Goal: Transaction & Acquisition: Book appointment/travel/reservation

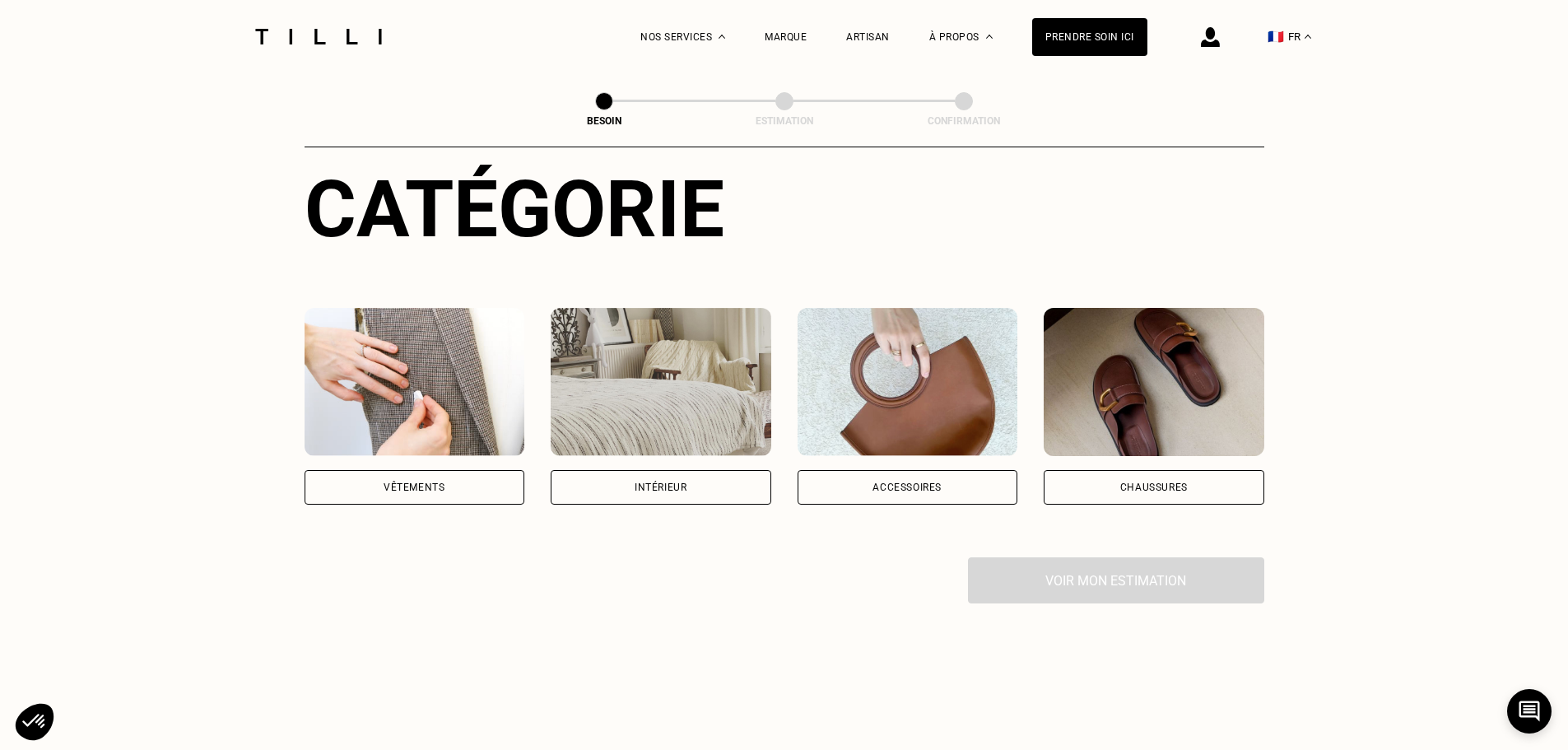
scroll to position [247, 0]
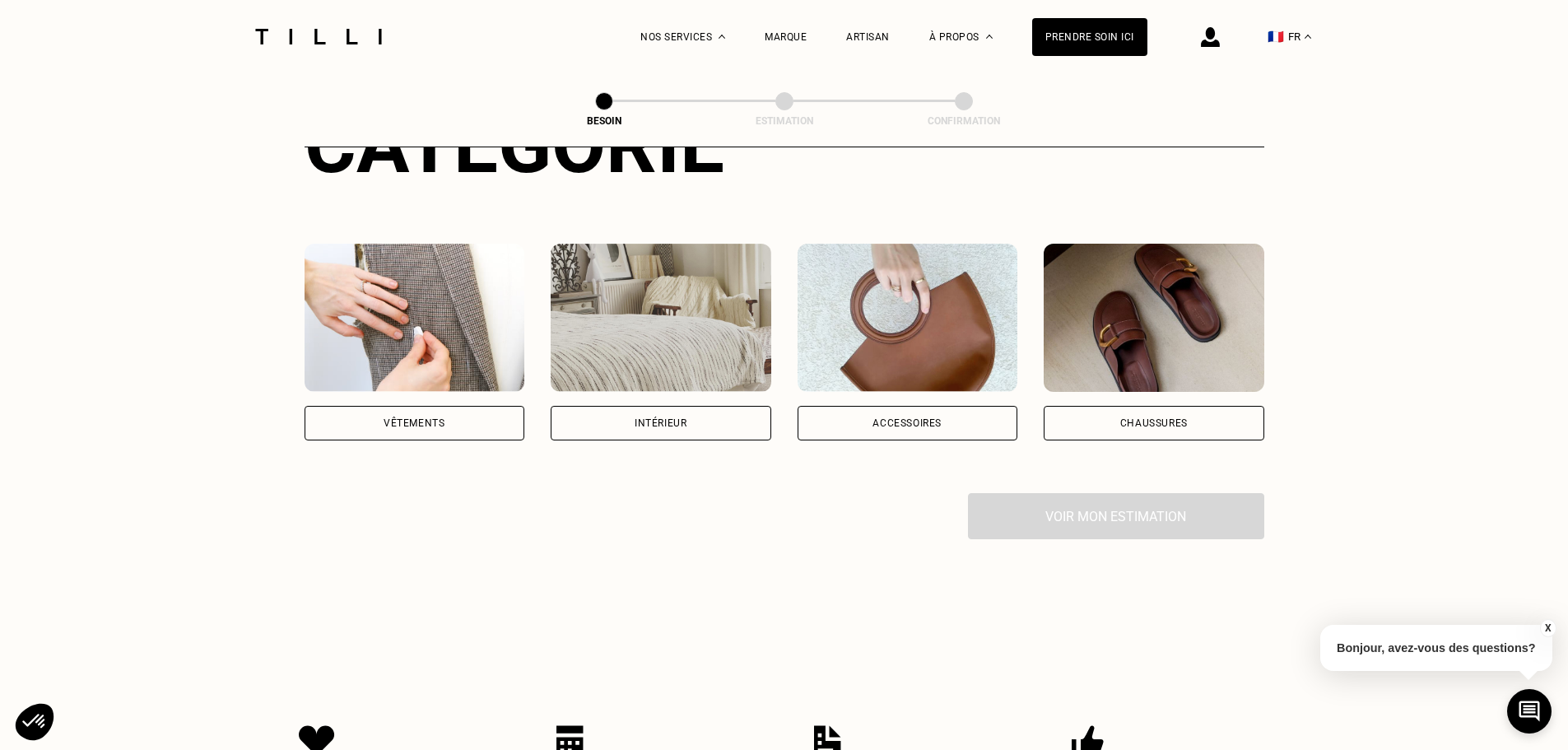
click at [614, 406] on div "Intérieur" at bounding box center [661, 422] width 221 height 34
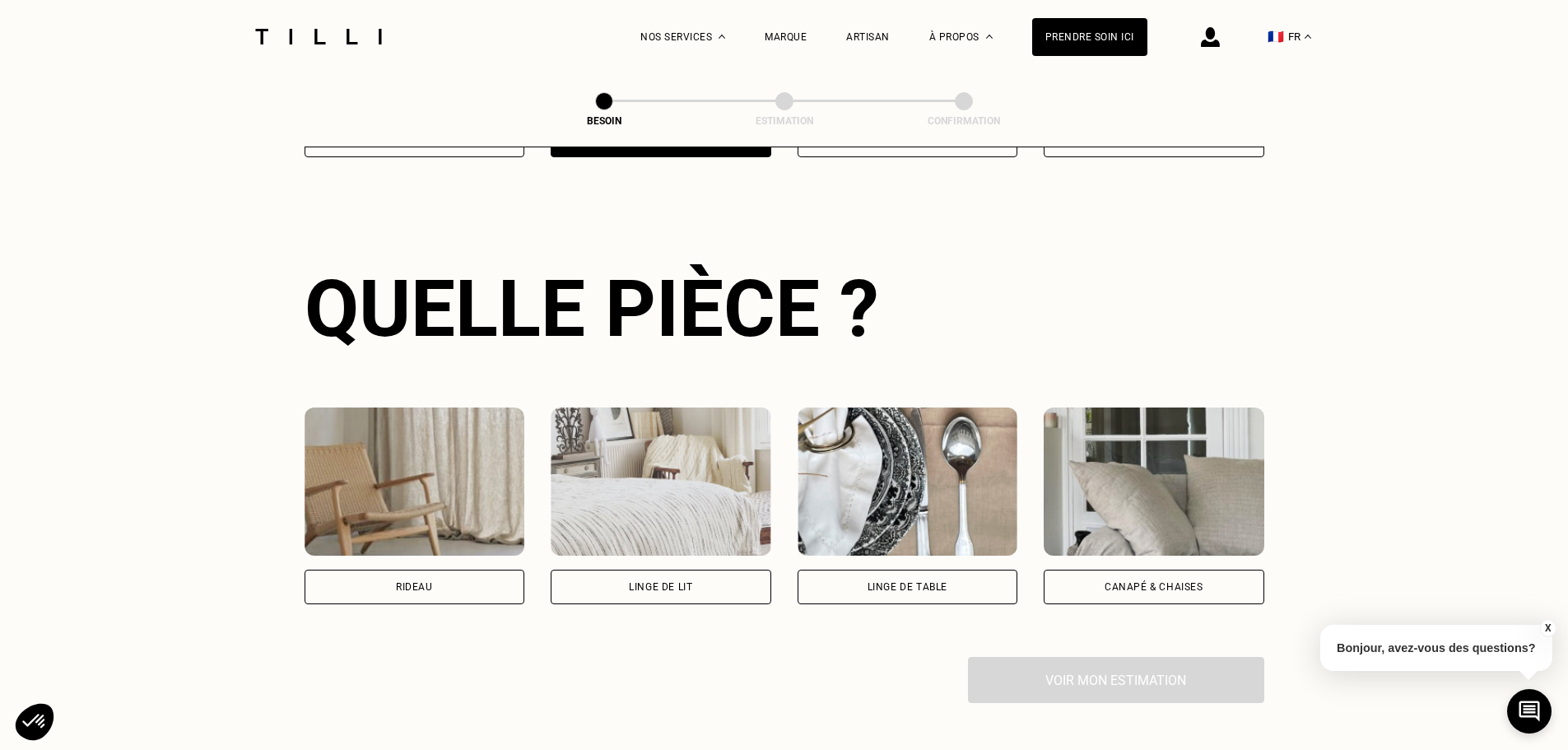
scroll to position [538, 0]
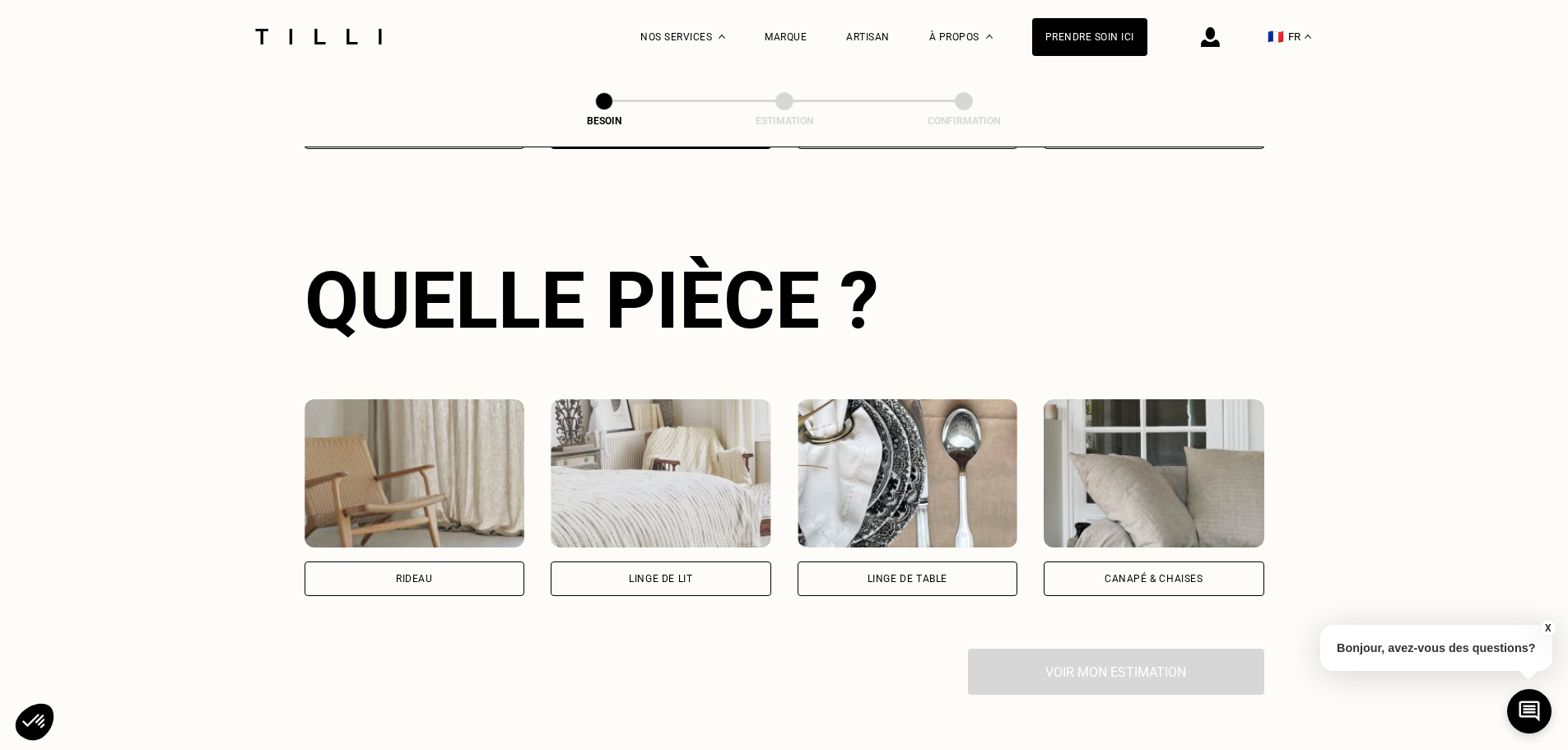
click at [435, 562] on div "Rideau" at bounding box center [415, 579] width 221 height 34
select select "FR"
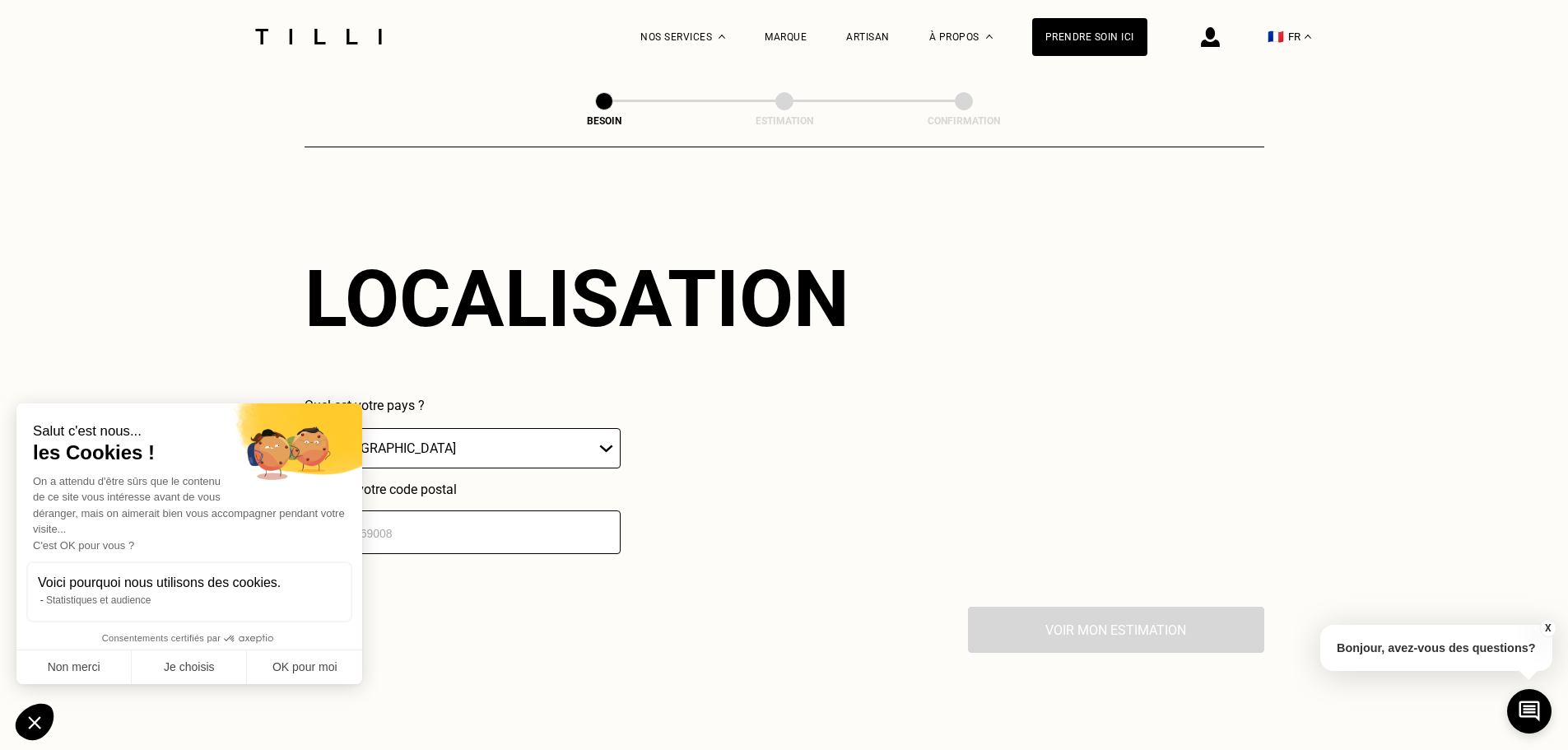
scroll to position [988, 0]
click at [303, 669] on button "OK pour moi" at bounding box center [304, 668] width 115 height 34
checkbox input "true"
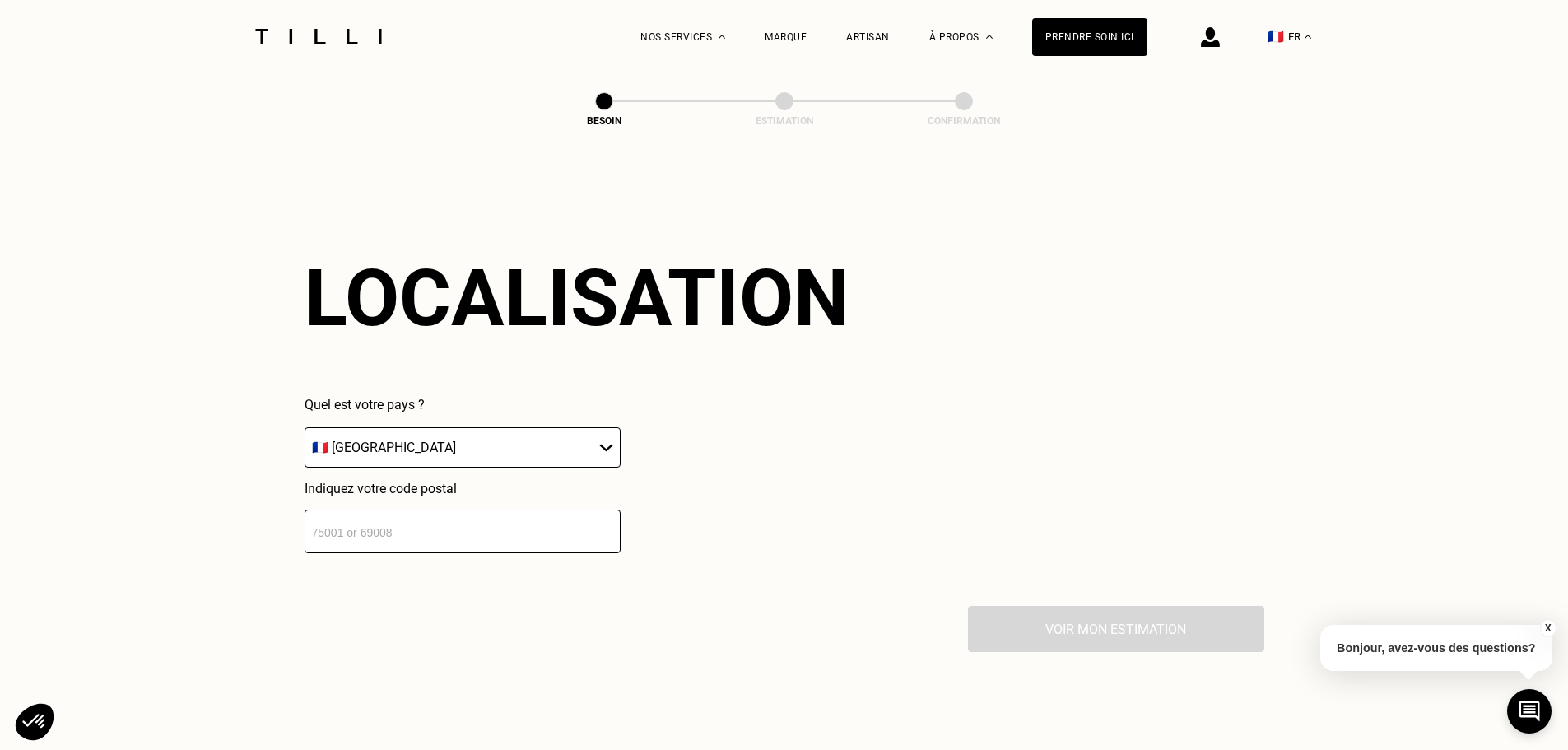
click at [374, 510] on input "number" at bounding box center [463, 532] width 316 height 44
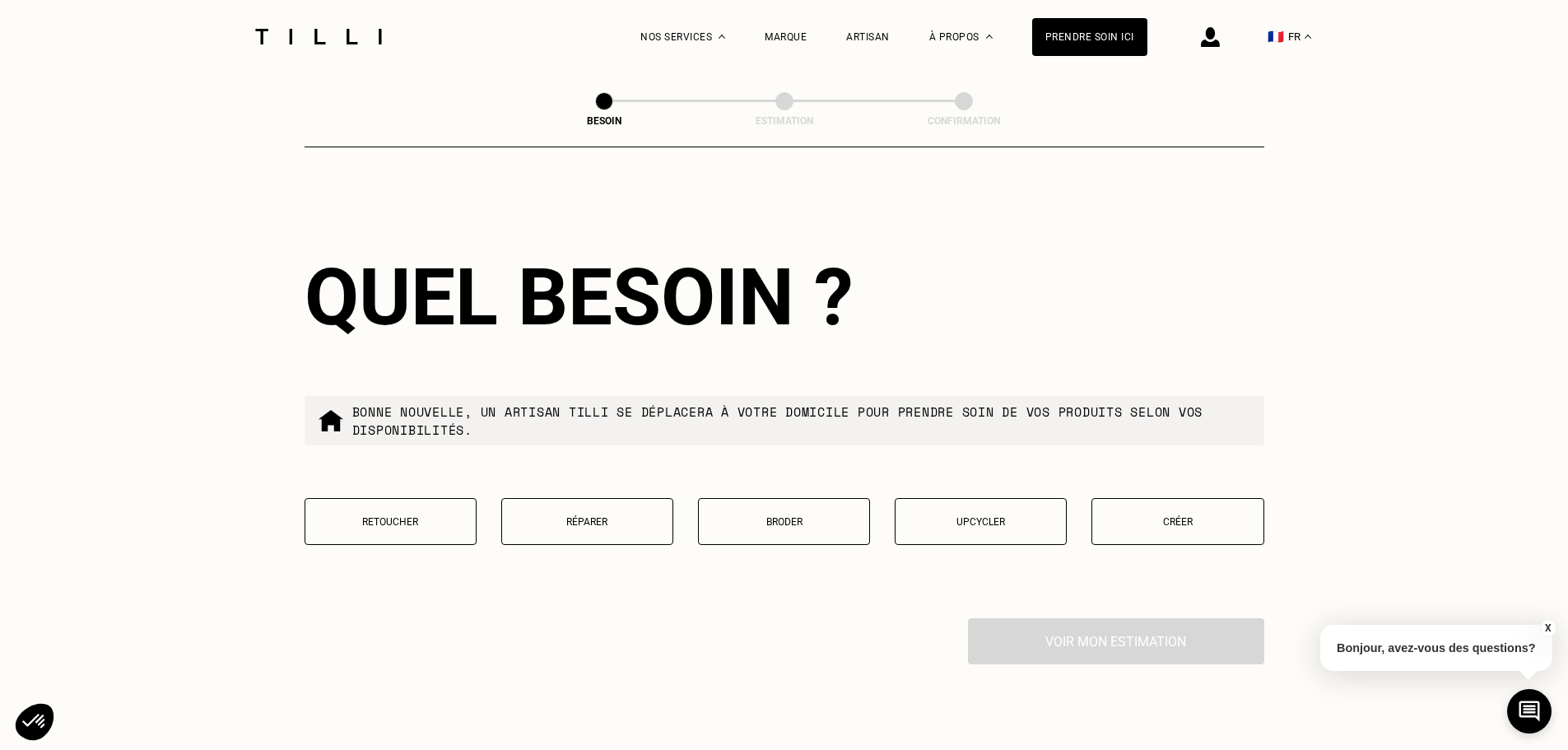
scroll to position [1398, 0]
type input "75008"
click at [426, 515] on p "Retoucher" at bounding box center [390, 521] width 154 height 12
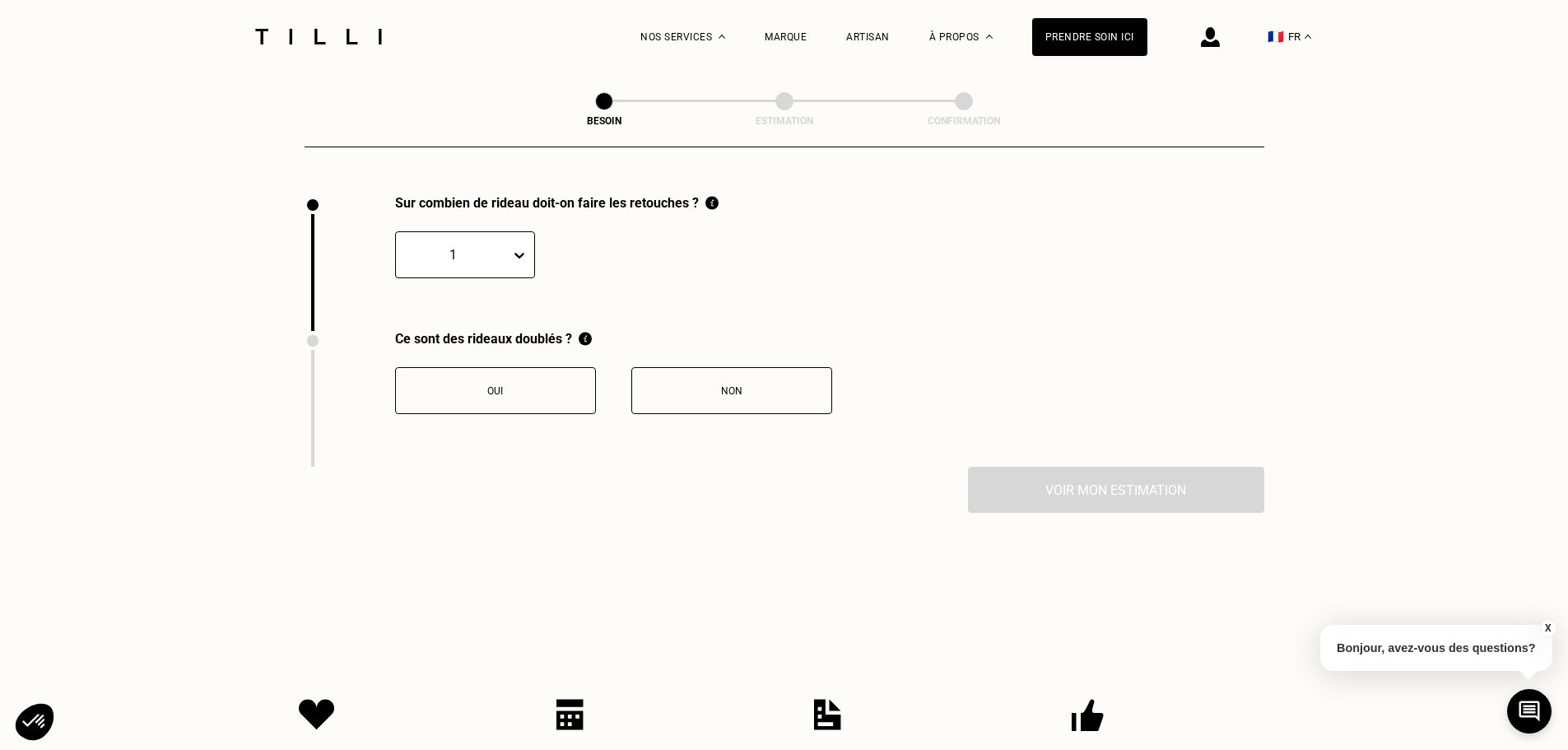
scroll to position [1820, 0]
click at [452, 244] on div at bounding box center [452, 254] width 98 height 19
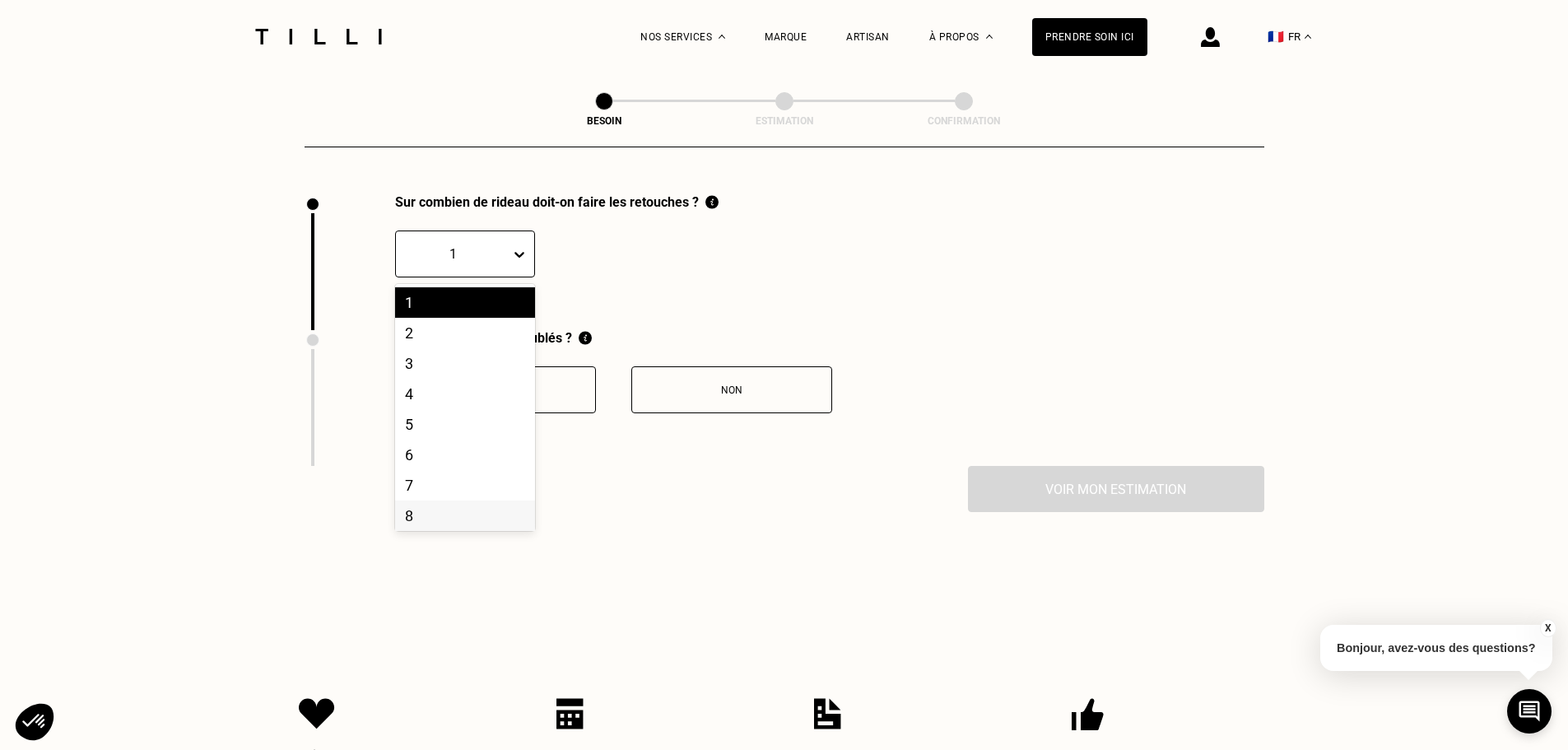
scroll to position [82, 0]
click at [432, 480] on div "10" at bounding box center [465, 495] width 140 height 30
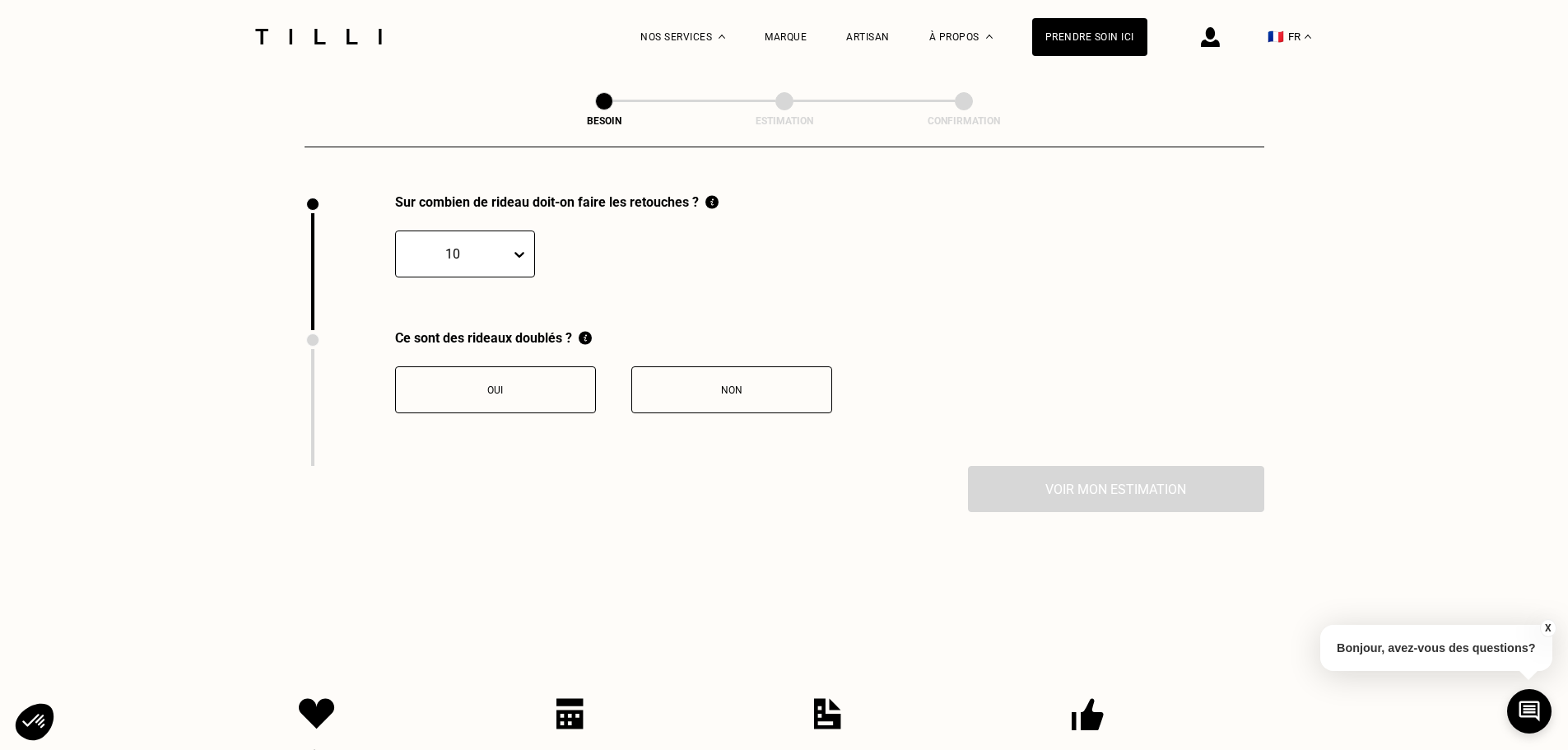
click at [511, 385] on div "Oui" at bounding box center [495, 391] width 183 height 12
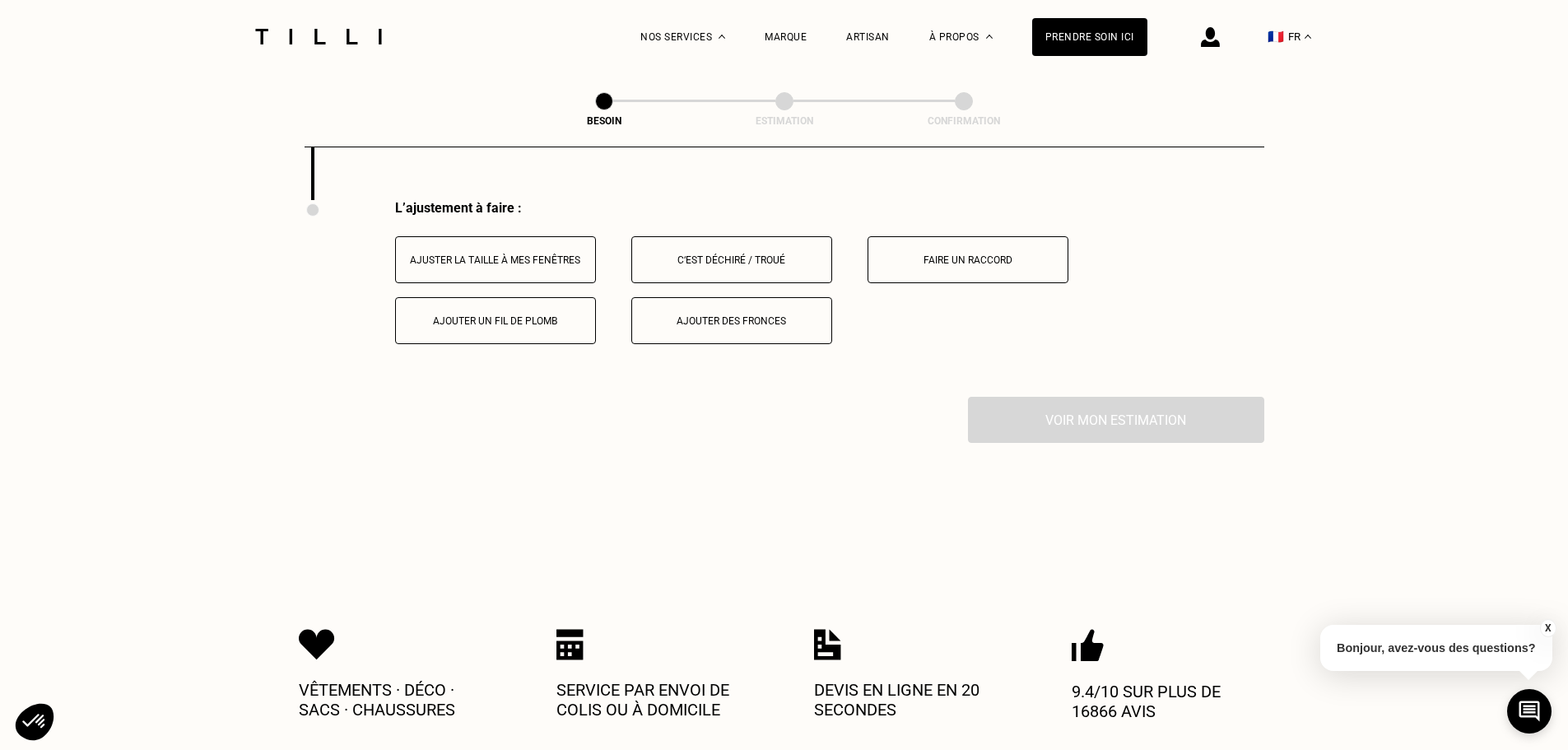
scroll to position [2091, 0]
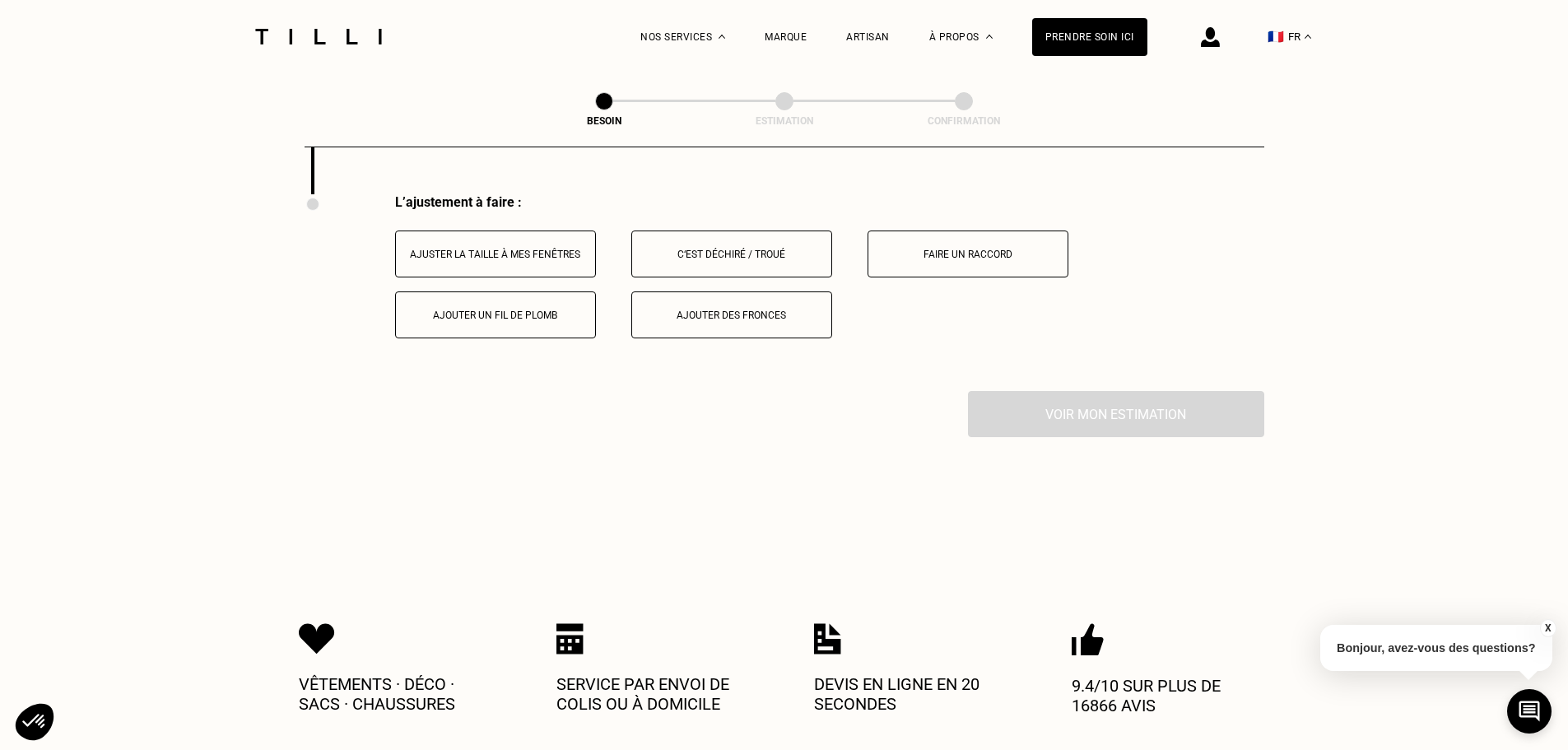
click at [501, 249] on div "Ajuster la taille à mes fenêtres" at bounding box center [495, 254] width 183 height 12
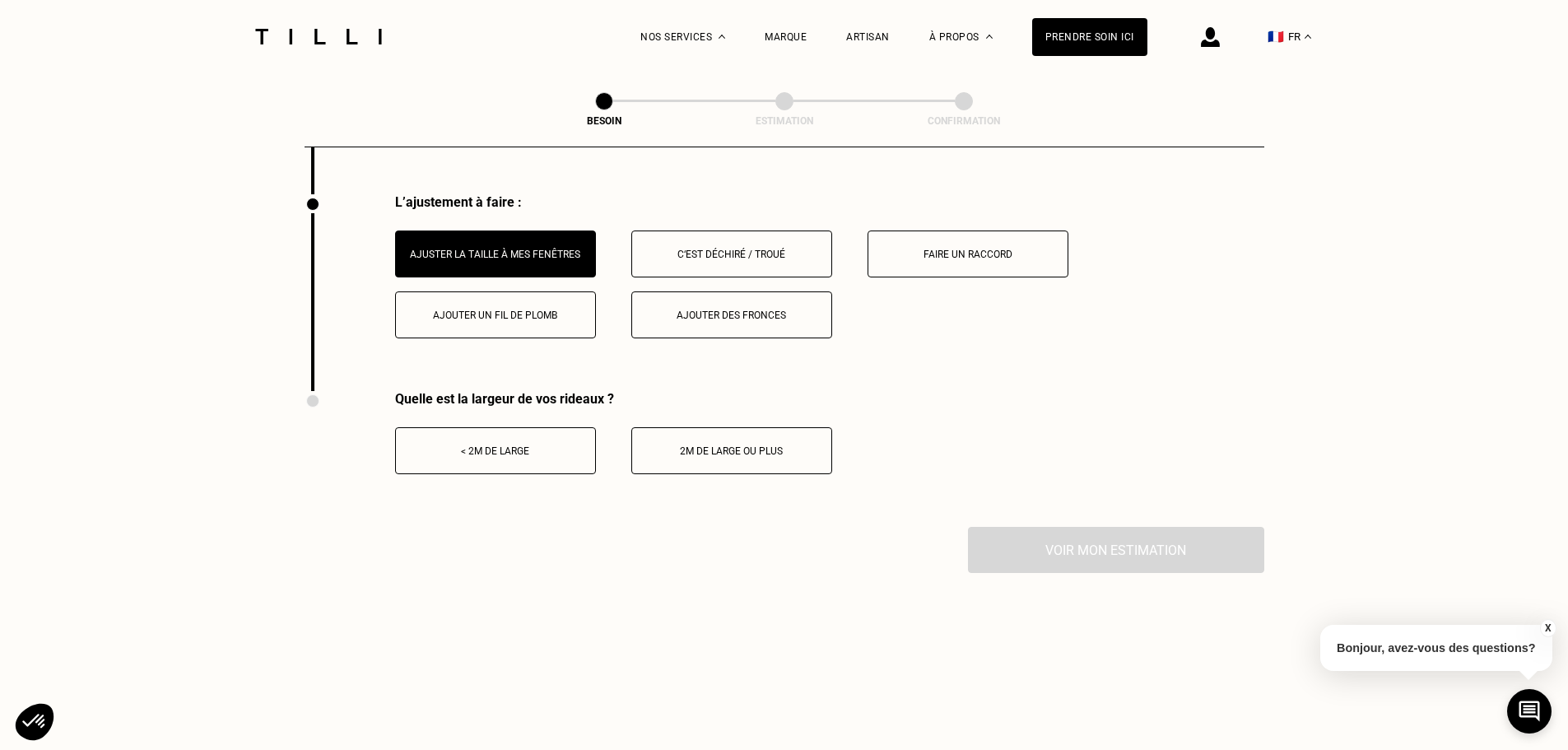
click at [525, 434] on button "< 2m de large" at bounding box center [495, 451] width 201 height 47
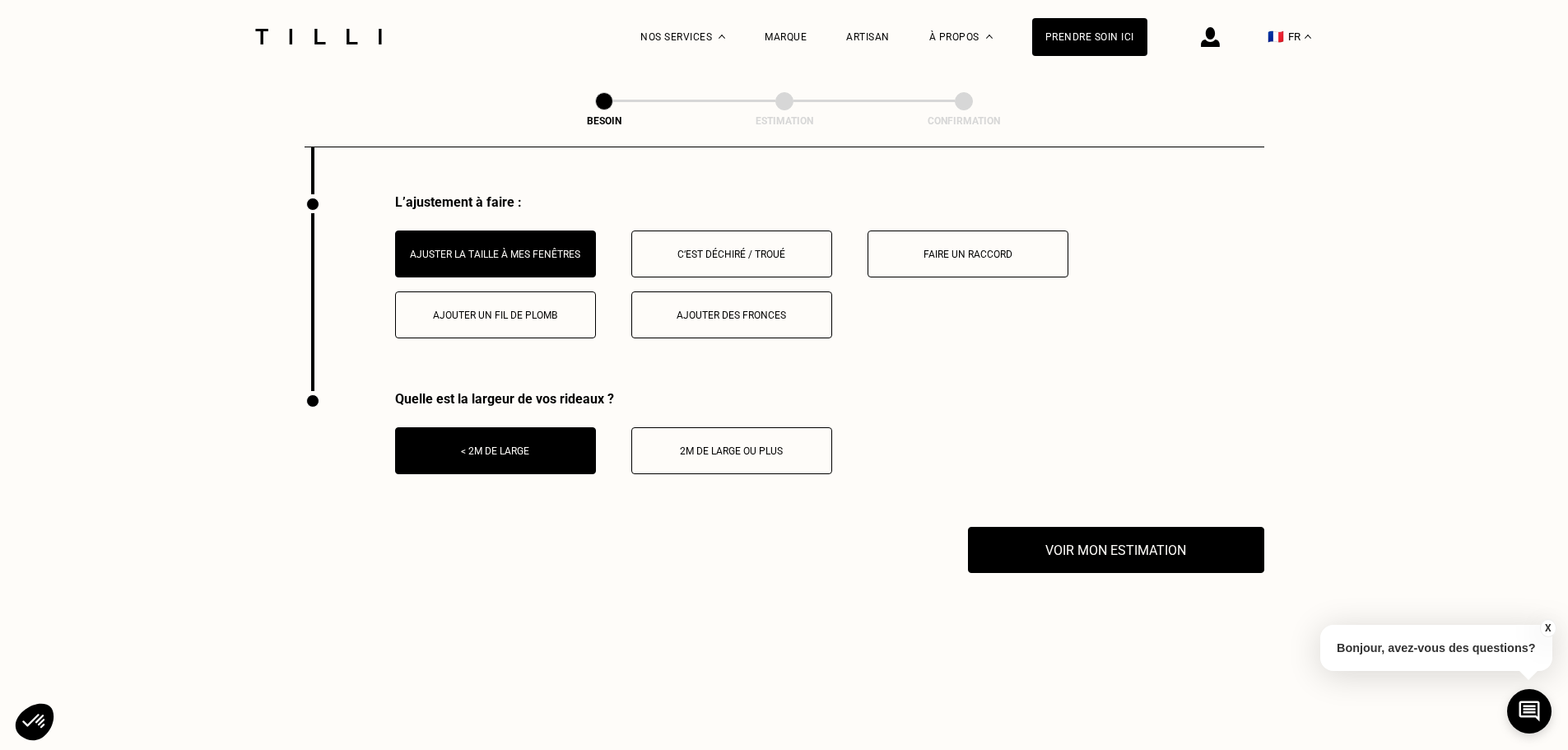
click at [651, 445] on div "2m de large ou plus" at bounding box center [732, 451] width 183 height 12
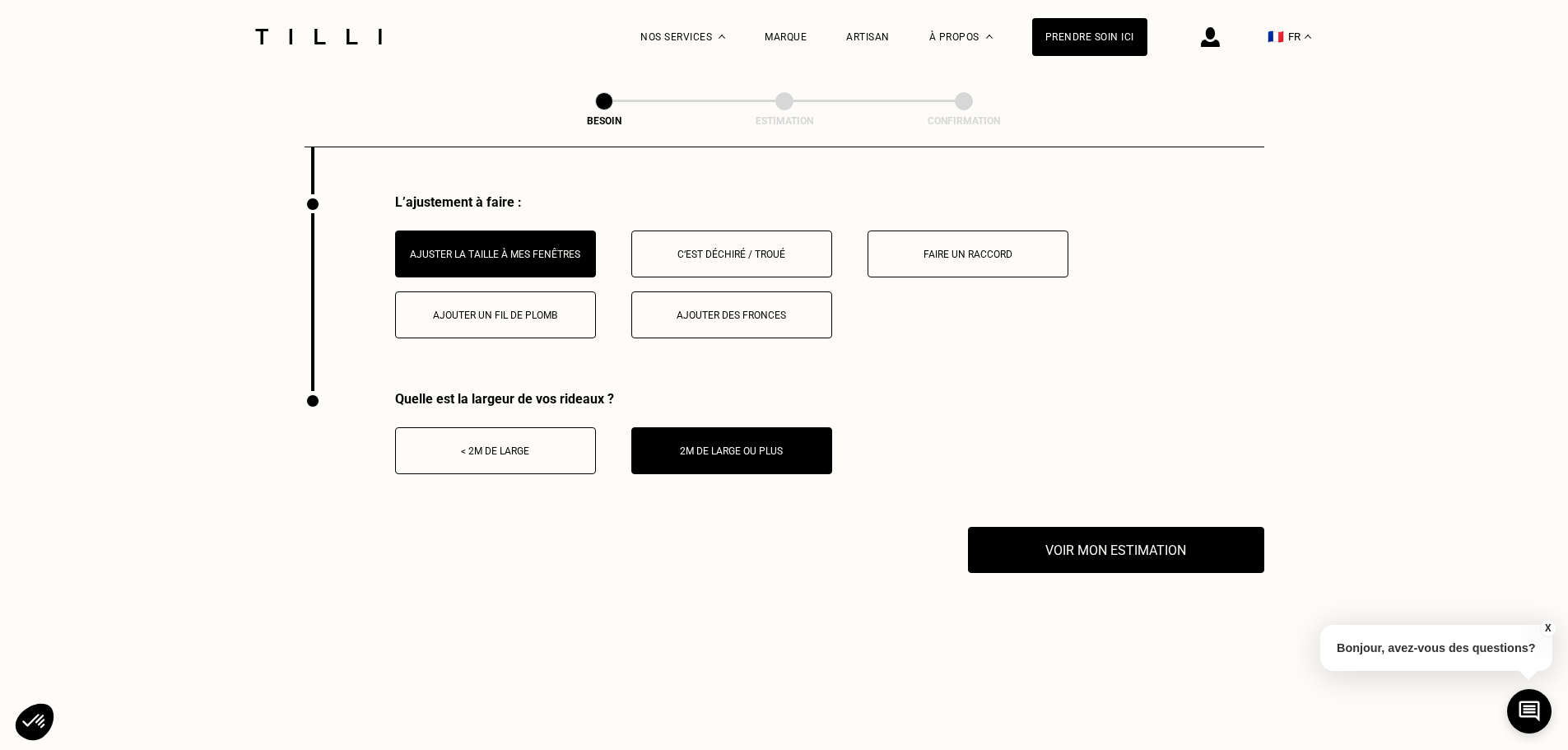
click at [561, 455] on button "< 2m de large" at bounding box center [495, 451] width 201 height 47
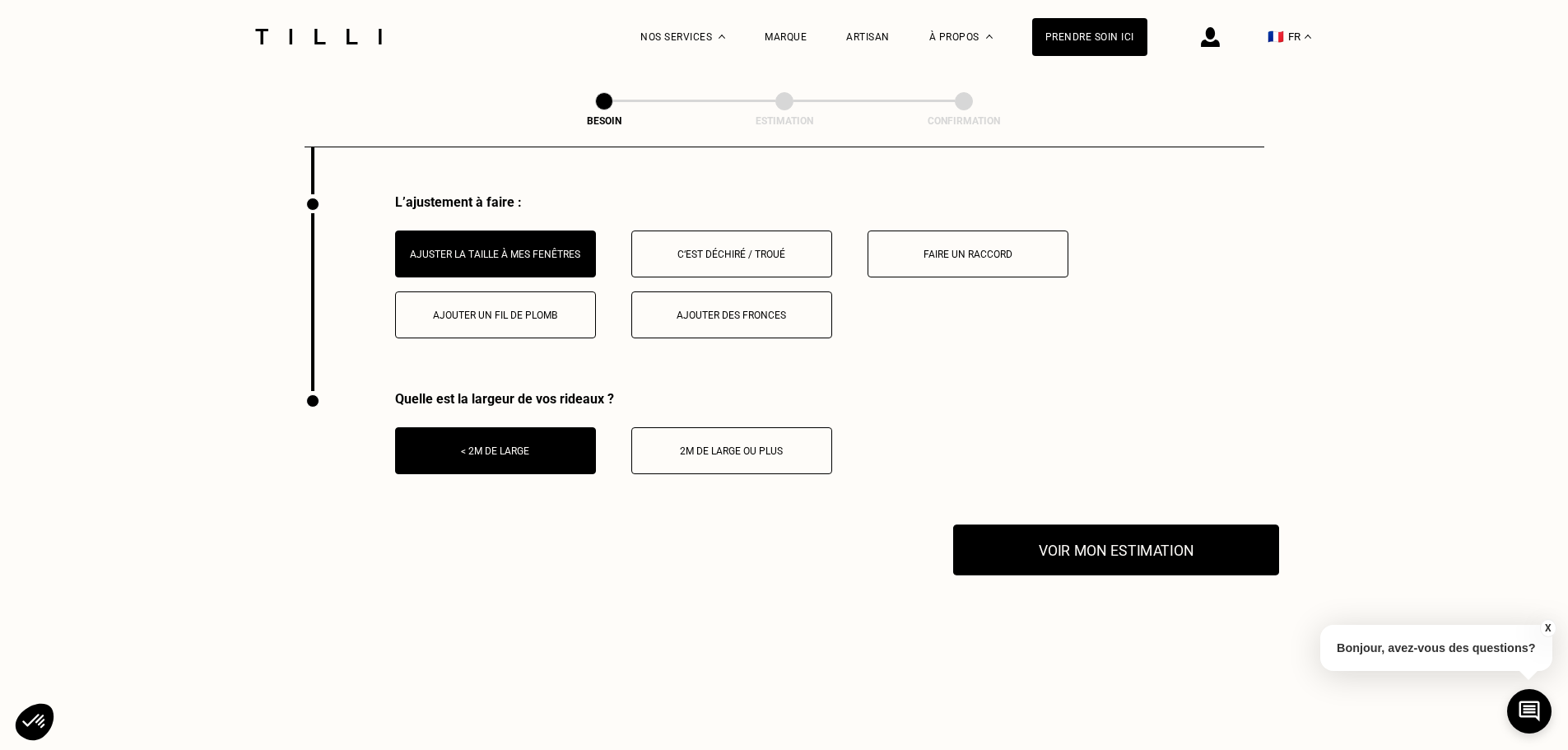
click at [1059, 536] on button "Voir mon estimation" at bounding box center [1116, 550] width 326 height 51
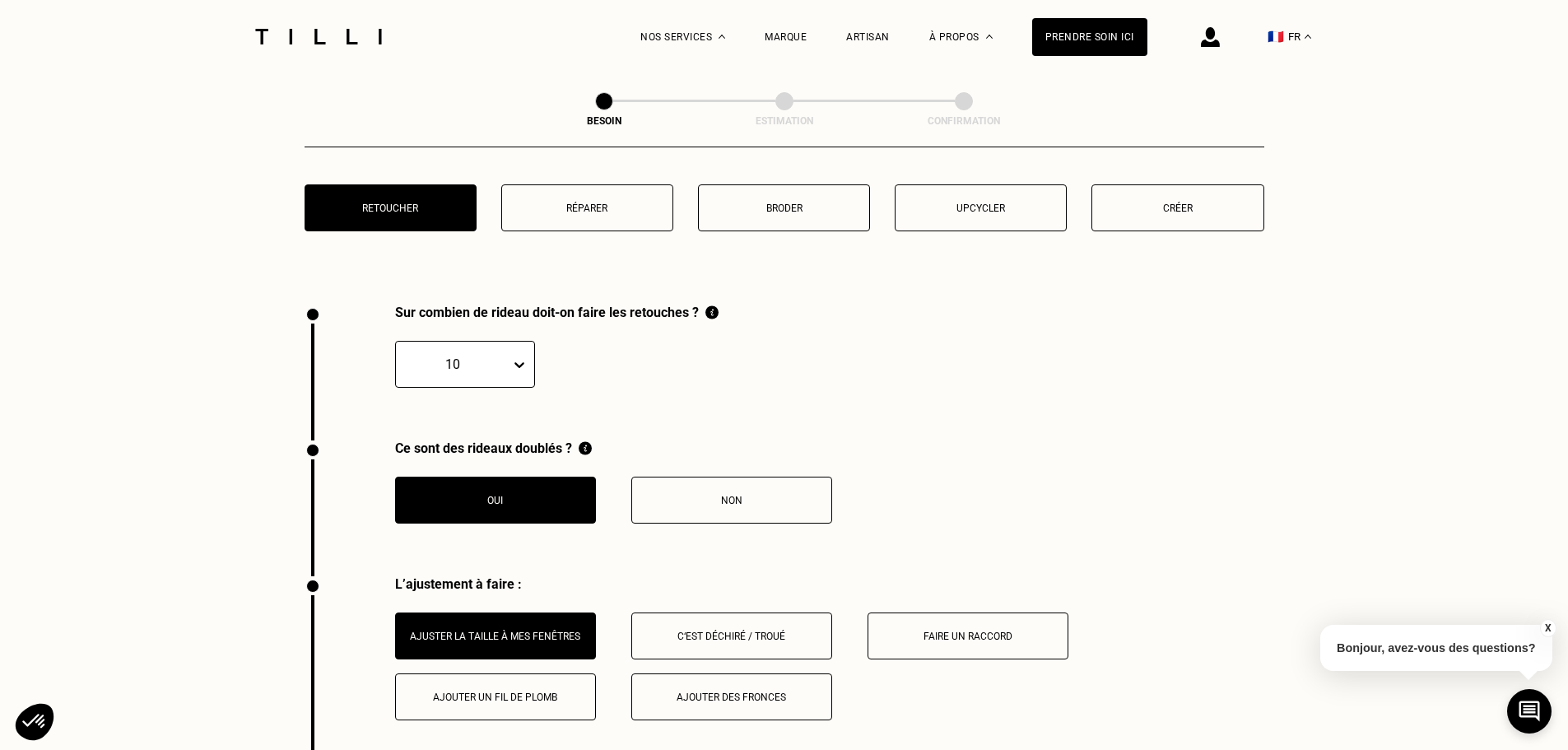
scroll to position [1680, 0]
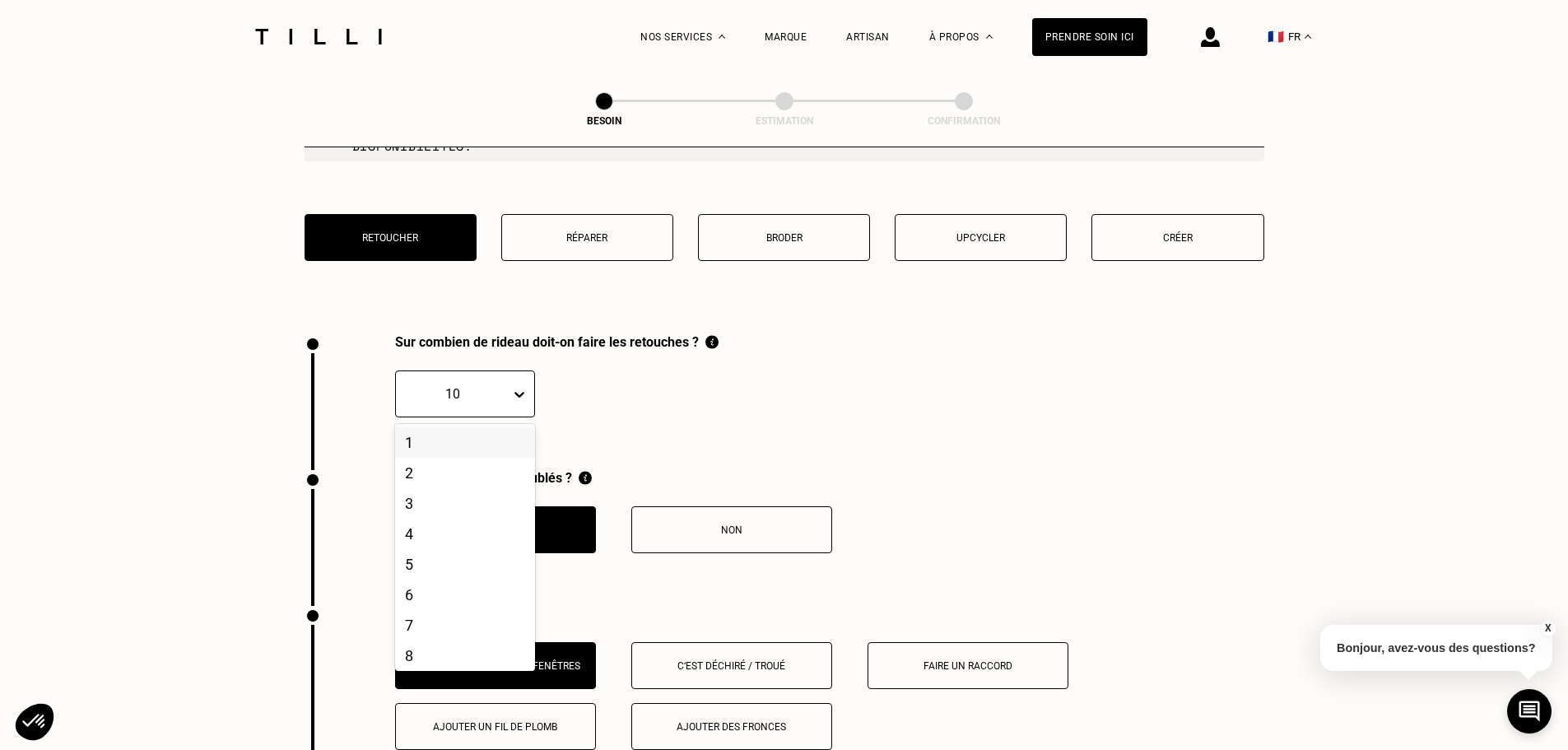
click at [471, 385] on div at bounding box center [452, 394] width 98 height 19
click at [441, 527] on div "4" at bounding box center [465, 534] width 140 height 30
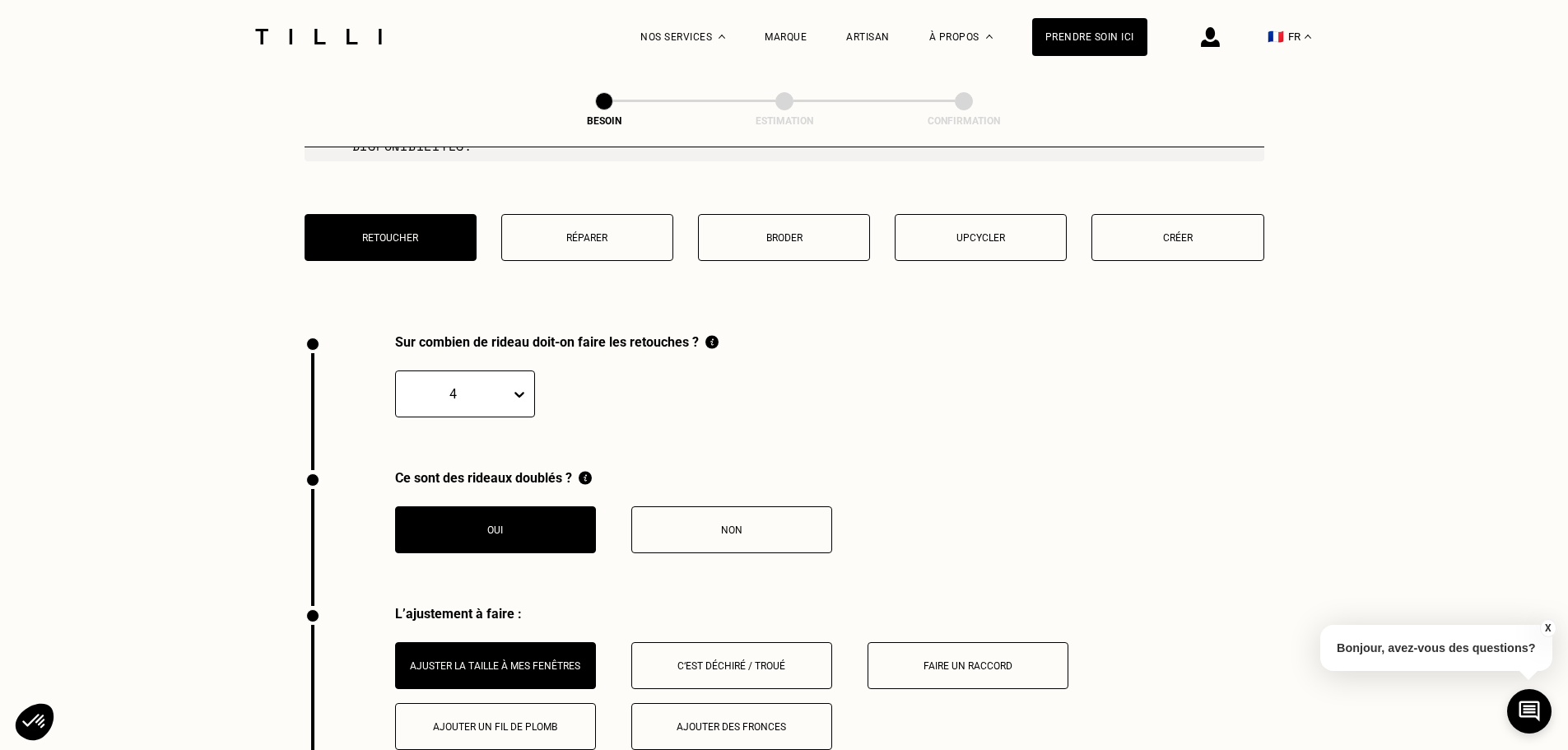
click at [855, 412] on div "Sur combien de rideau doit-on faire les retouches ? option 4, selected. 4" at bounding box center [784, 402] width 959 height 136
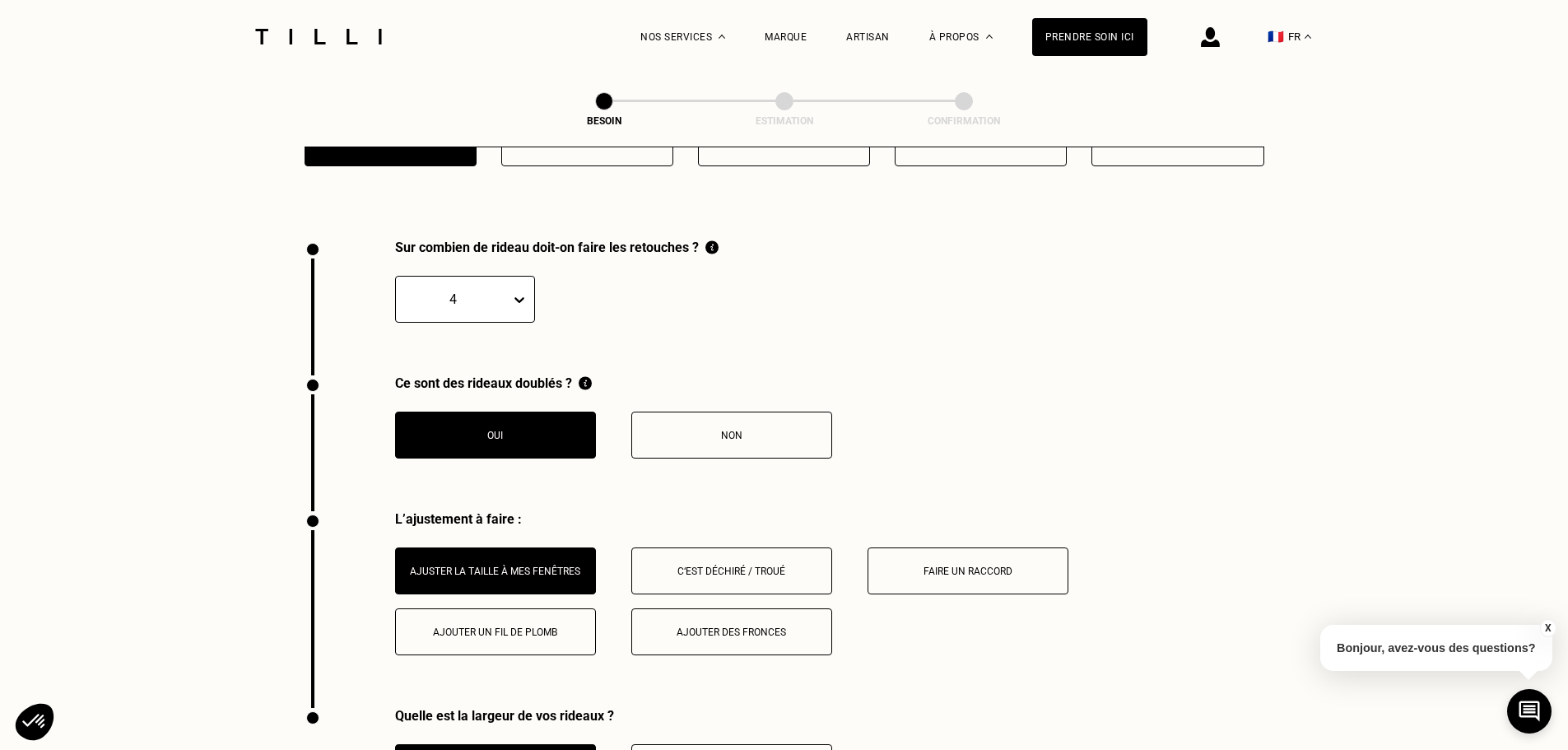
scroll to position [2009, 0]
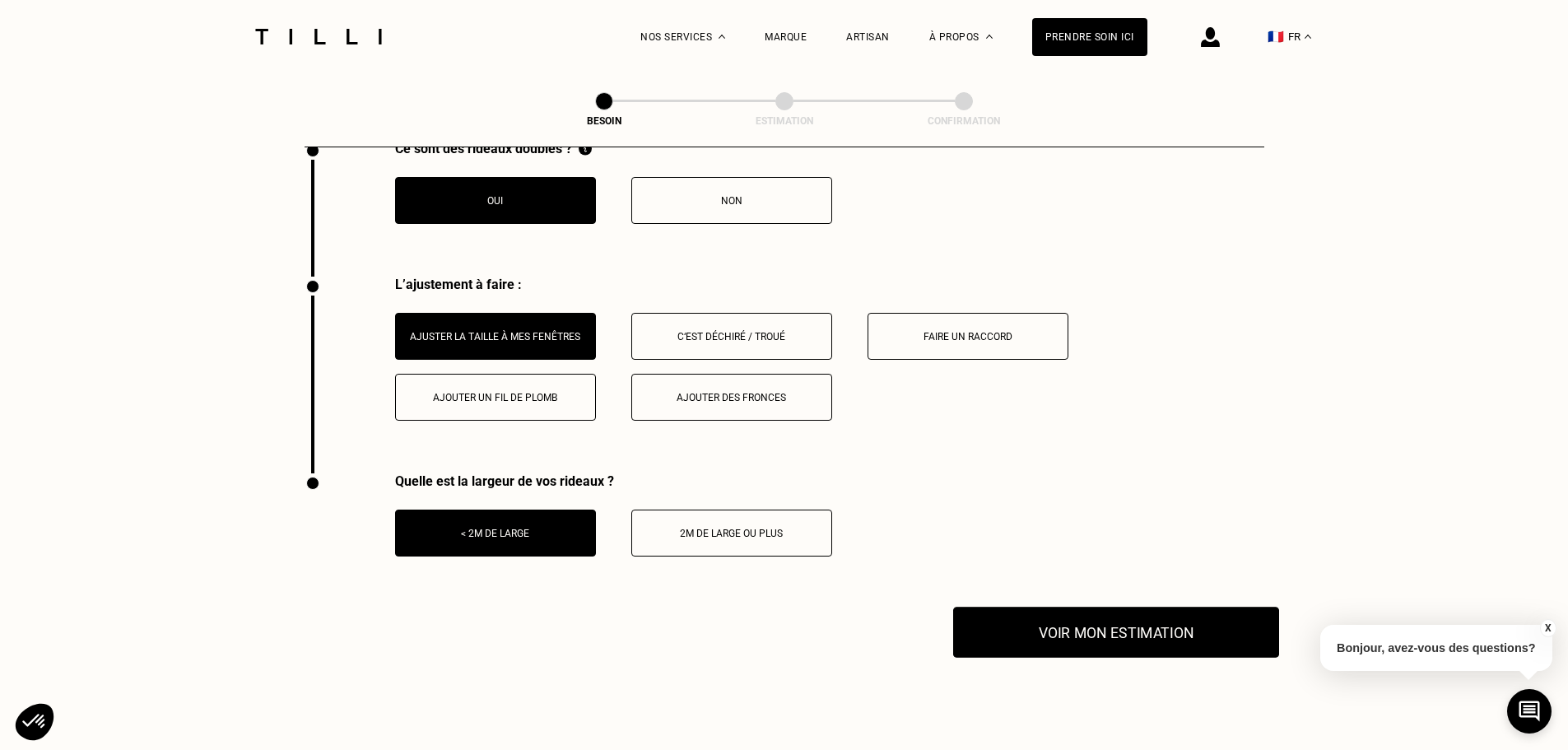
click at [1077, 632] on button "Voir mon estimation" at bounding box center [1116, 632] width 326 height 51
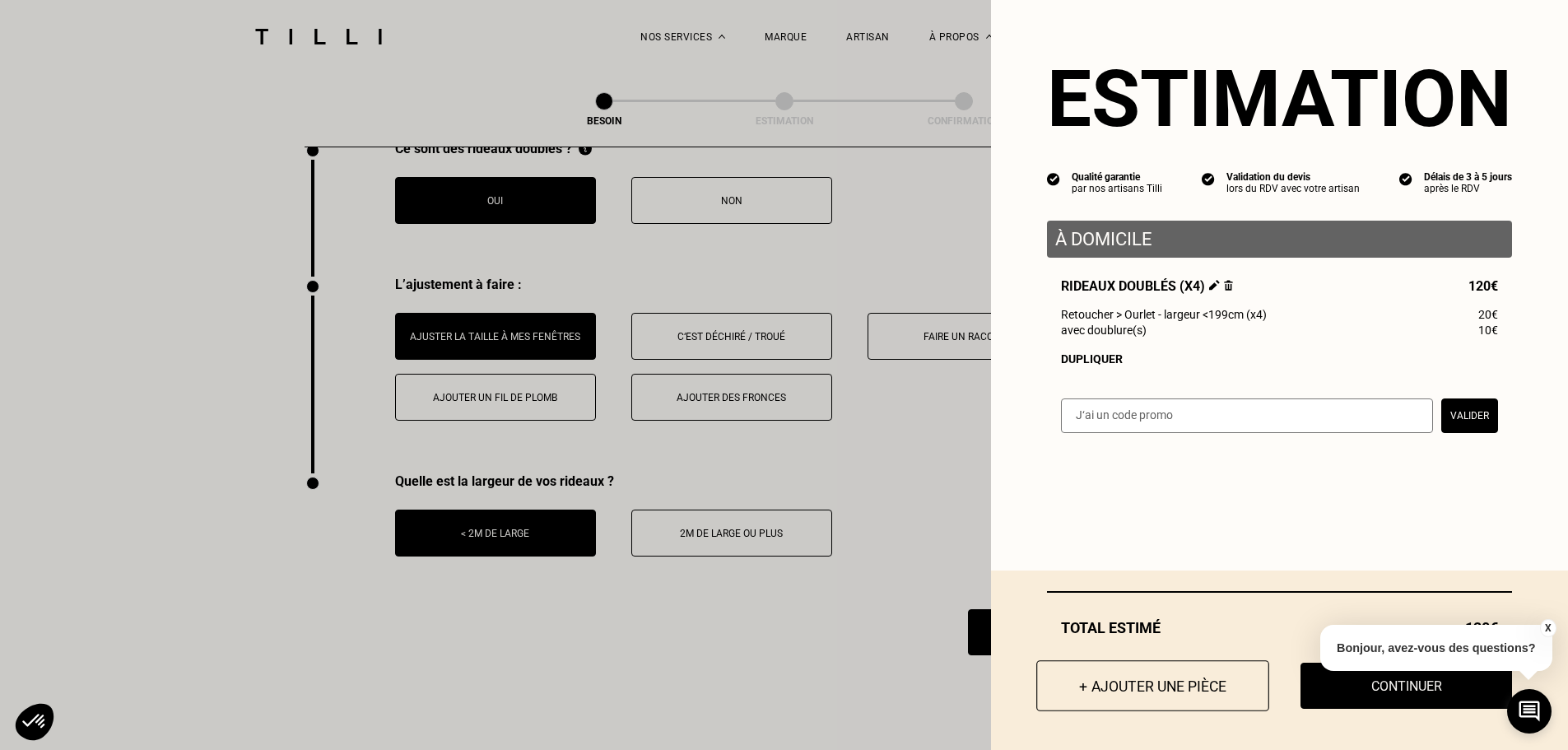
click at [1121, 684] on button "+ Ajouter une pièce" at bounding box center [1152, 685] width 233 height 51
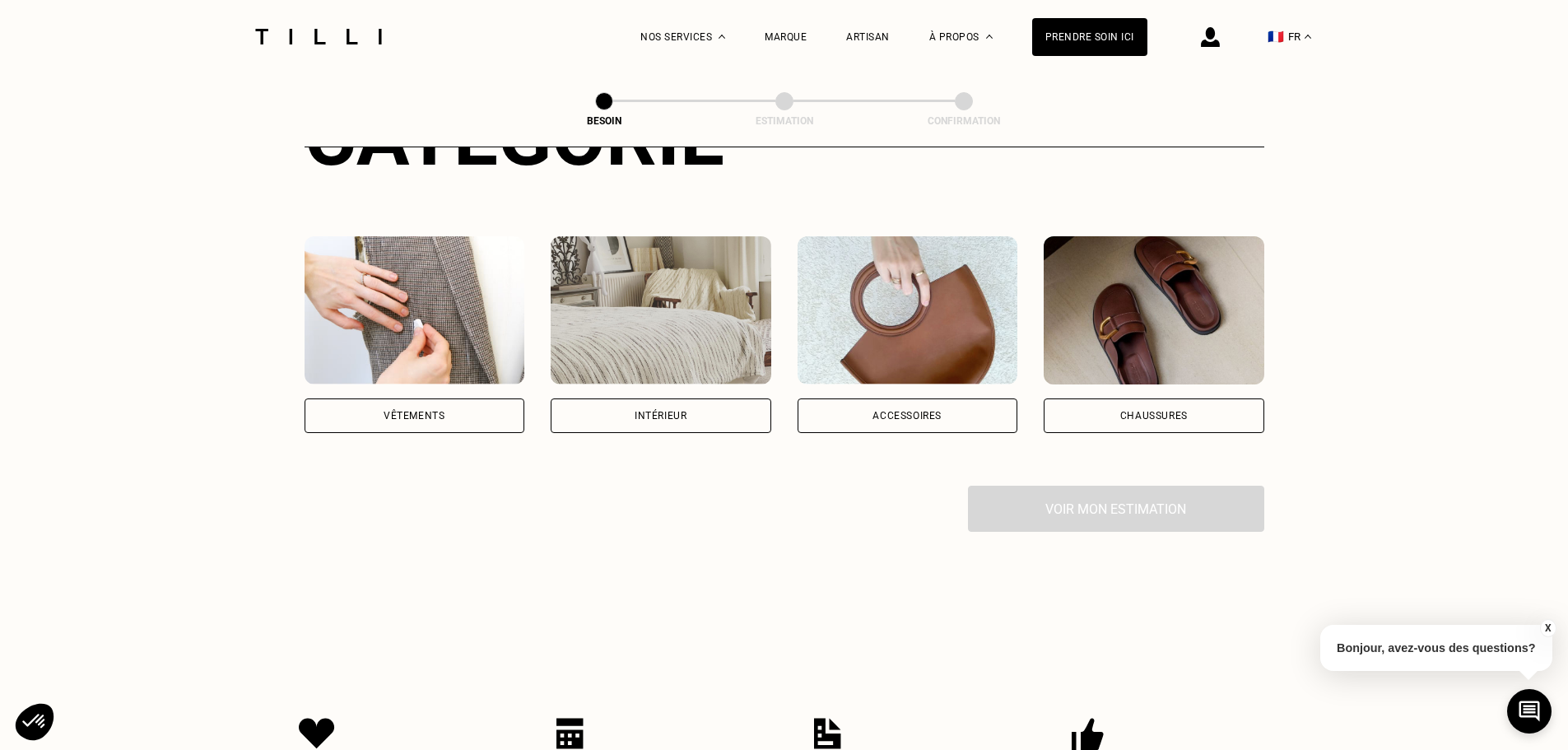
scroll to position [247, 0]
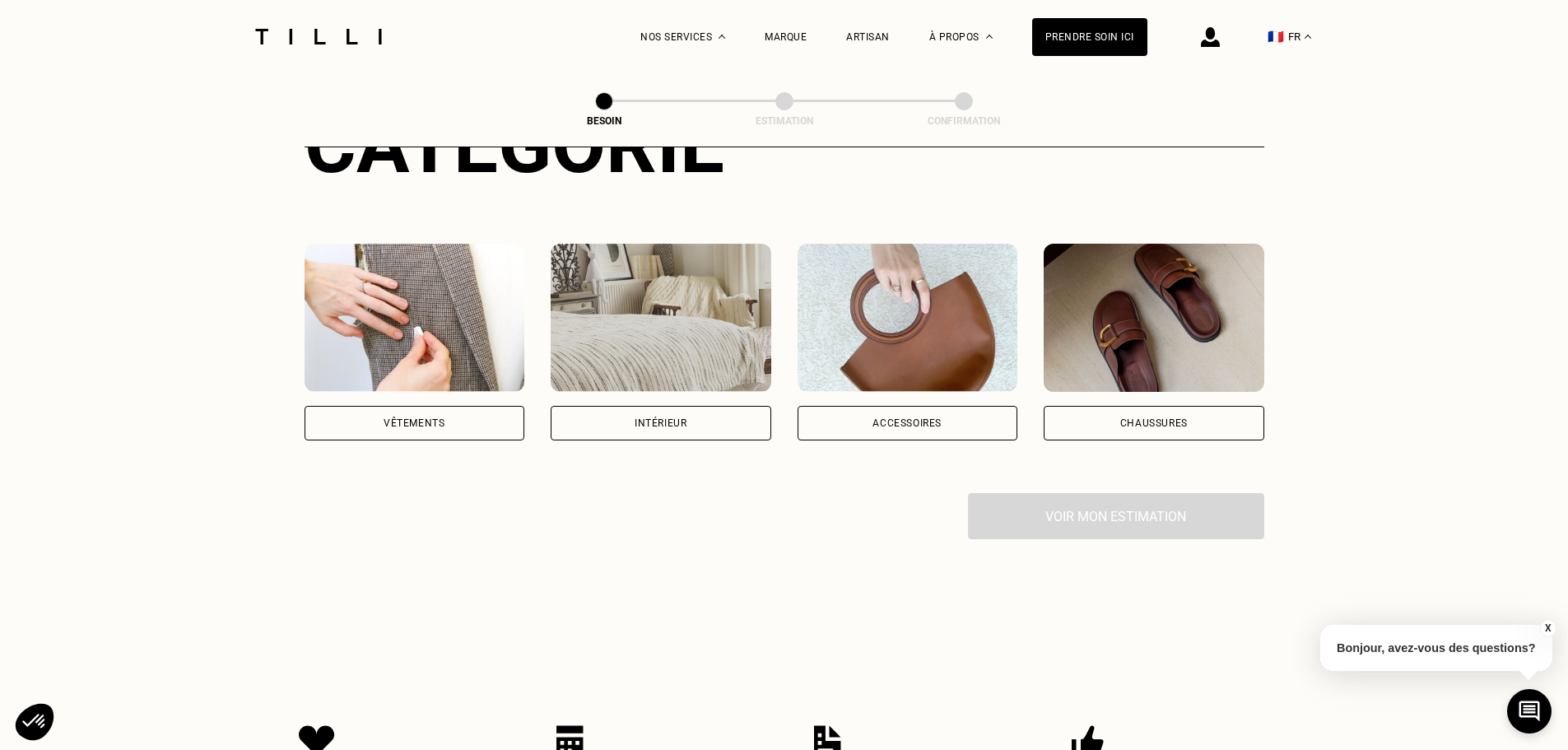
drag, startPoint x: 664, startPoint y: 397, endPoint x: 582, endPoint y: 397, distance: 82.0
click at [665, 406] on div "Intérieur" at bounding box center [661, 422] width 221 height 34
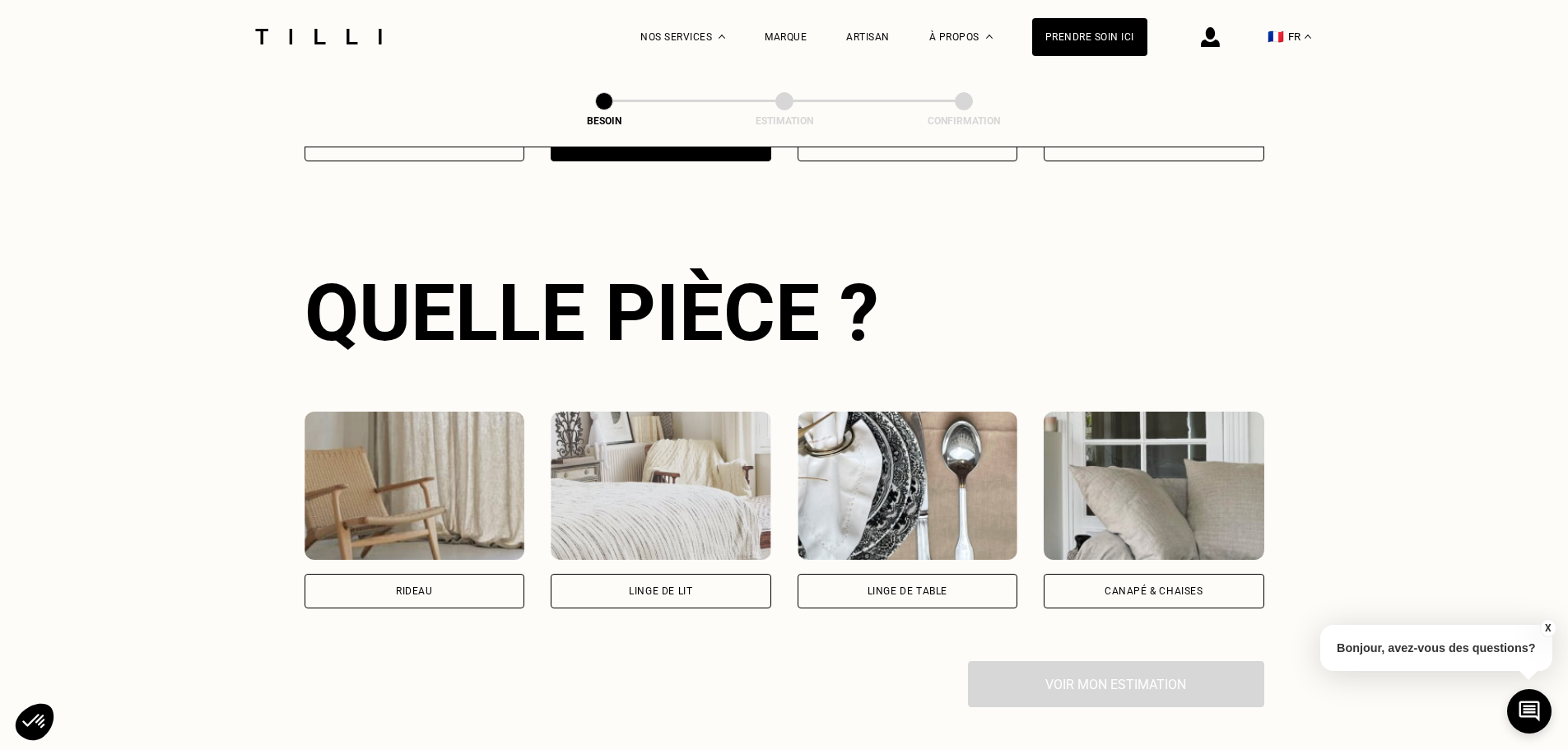
scroll to position [538, 0]
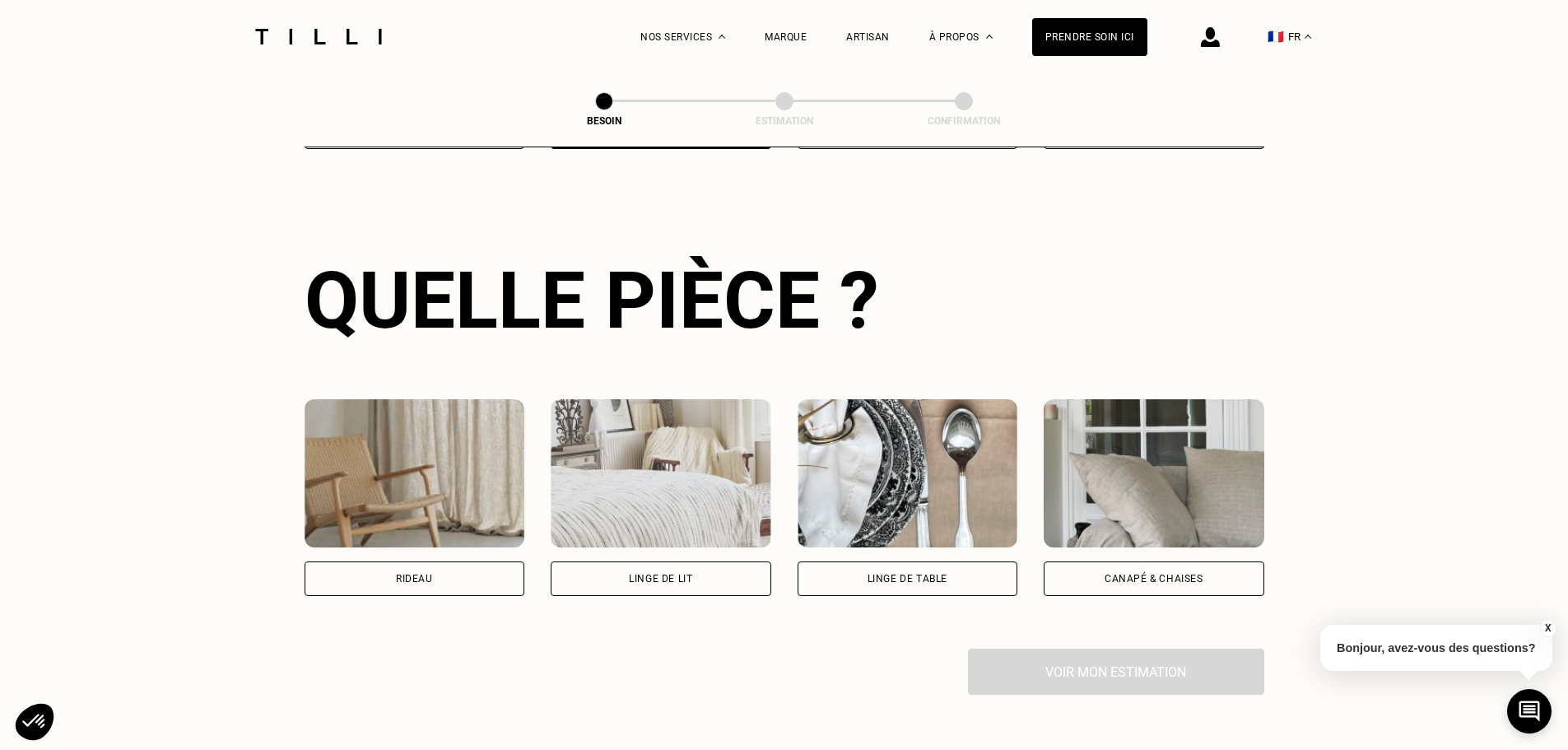
click at [400, 562] on div "Rideau" at bounding box center [415, 579] width 221 height 34
select select "FR"
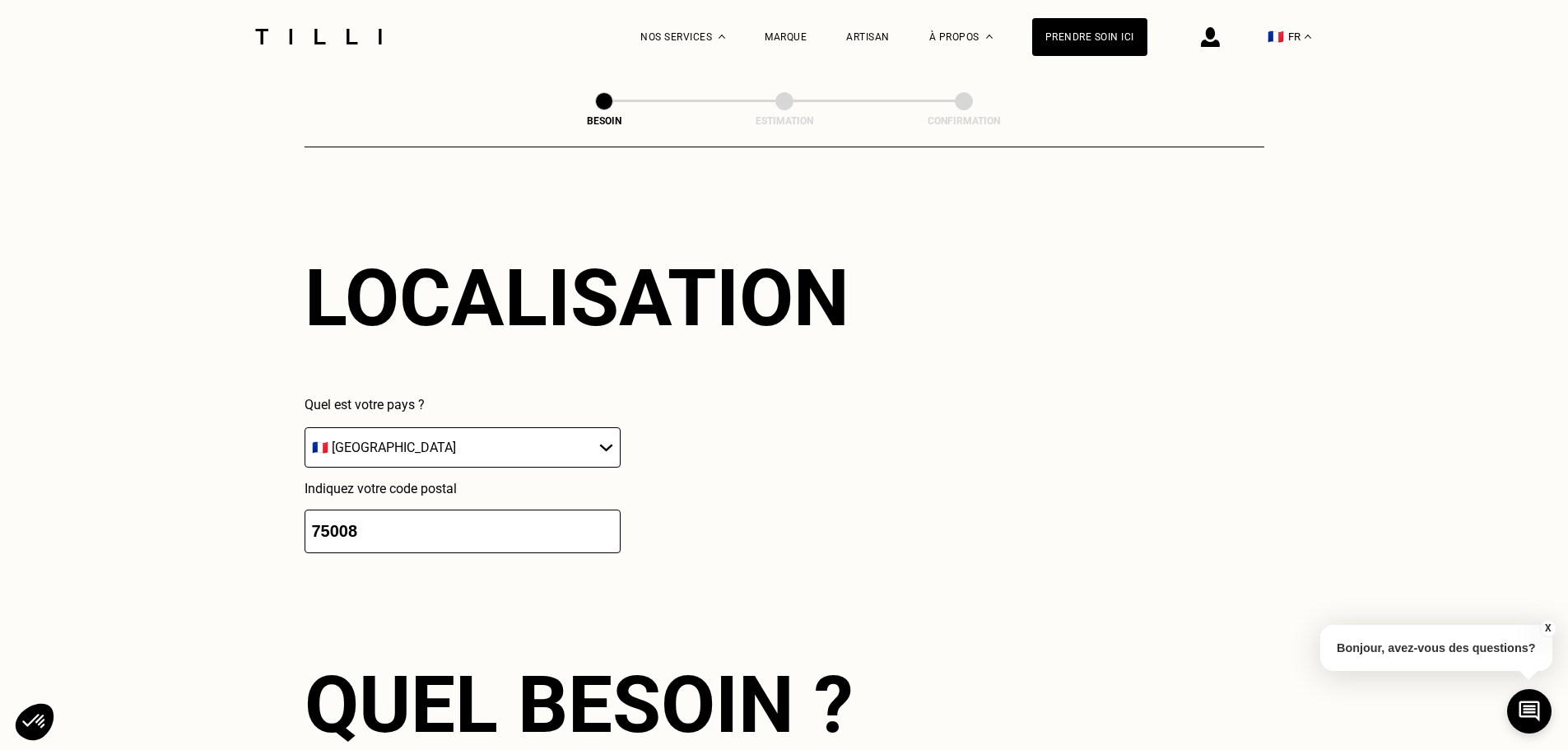
scroll to position [1482, 0]
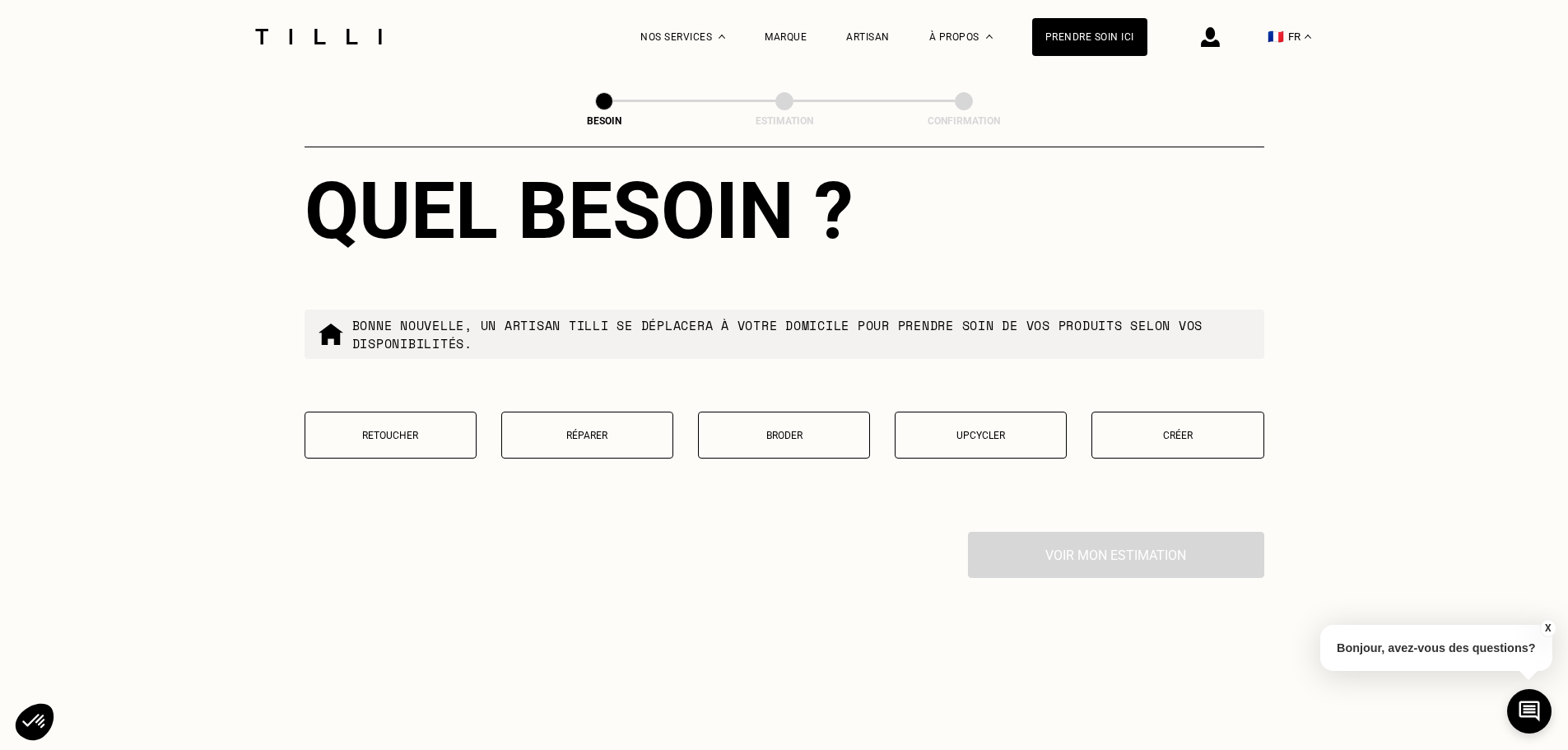
click at [388, 430] on p "Retoucher" at bounding box center [390, 436] width 154 height 12
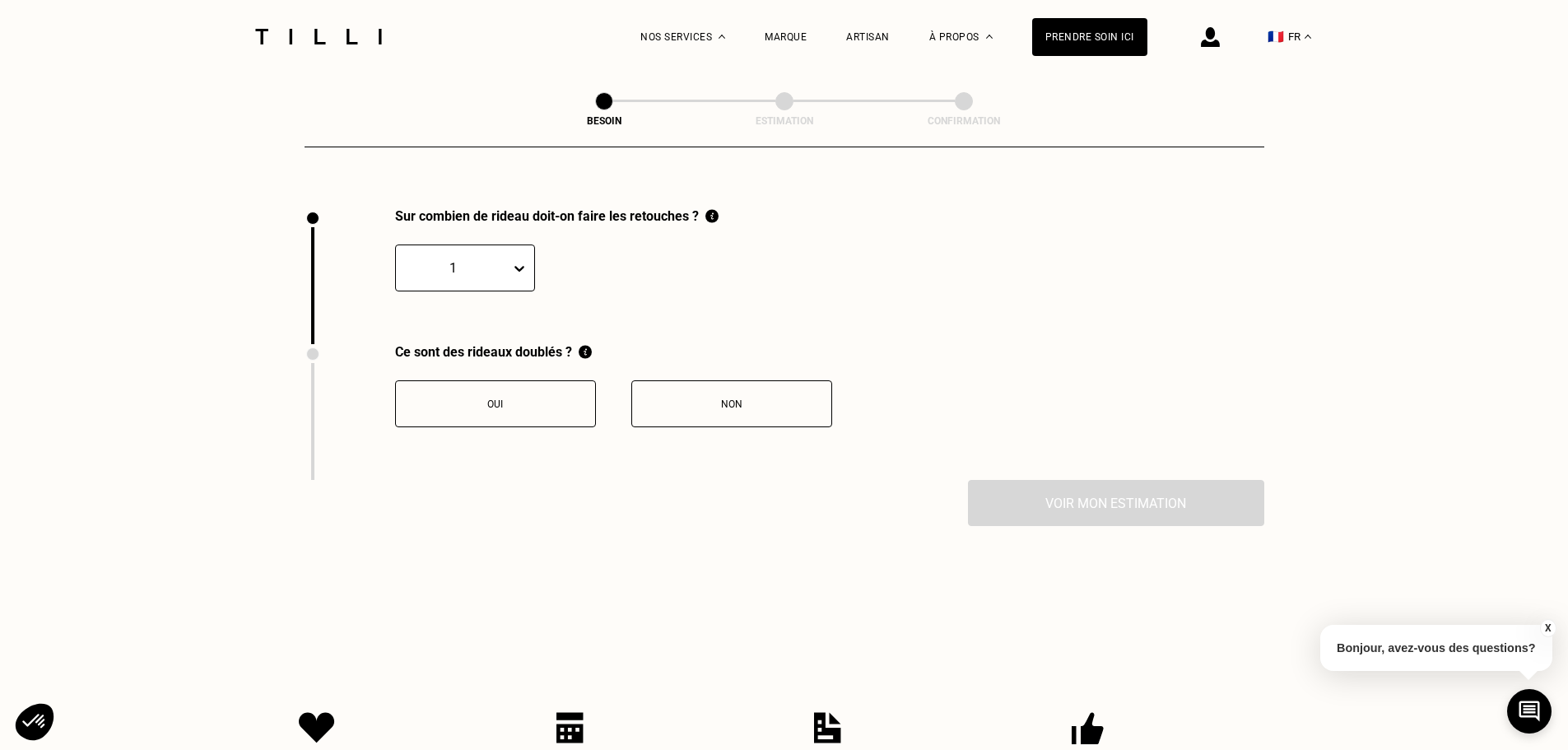
scroll to position [1820, 0]
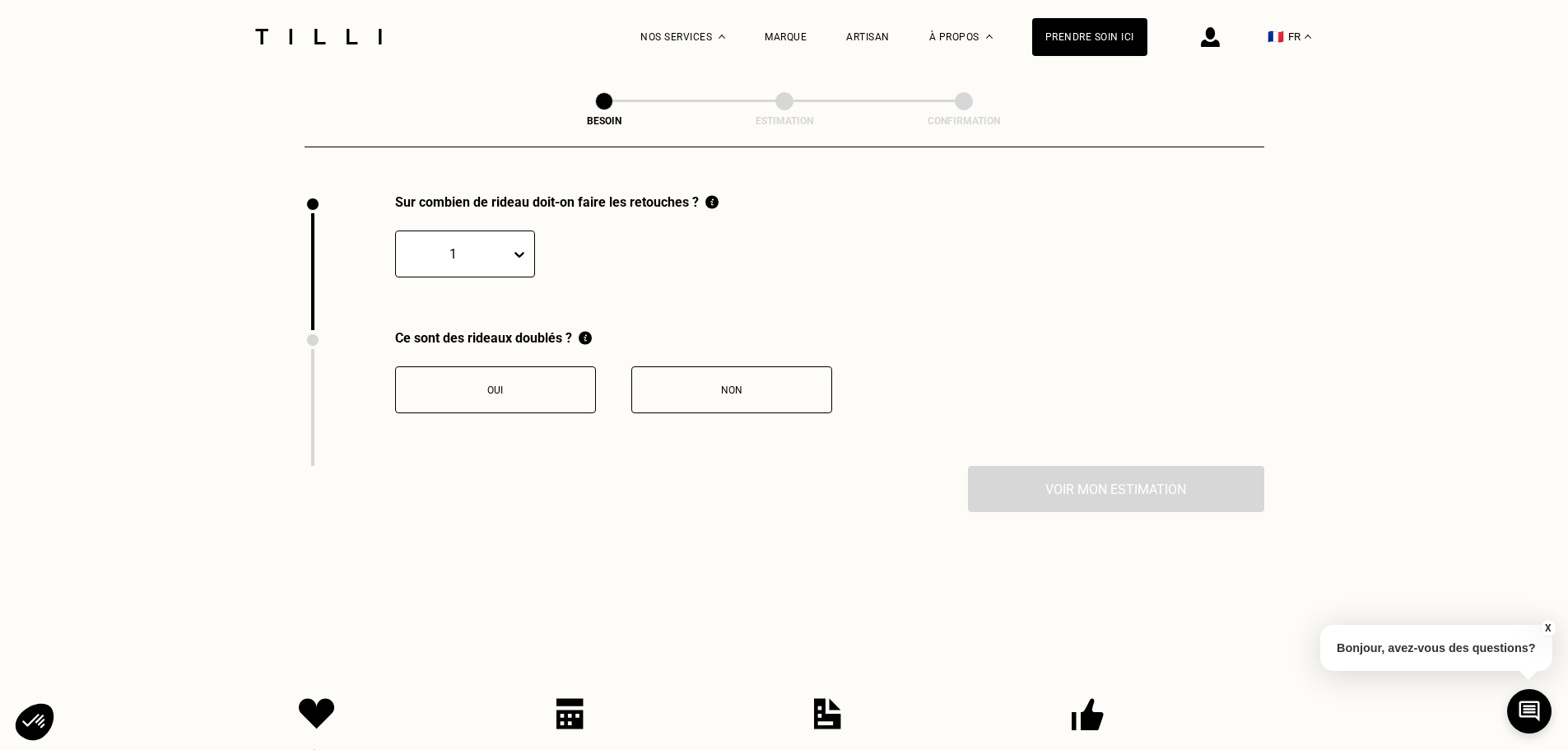
click at [461, 244] on div at bounding box center [452, 254] width 98 height 19
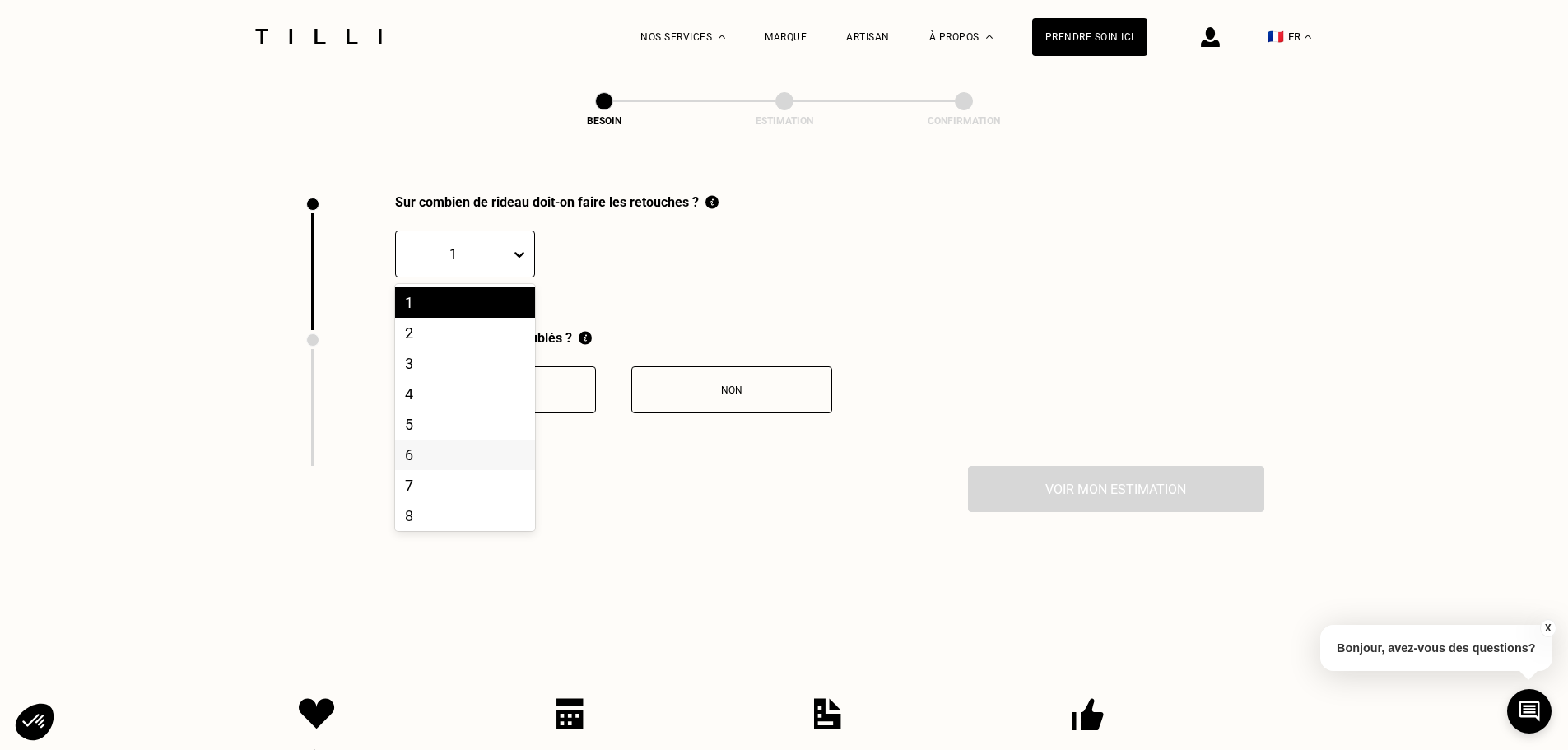
click at [430, 443] on div "6" at bounding box center [465, 455] width 140 height 30
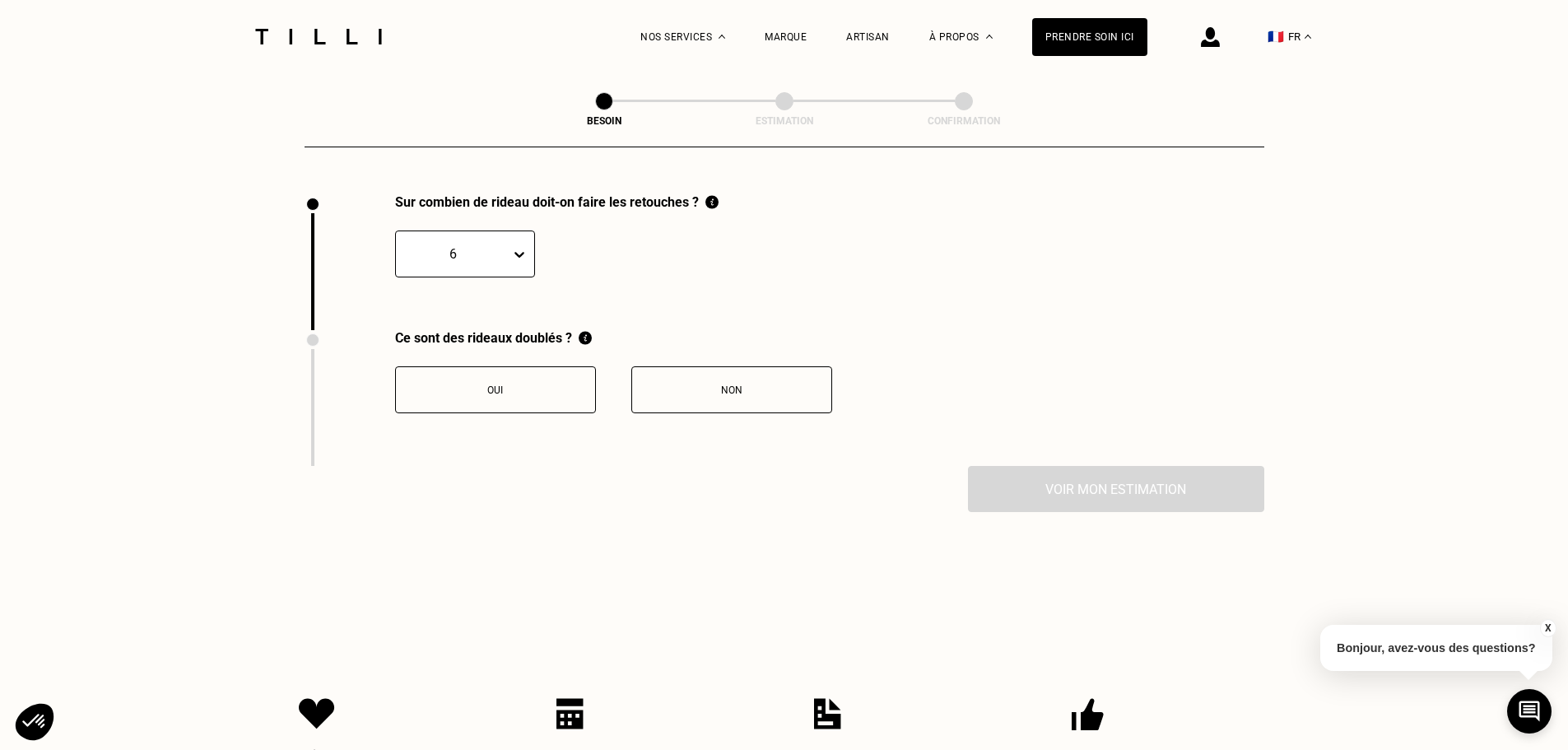
click at [555, 385] on div "Oui" at bounding box center [495, 391] width 183 height 12
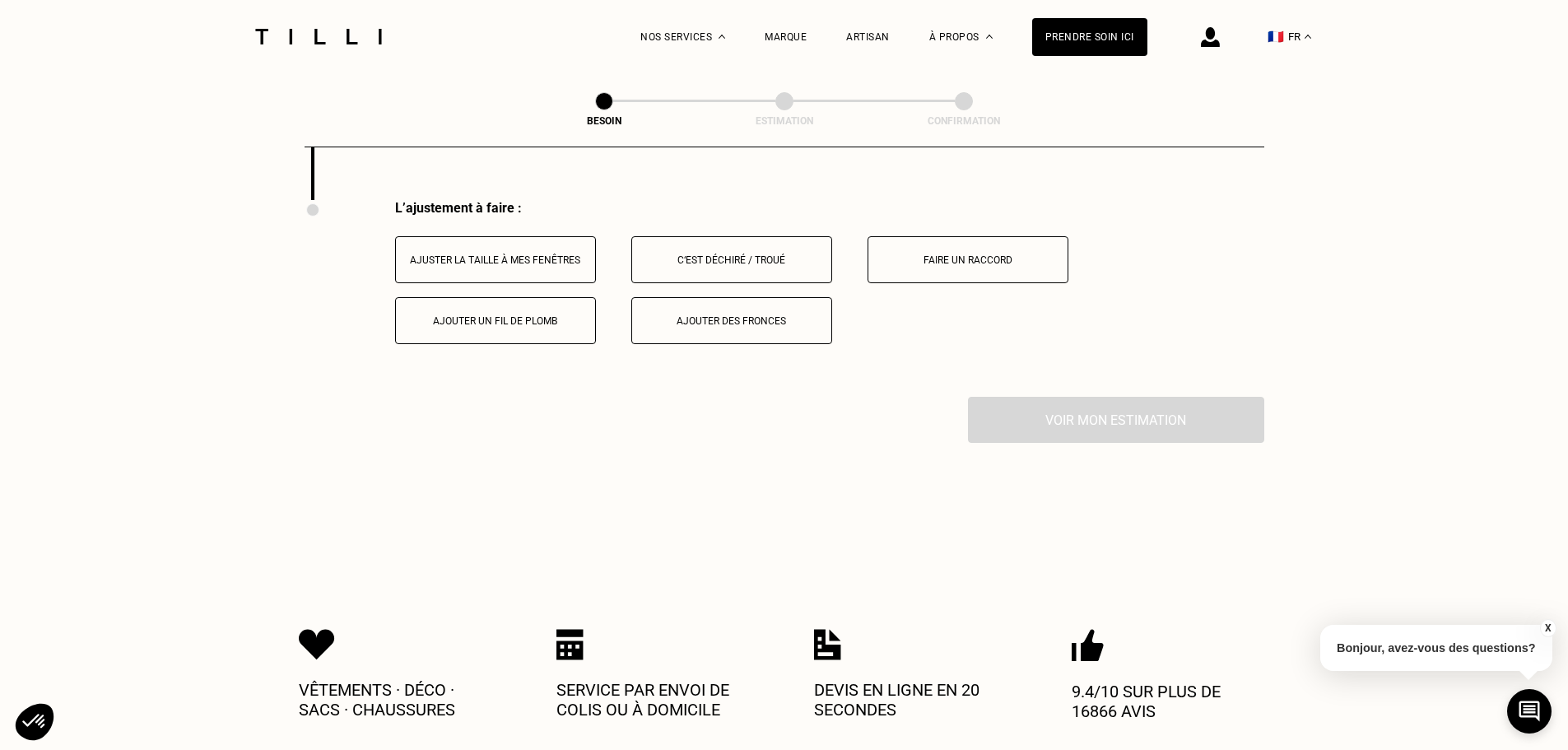
scroll to position [2091, 0]
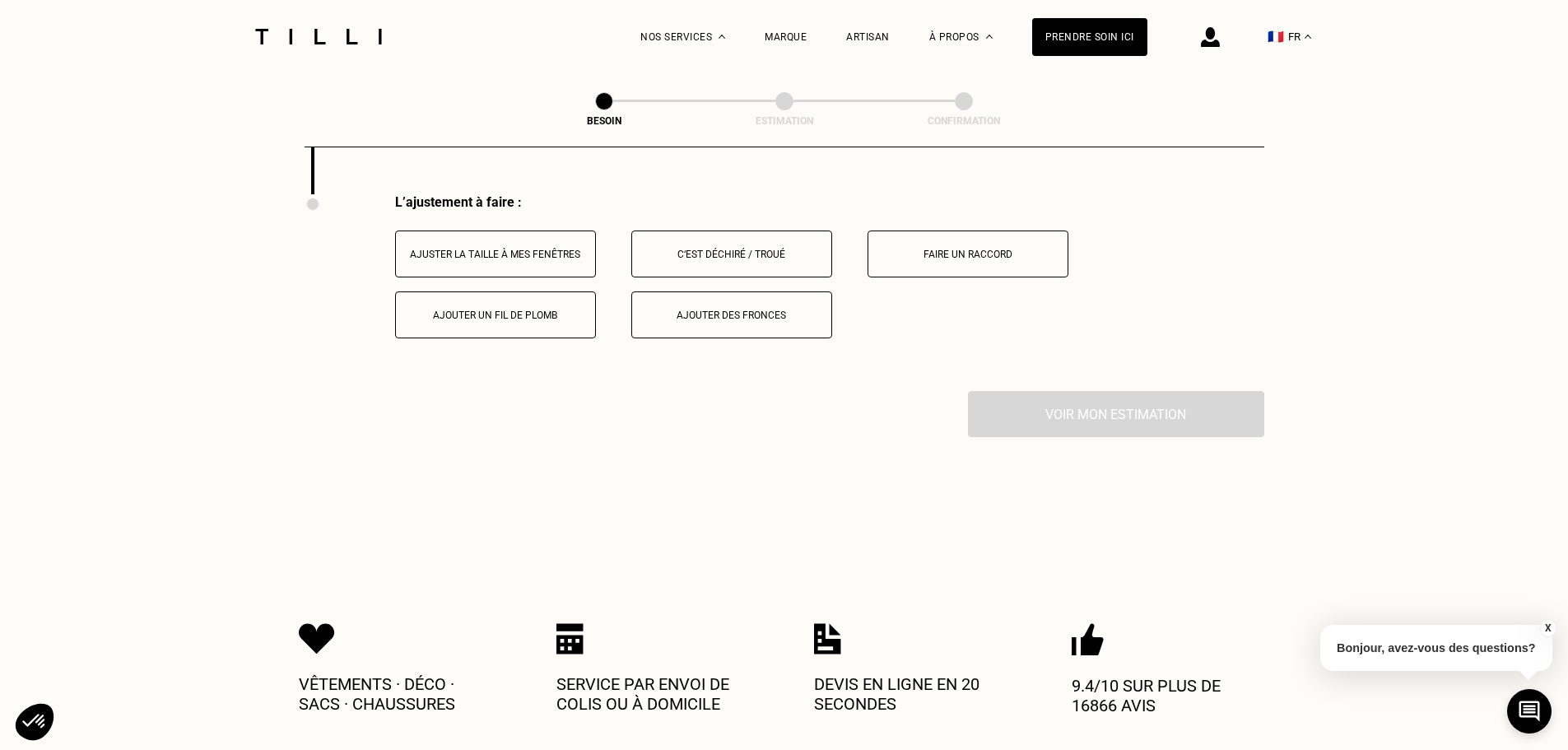
click at [493, 231] on button "Ajuster la taille à mes fenêtres" at bounding box center [495, 254] width 201 height 47
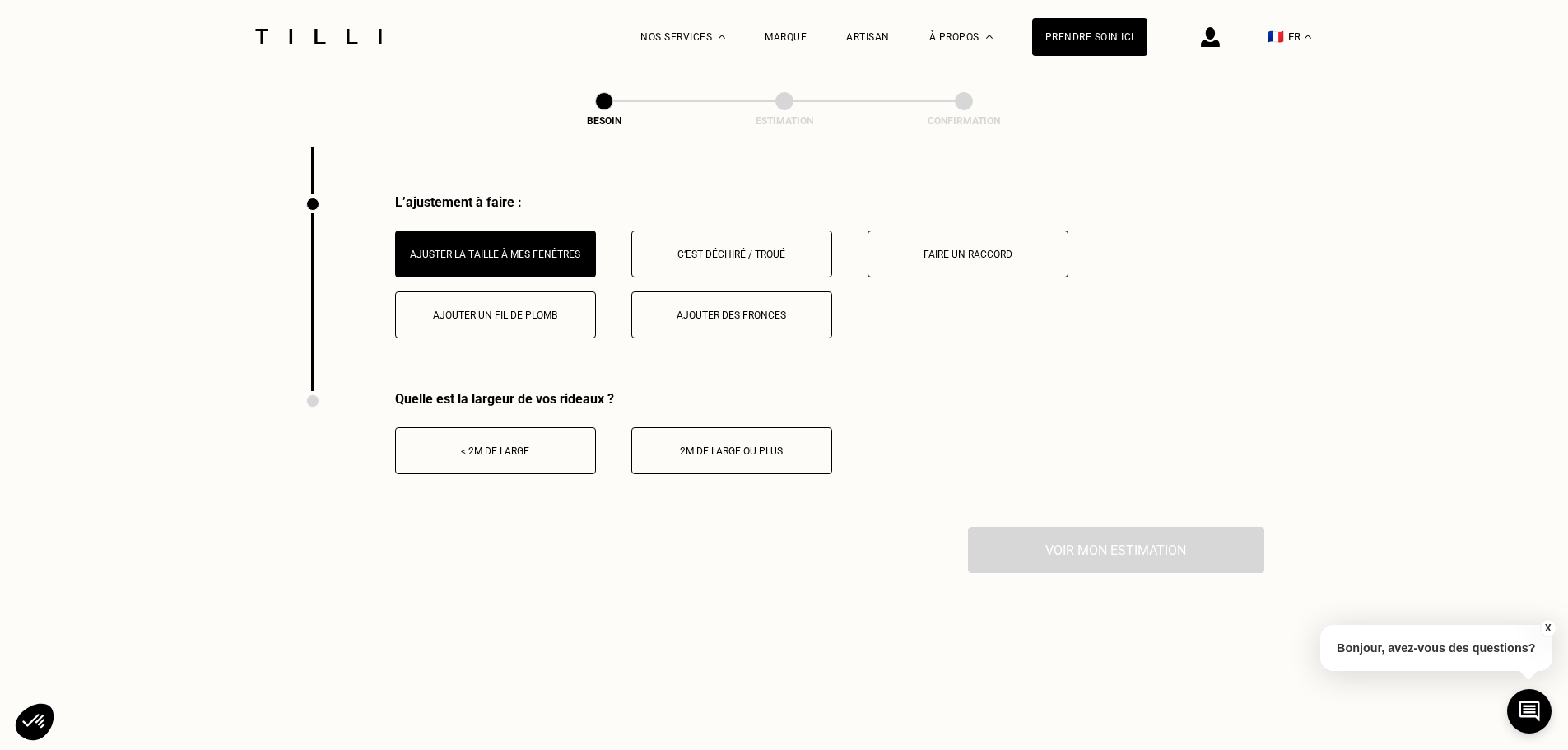
click at [694, 445] on div "2m de large ou plus" at bounding box center [732, 451] width 183 height 12
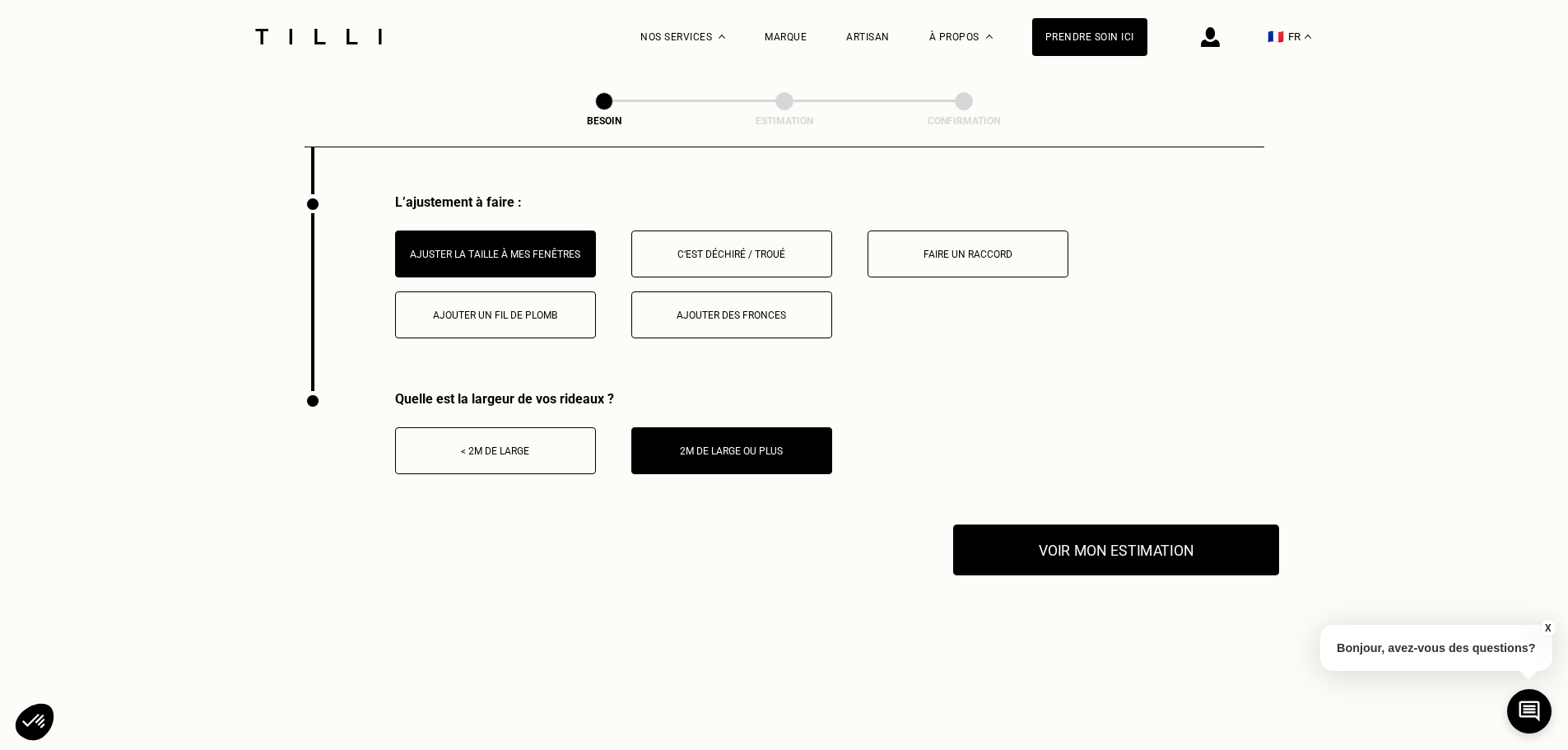
click at [1023, 540] on button "Voir mon estimation" at bounding box center [1116, 550] width 326 height 51
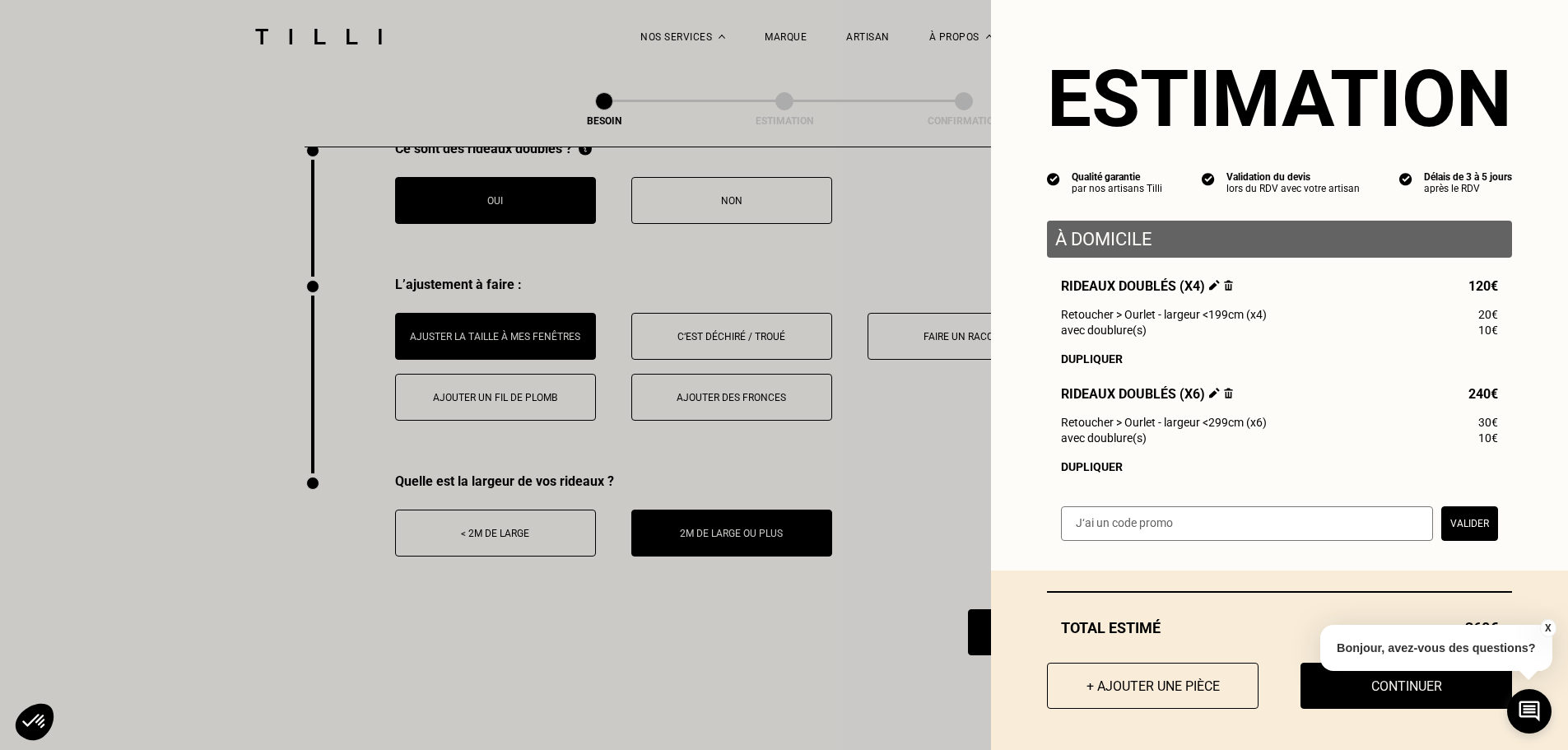
scroll to position [1, 0]
click at [1548, 632] on button "X" at bounding box center [1547, 628] width 17 height 18
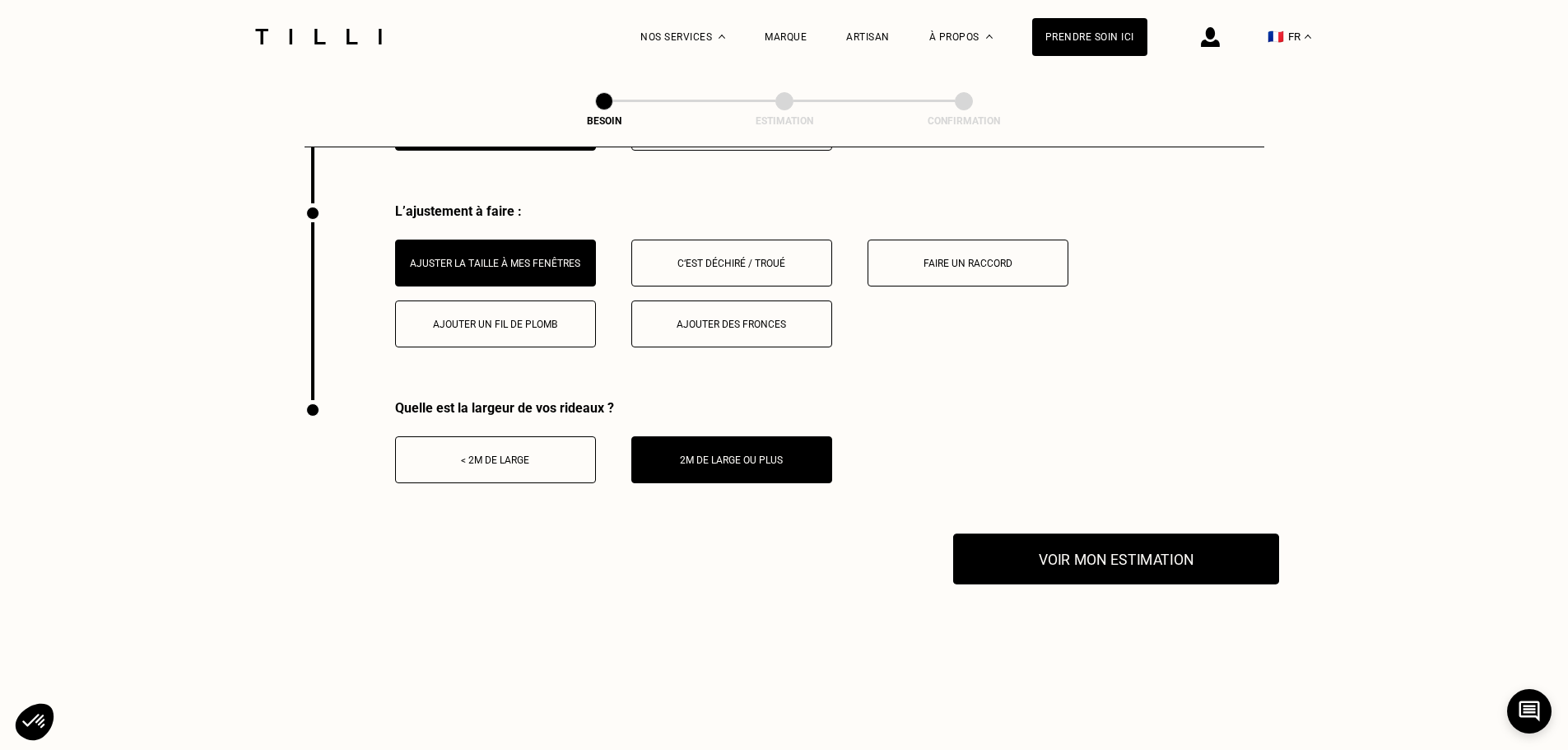
scroll to position [2091, 0]
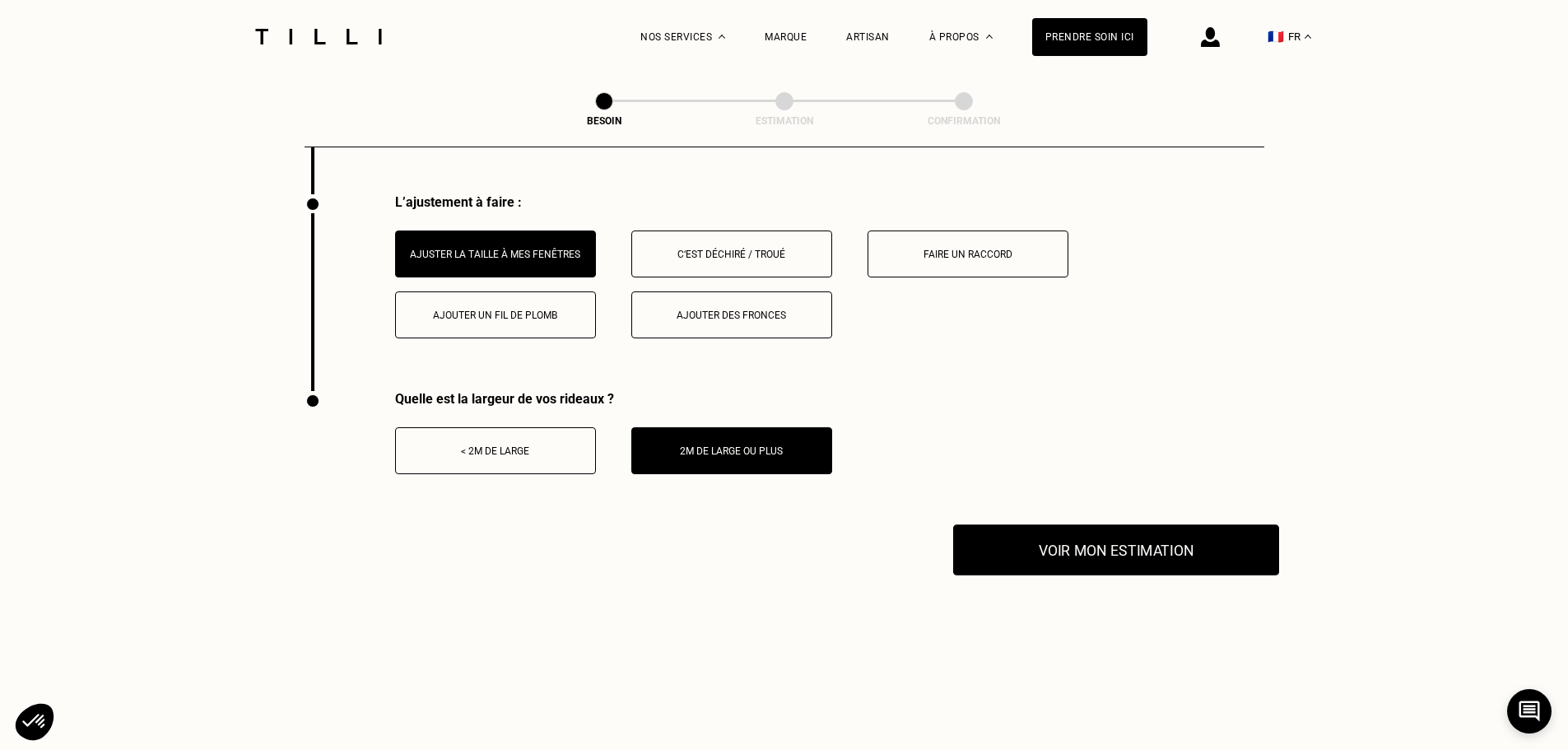
click at [1139, 538] on button "Voir mon estimation" at bounding box center [1116, 550] width 326 height 51
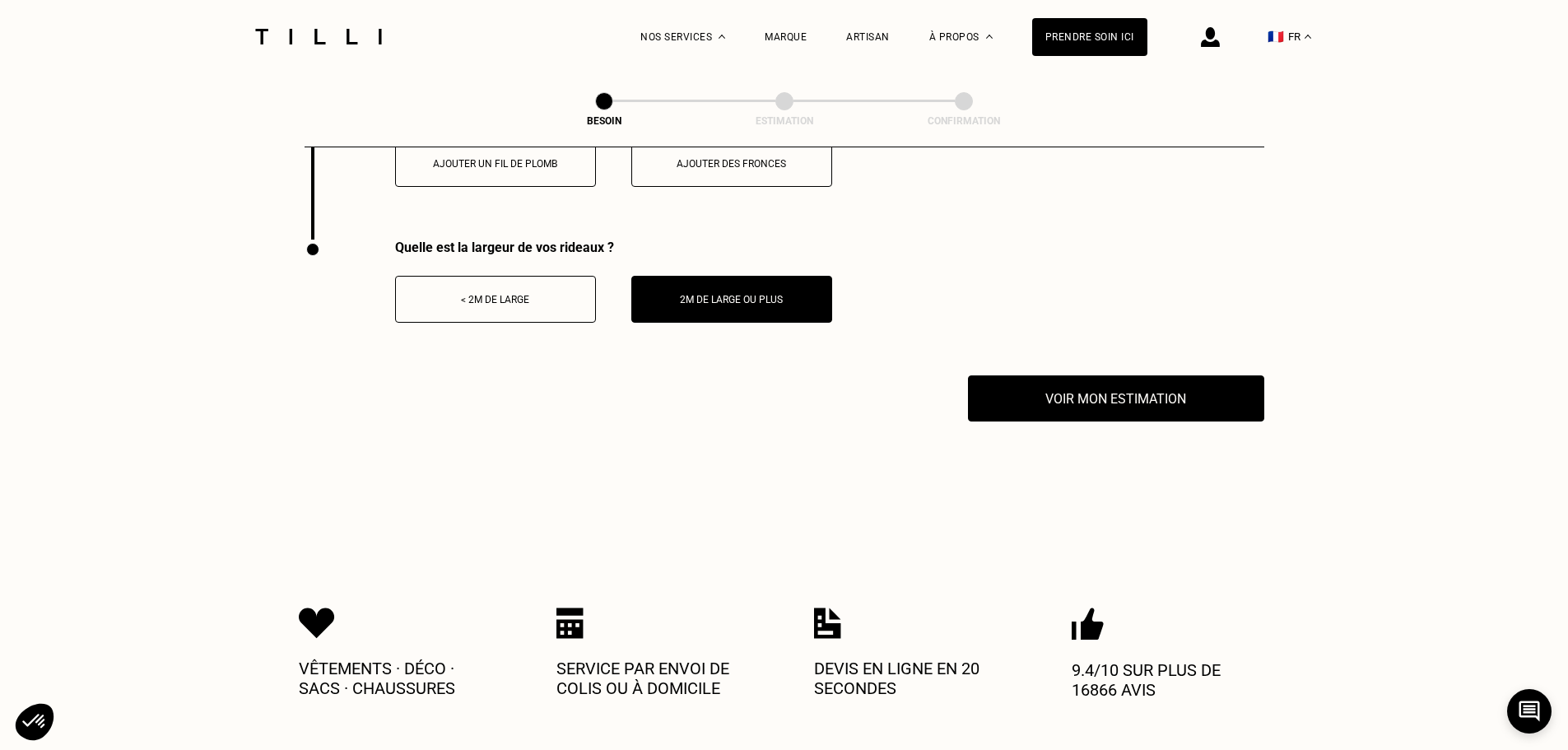
scroll to position [2235, 0]
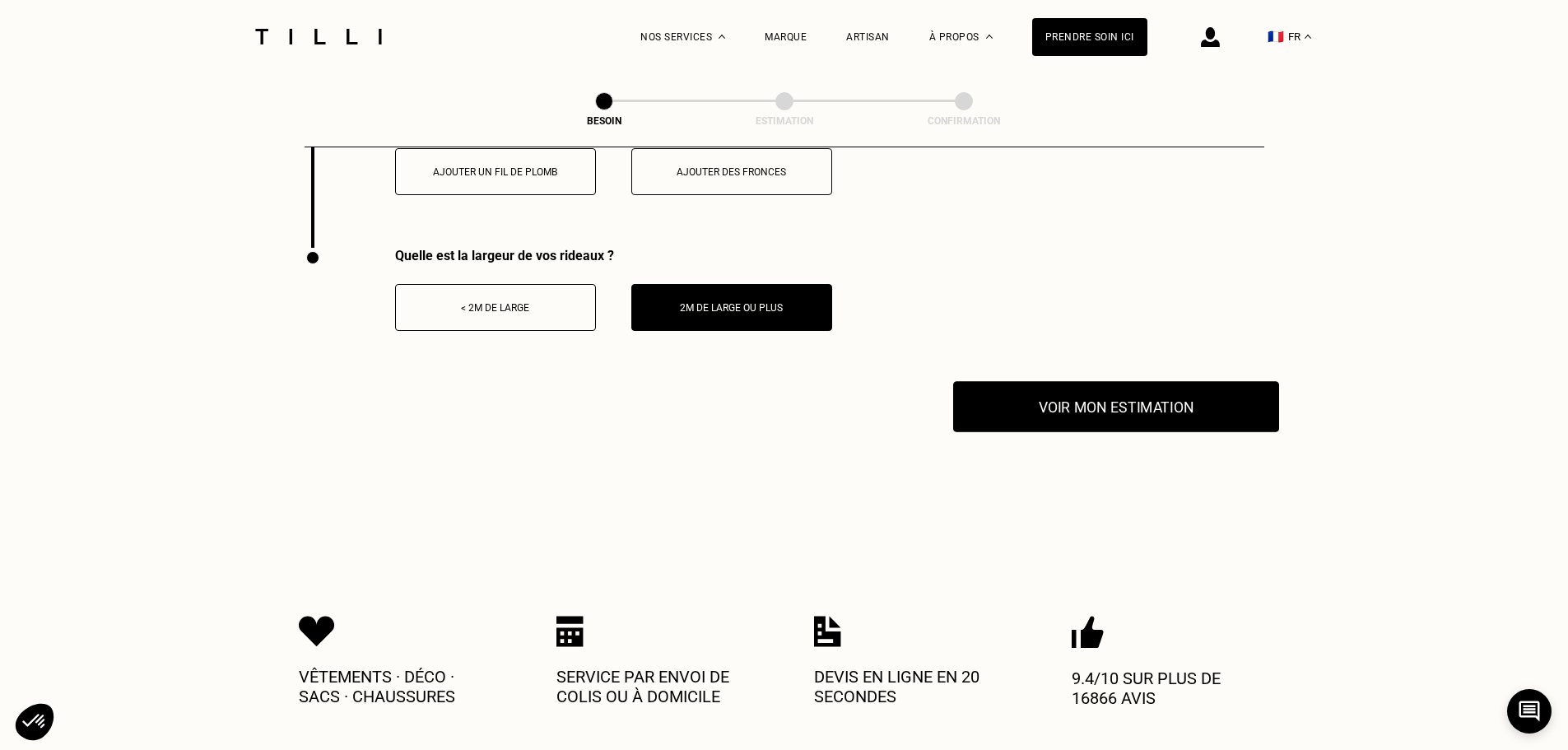
click at [1151, 403] on button "Voir mon estimation" at bounding box center [1116, 406] width 326 height 51
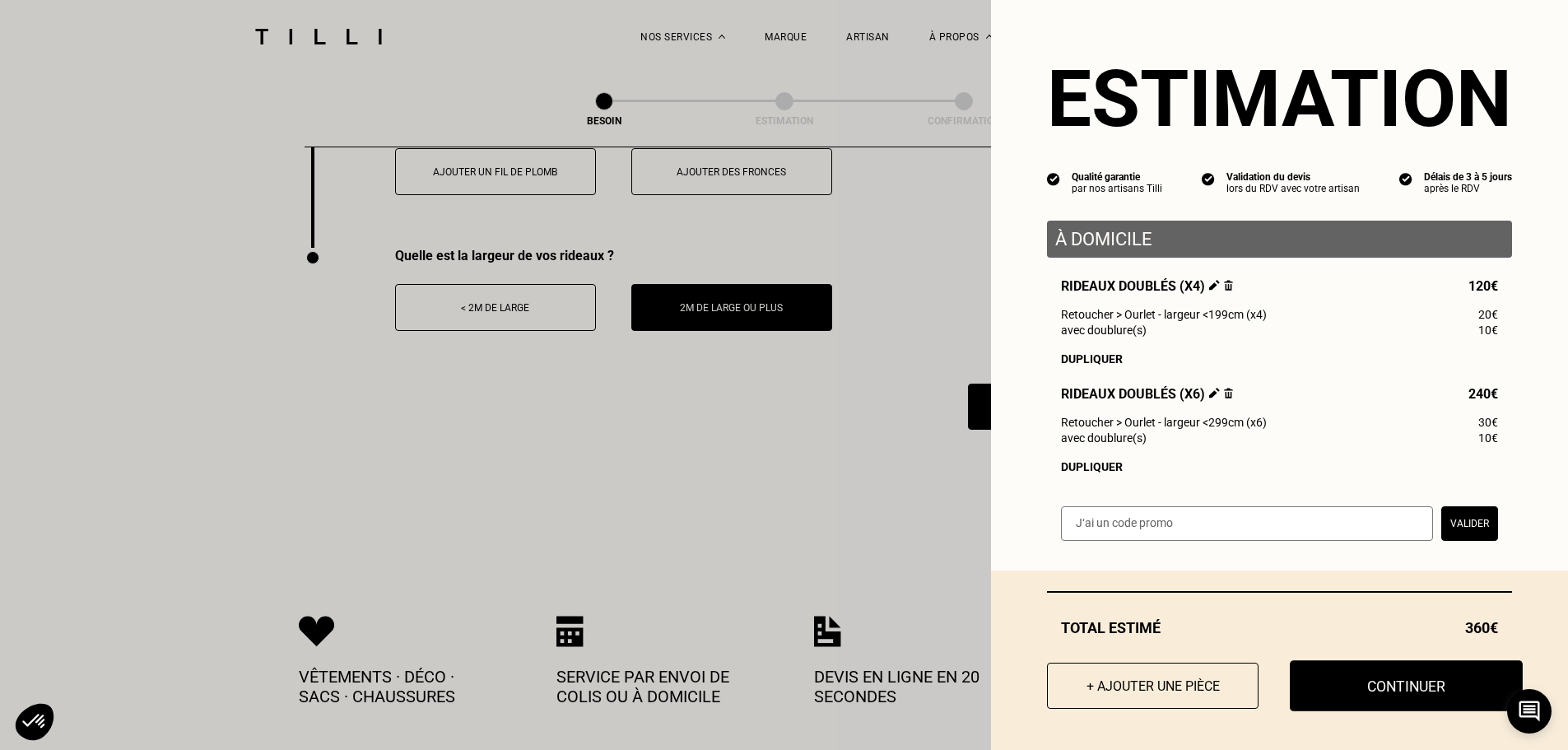
click at [1377, 679] on button "Continuer" at bounding box center [1405, 685] width 233 height 51
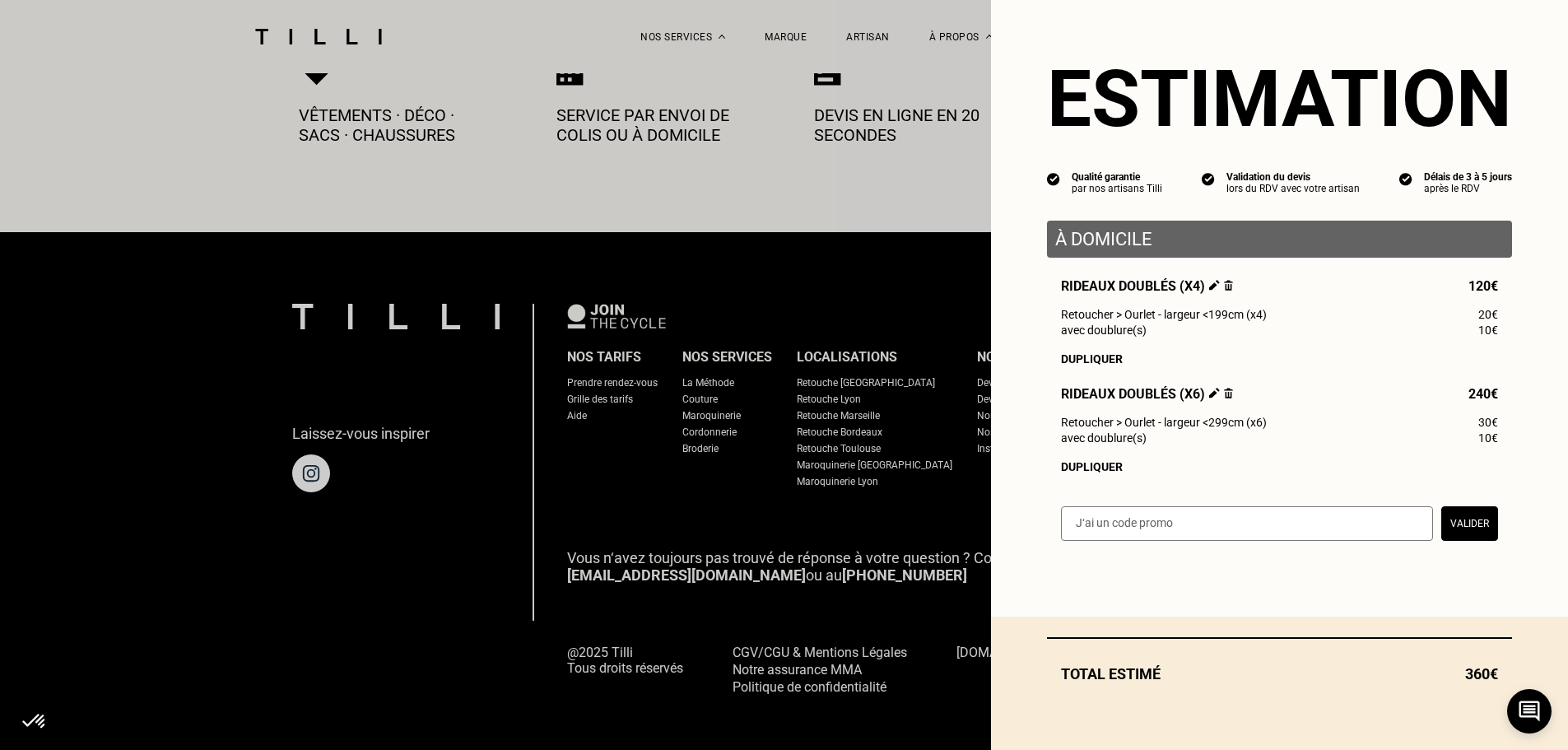
select select "FR"
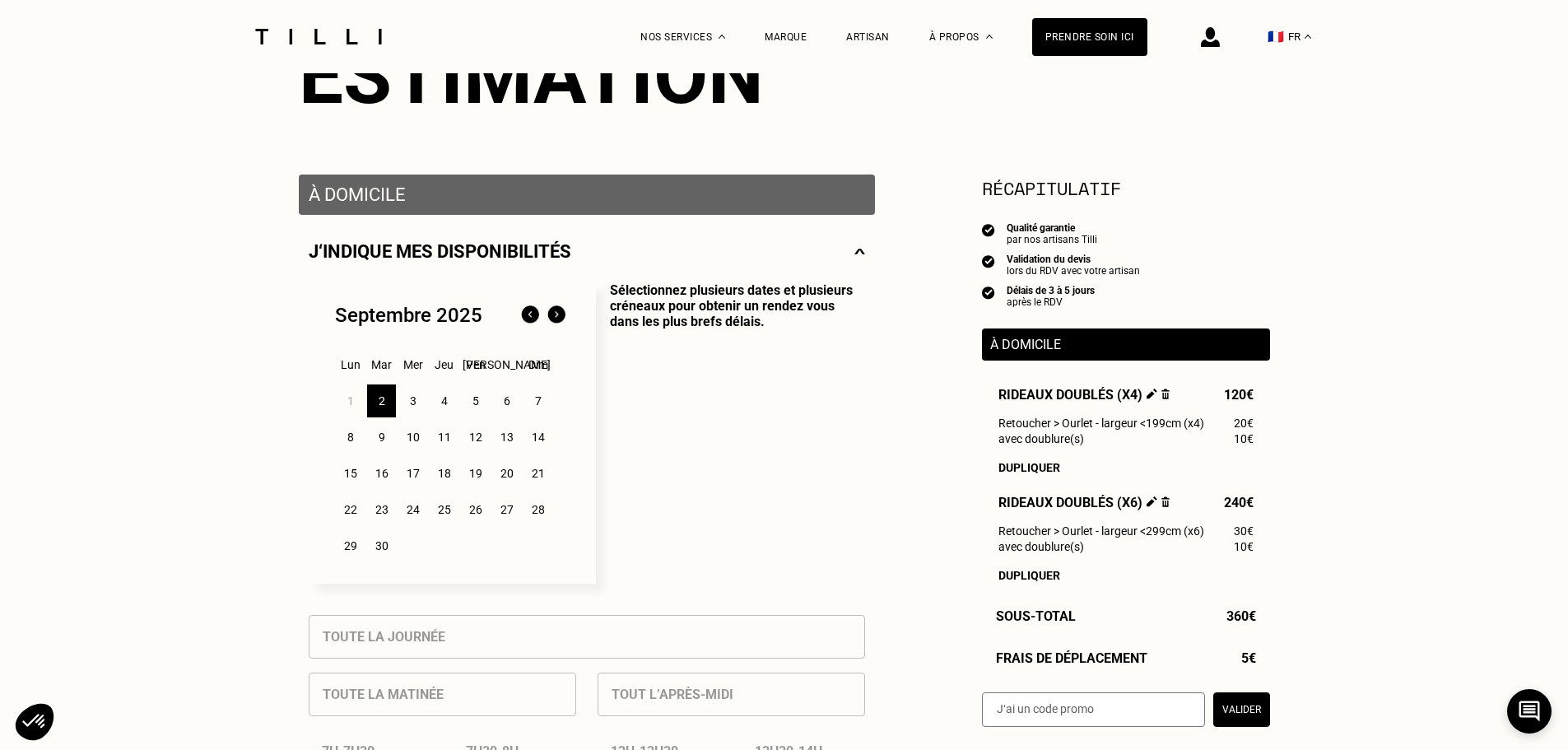
scroll to position [247, 0]
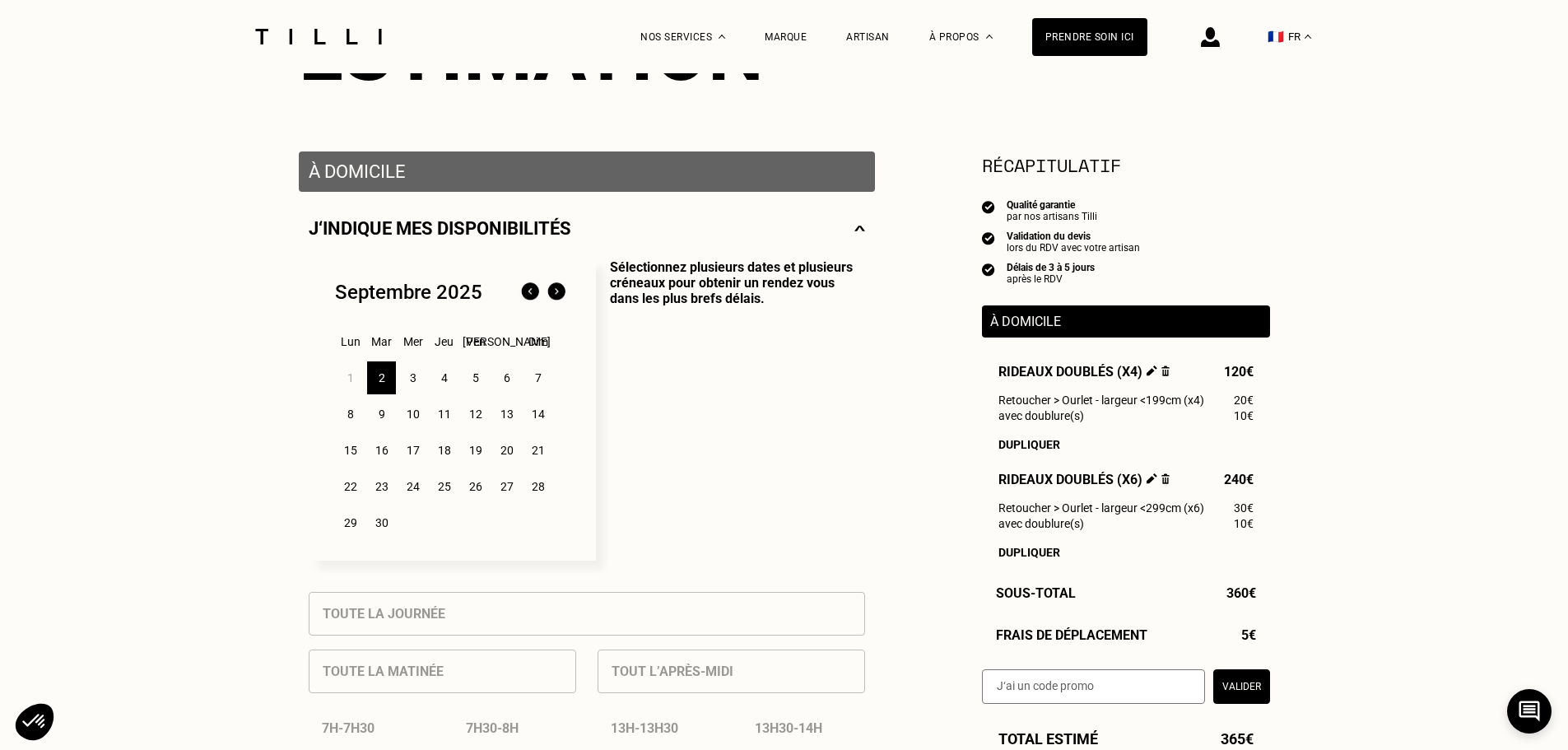
click at [412, 388] on div "3" at bounding box center [413, 377] width 29 height 33
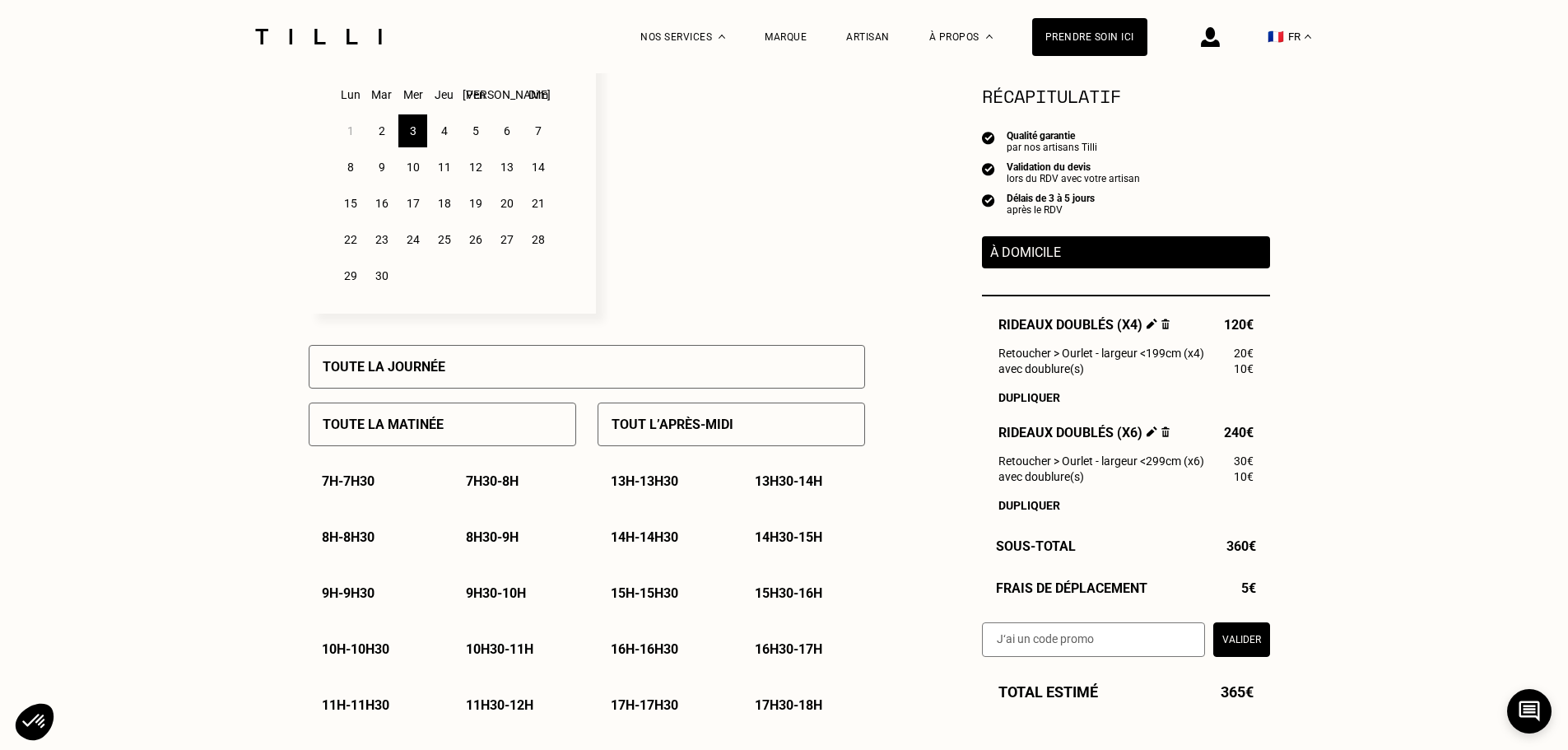
scroll to position [576, 0]
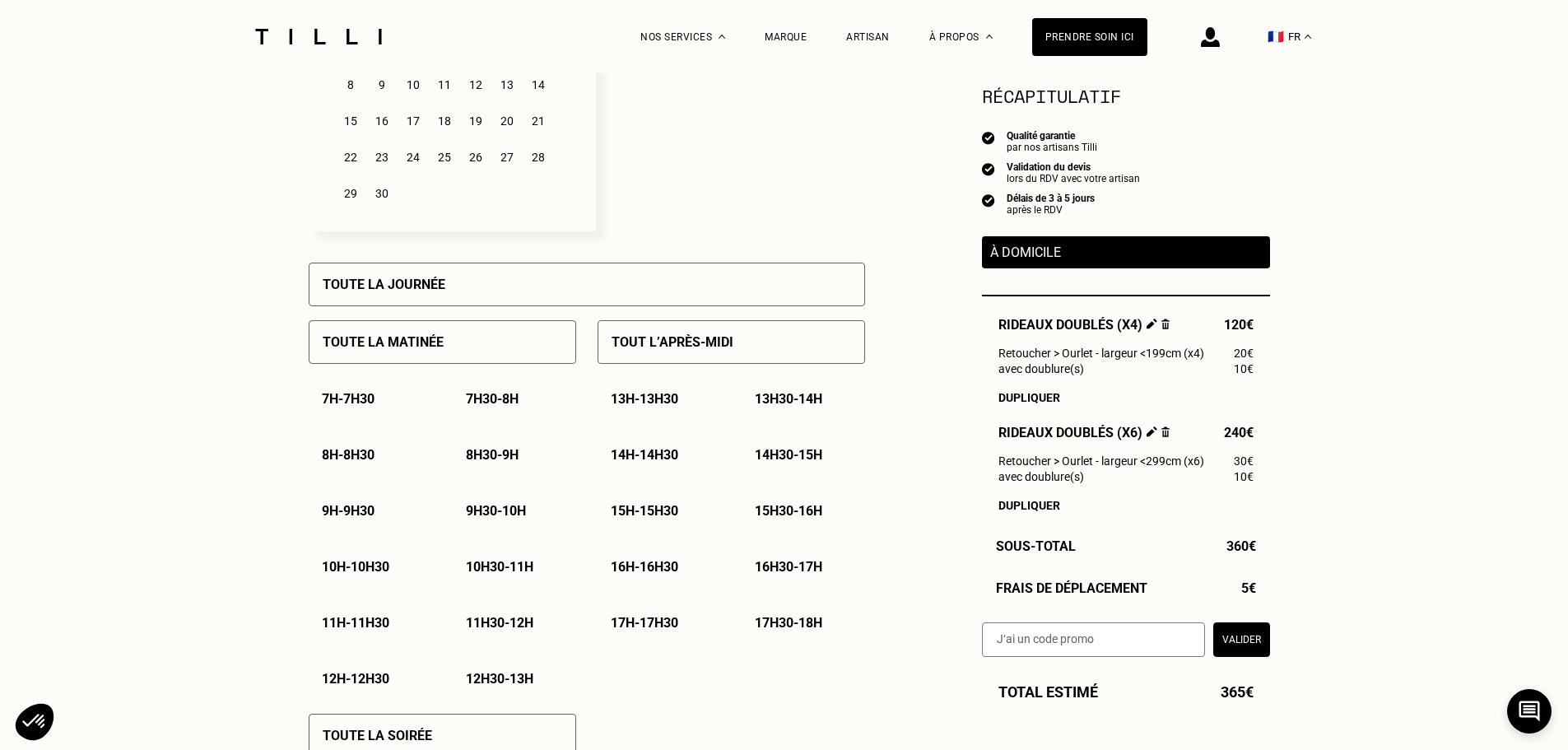
click at [362, 517] on p "9h - 9h30" at bounding box center [348, 511] width 53 height 16
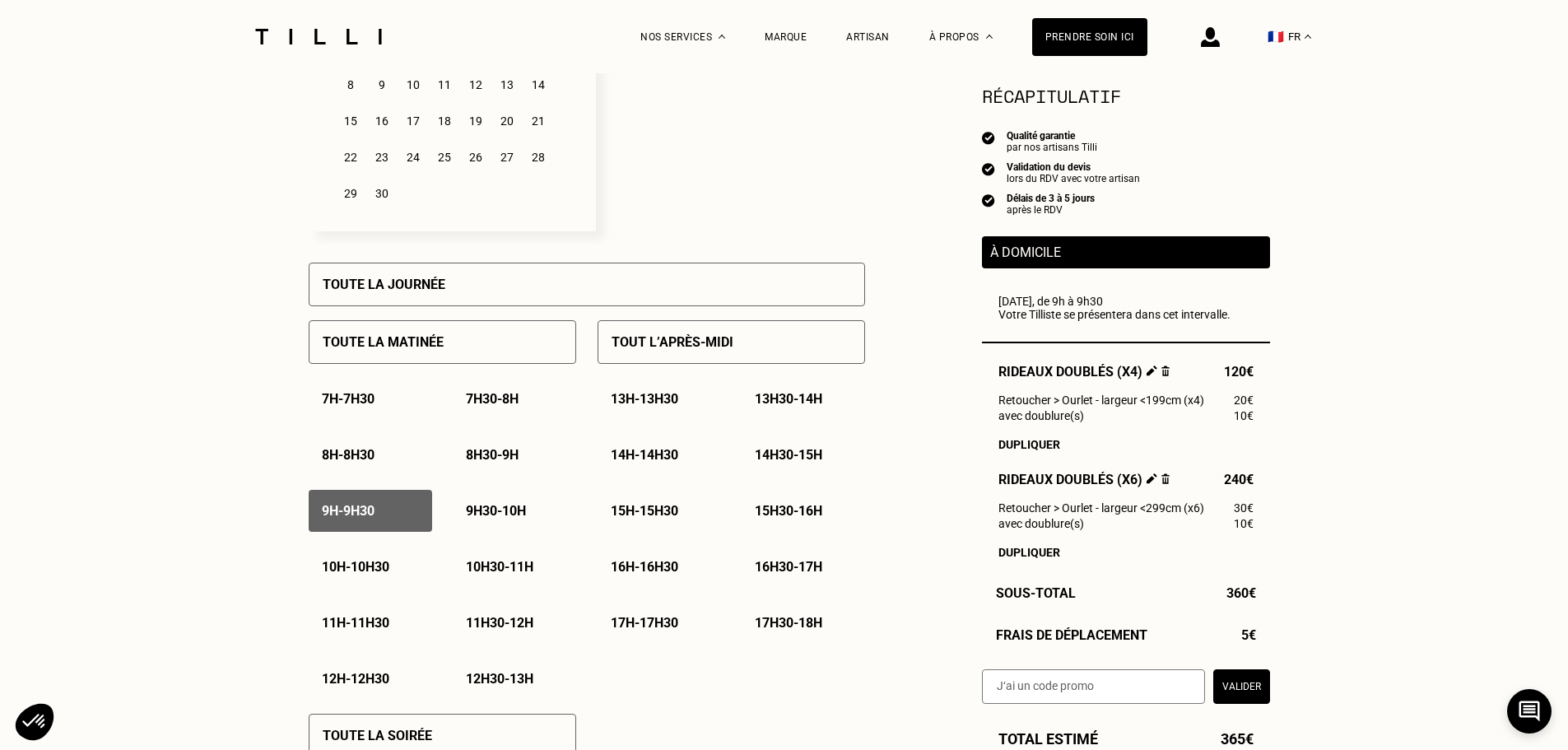
click at [483, 517] on p "9h30 - 10h" at bounding box center [496, 511] width 60 height 16
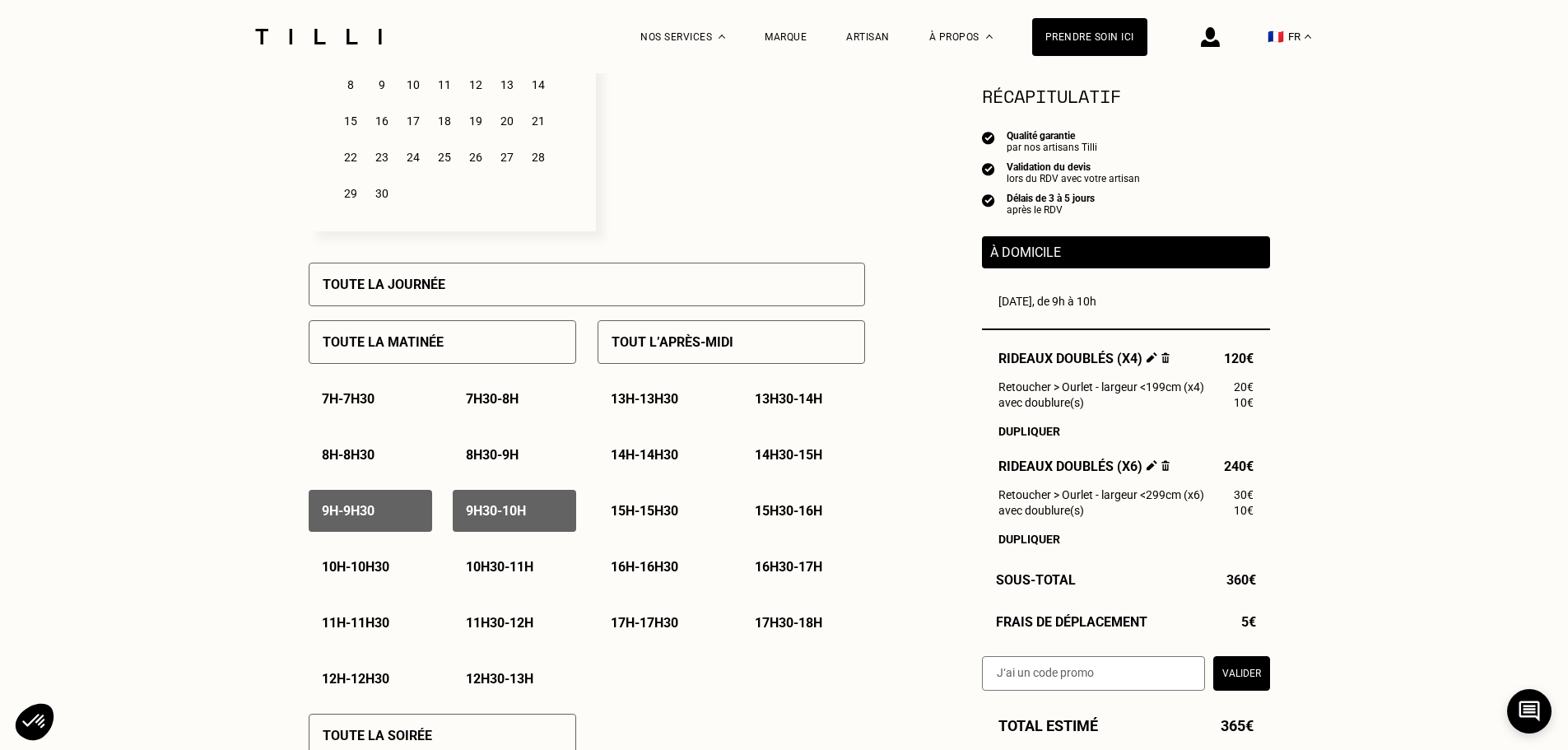
click at [353, 571] on p "10h - 10h30" at bounding box center [355, 567] width 67 height 16
click at [523, 569] on p "10h30 - 11h" at bounding box center [499, 567] width 67 height 16
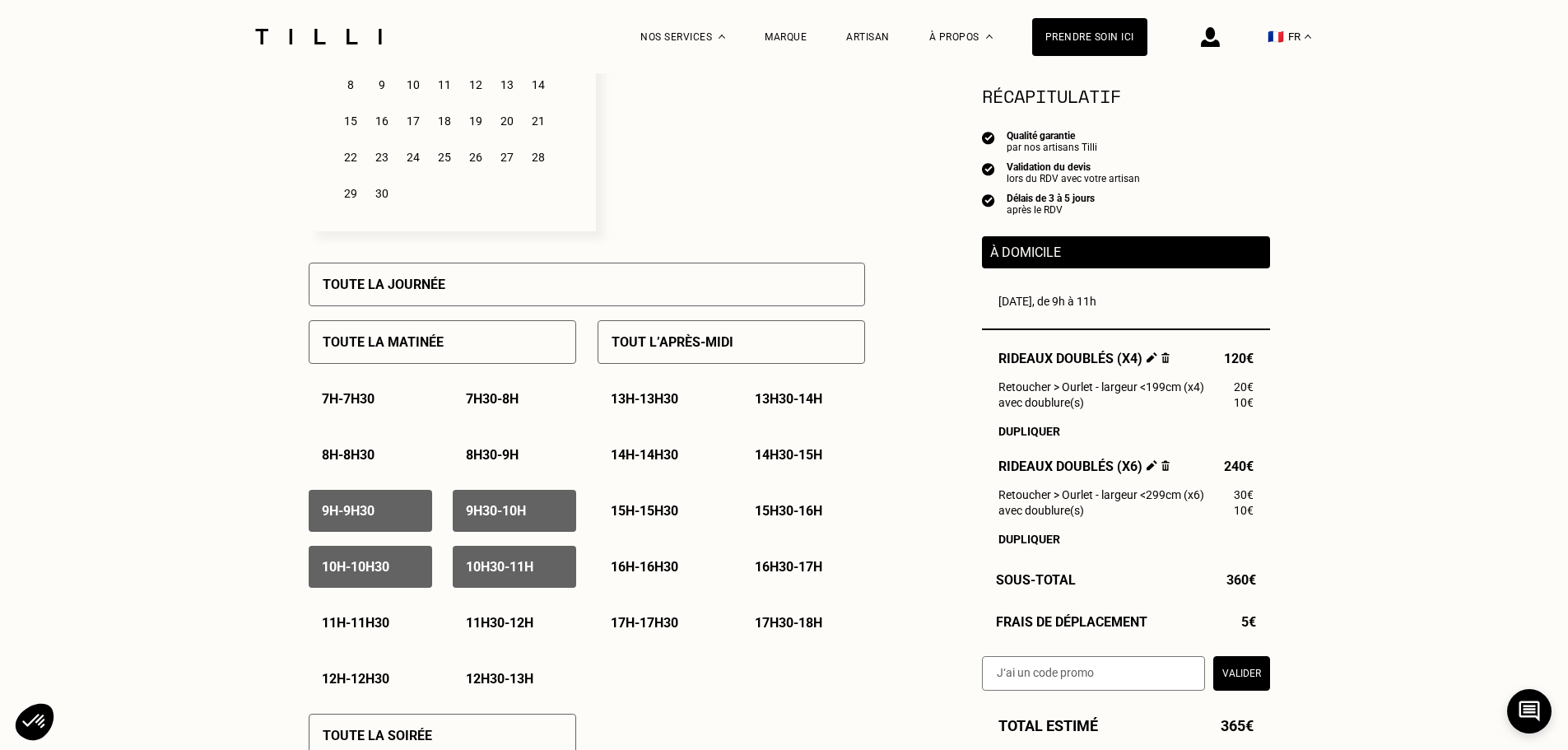
click at [364, 625] on p "11h - 11h30" at bounding box center [355, 622] width 67 height 16
click at [488, 621] on p "11h30 - 12h" at bounding box center [499, 622] width 67 height 16
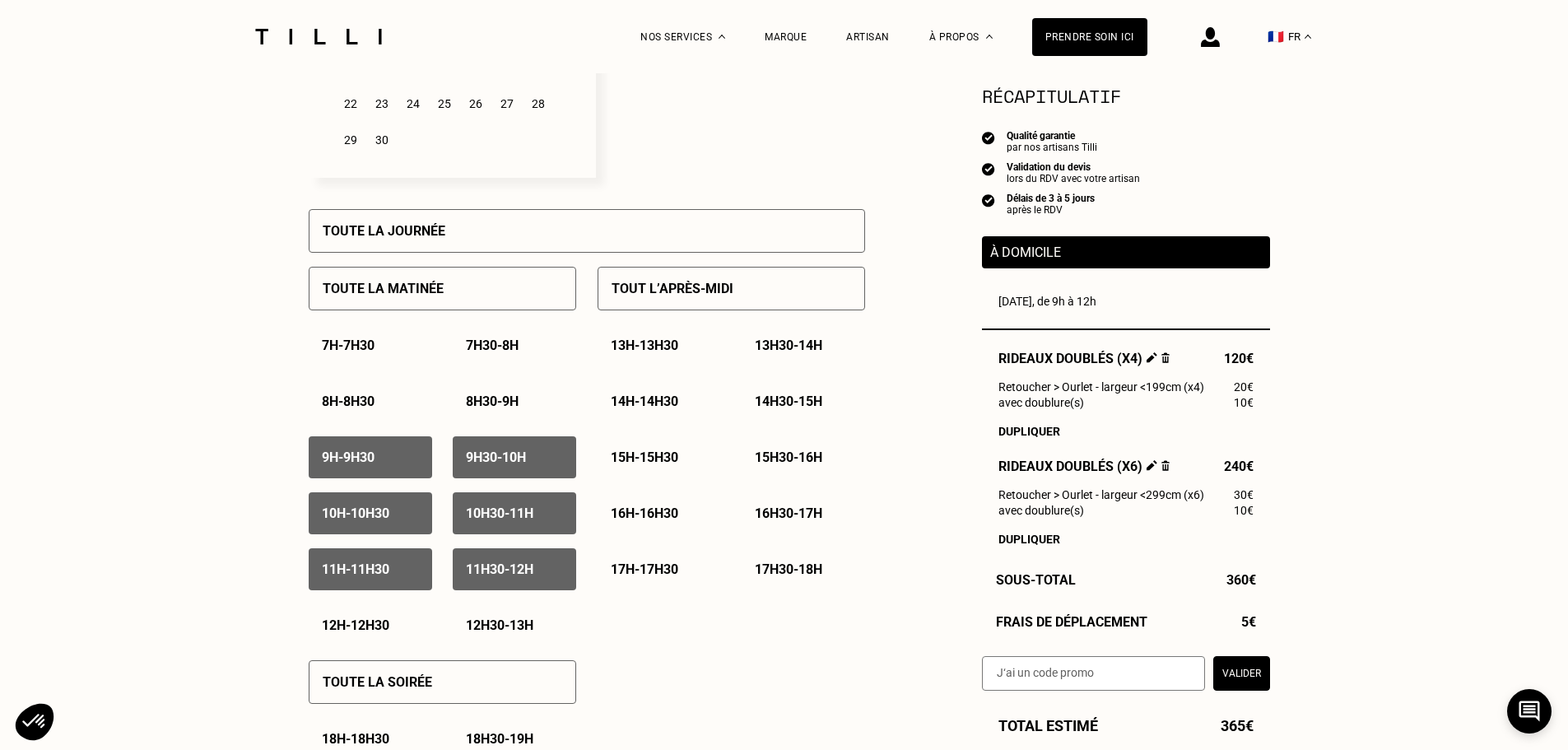
scroll to position [658, 0]
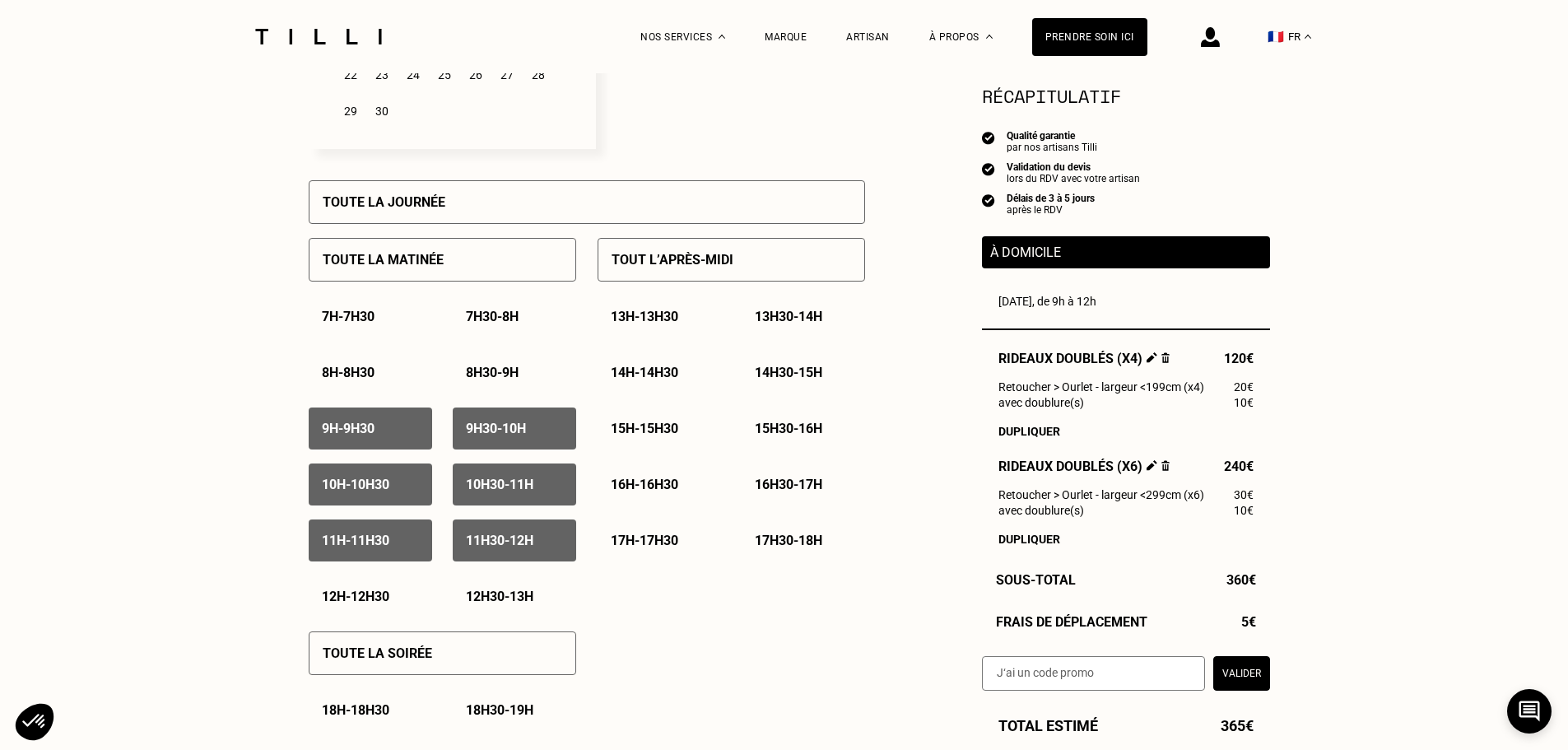
click at [657, 380] on p "14h - 14h30" at bounding box center [644, 372] width 67 height 16
click at [792, 370] on p "14h30 - 15h" at bounding box center [788, 372] width 67 height 16
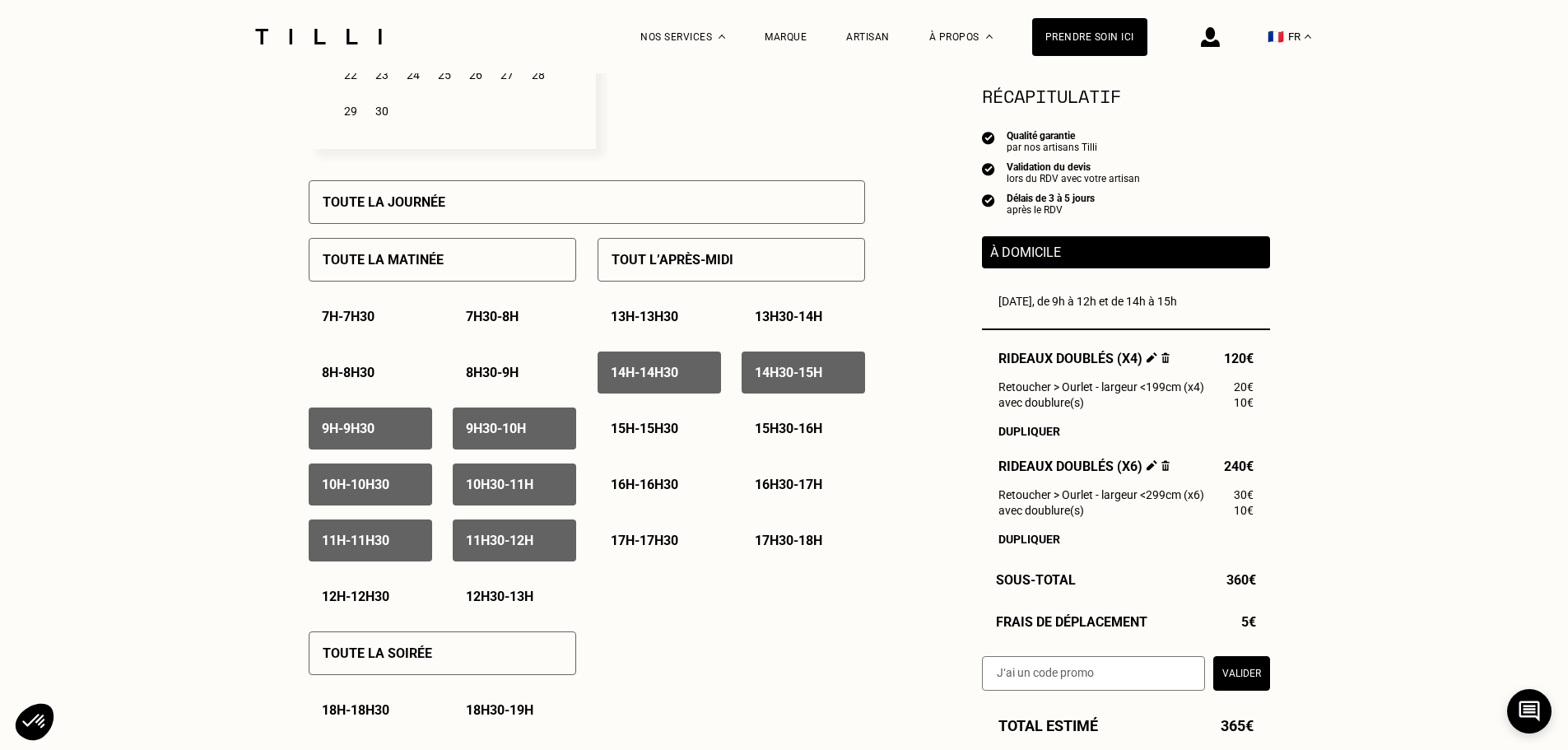
click at [672, 433] on p "15h - 15h30" at bounding box center [644, 428] width 67 height 16
drag, startPoint x: 763, startPoint y: 428, endPoint x: 651, endPoint y: 488, distance: 127.1
click at [764, 429] on p "15h30 - 16h" at bounding box center [788, 428] width 67 height 16
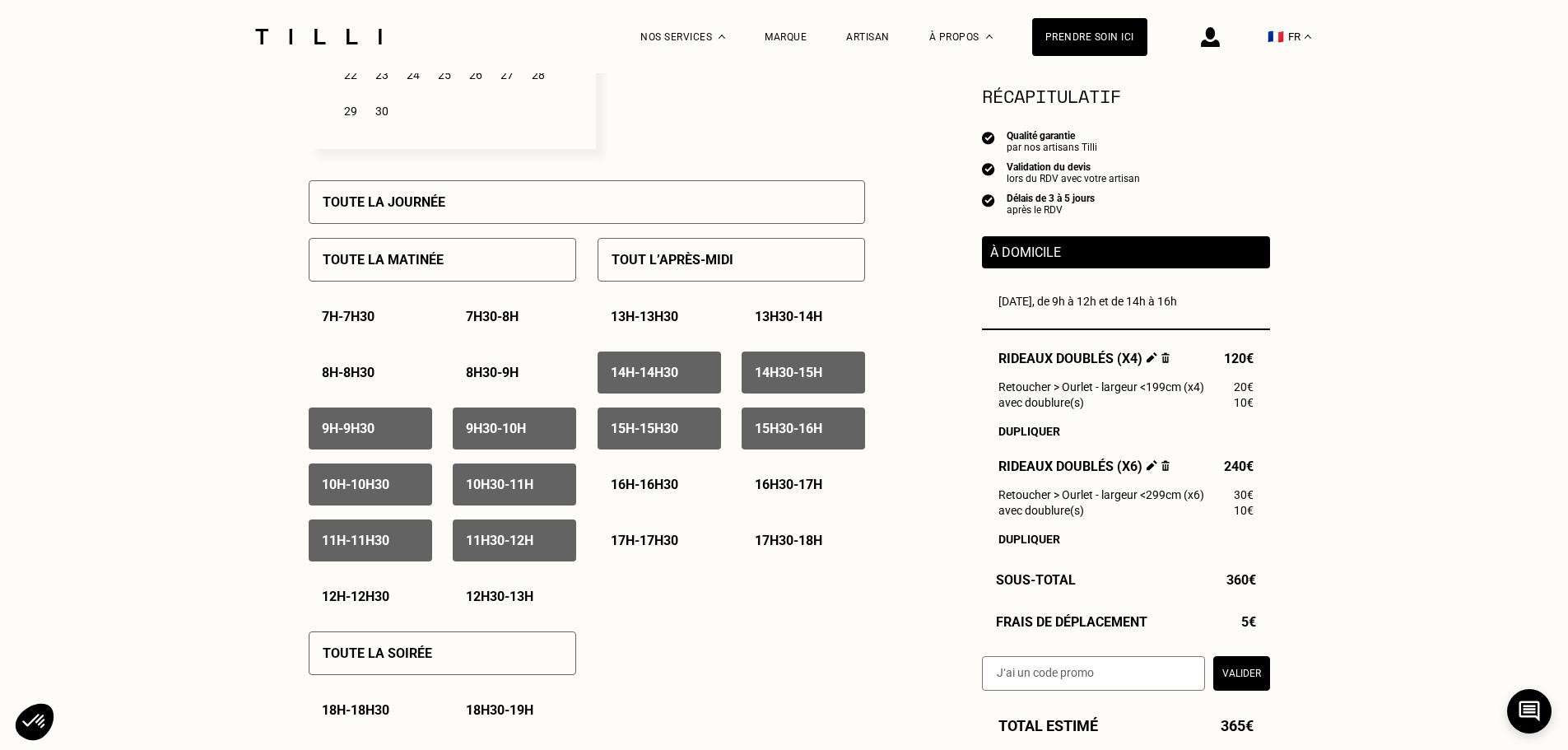
click at [645, 490] on p "16h - 16h30" at bounding box center [644, 485] width 67 height 16
drag, startPoint x: 792, startPoint y: 484, endPoint x: 668, endPoint y: 547, distance: 139.1
click at [793, 485] on p "16h30 - 17h" at bounding box center [788, 485] width 67 height 16
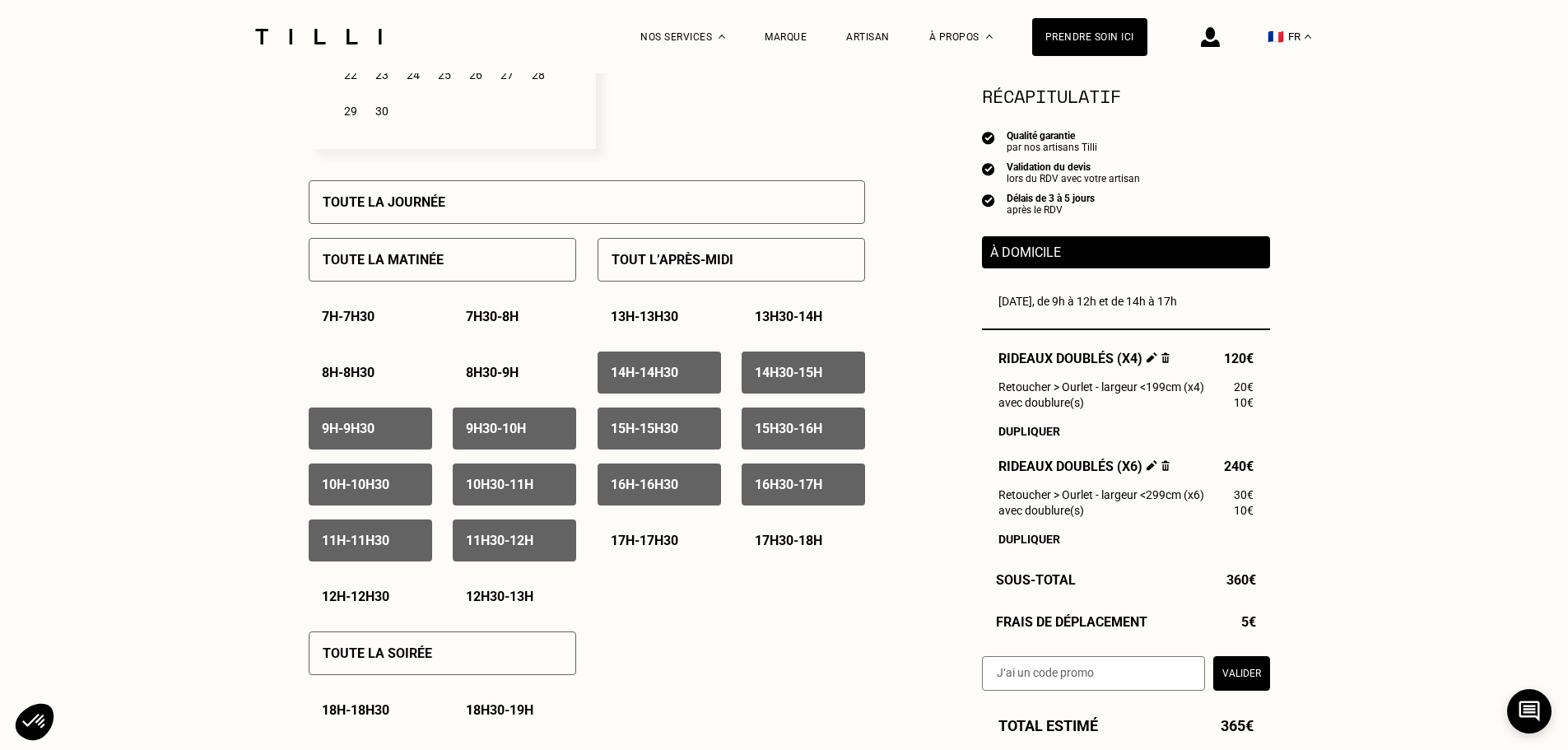
click at [666, 548] on p "17h - 17h30" at bounding box center [644, 540] width 67 height 16
click at [777, 544] on p "17h30 - 18h" at bounding box center [788, 540] width 67 height 16
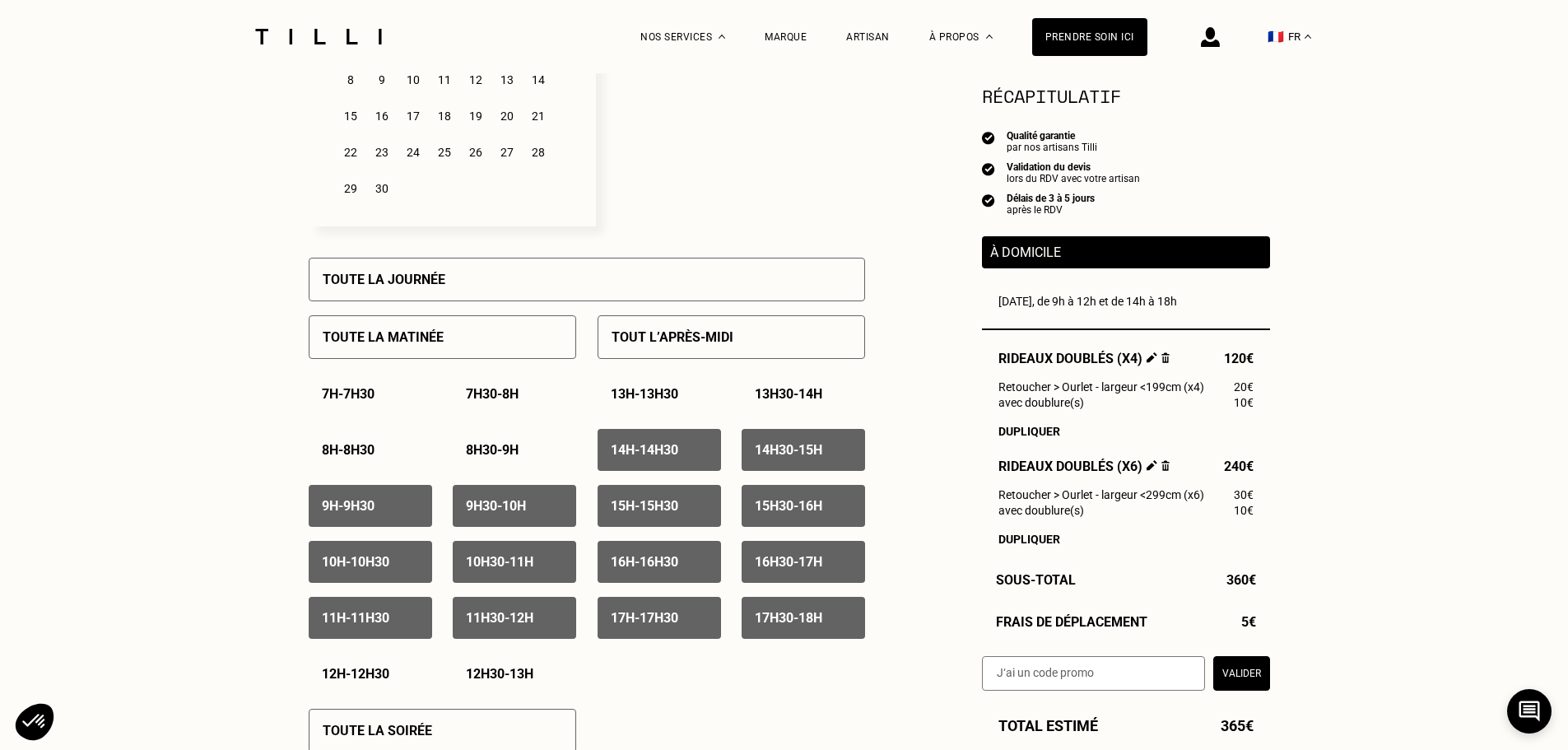
scroll to position [576, 0]
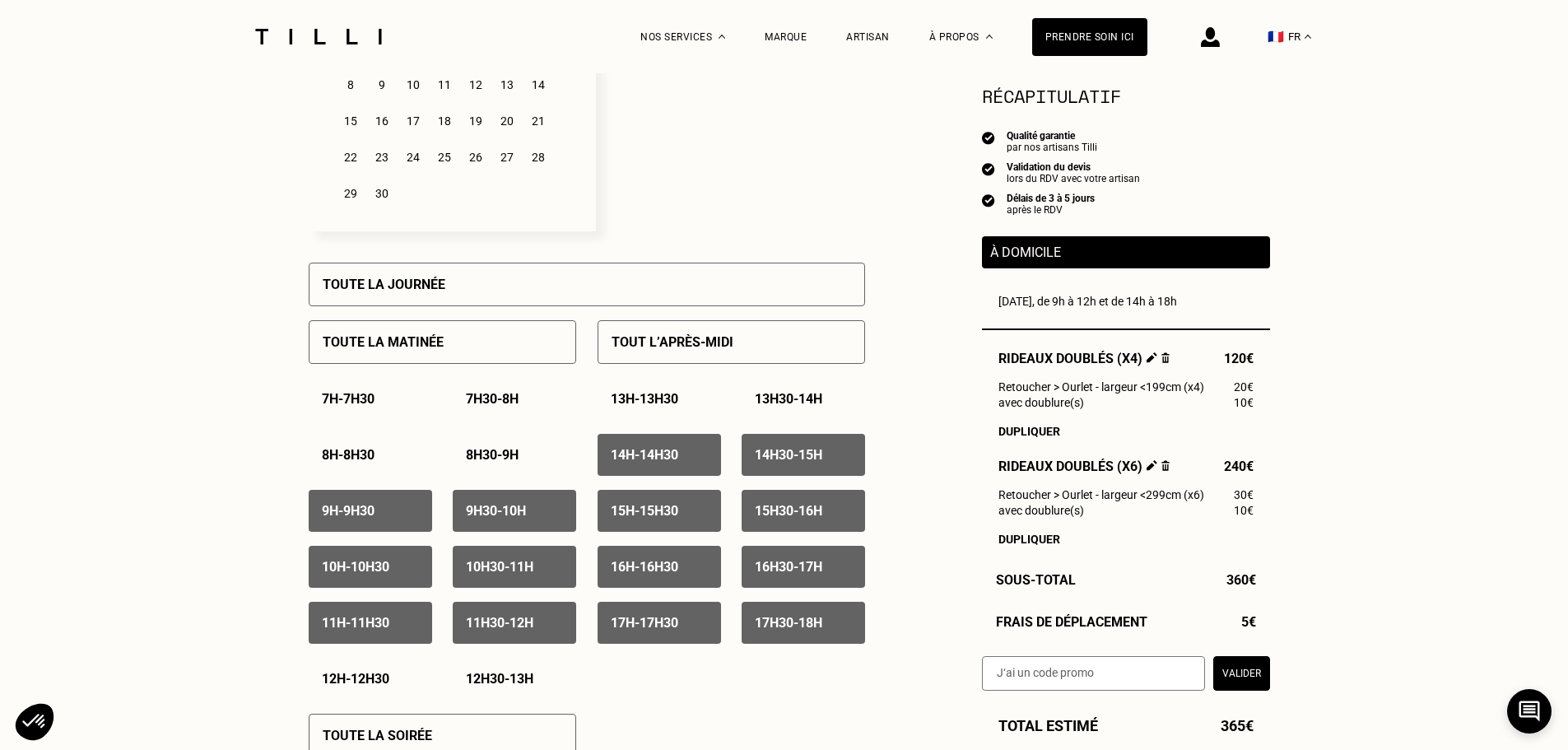
click at [319, 516] on div "9h - 9h30" at bounding box center [370, 511] width 123 height 42
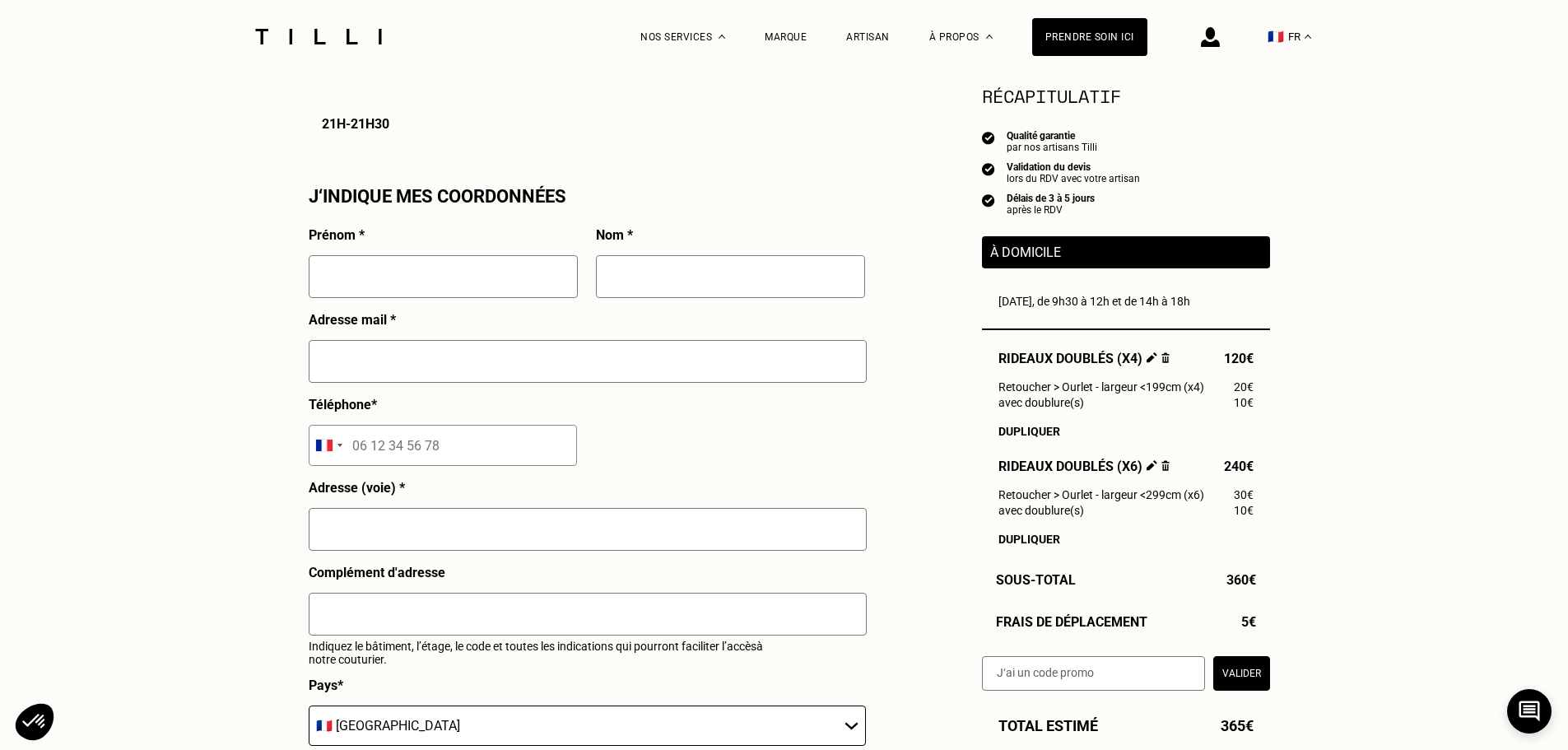
scroll to position [1400, 0]
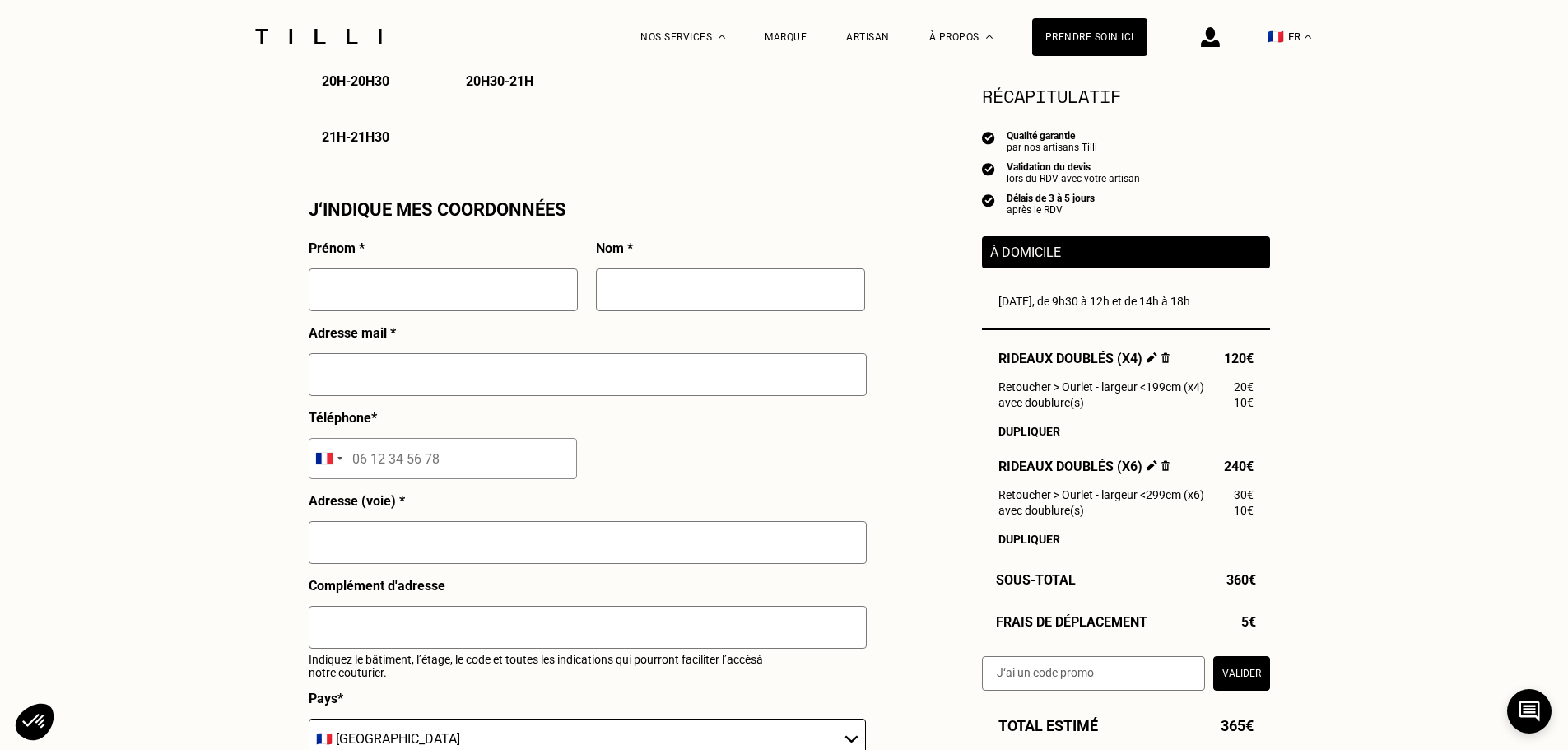
click at [390, 286] on input "text" at bounding box center [443, 290] width 269 height 43
type input "[PERSON_NAME]"
type input "DIAS"
type input "[PERSON_NAME][EMAIL_ADDRESS][DOMAIN_NAME]"
click at [448, 464] on input "tel" at bounding box center [443, 459] width 269 height 41
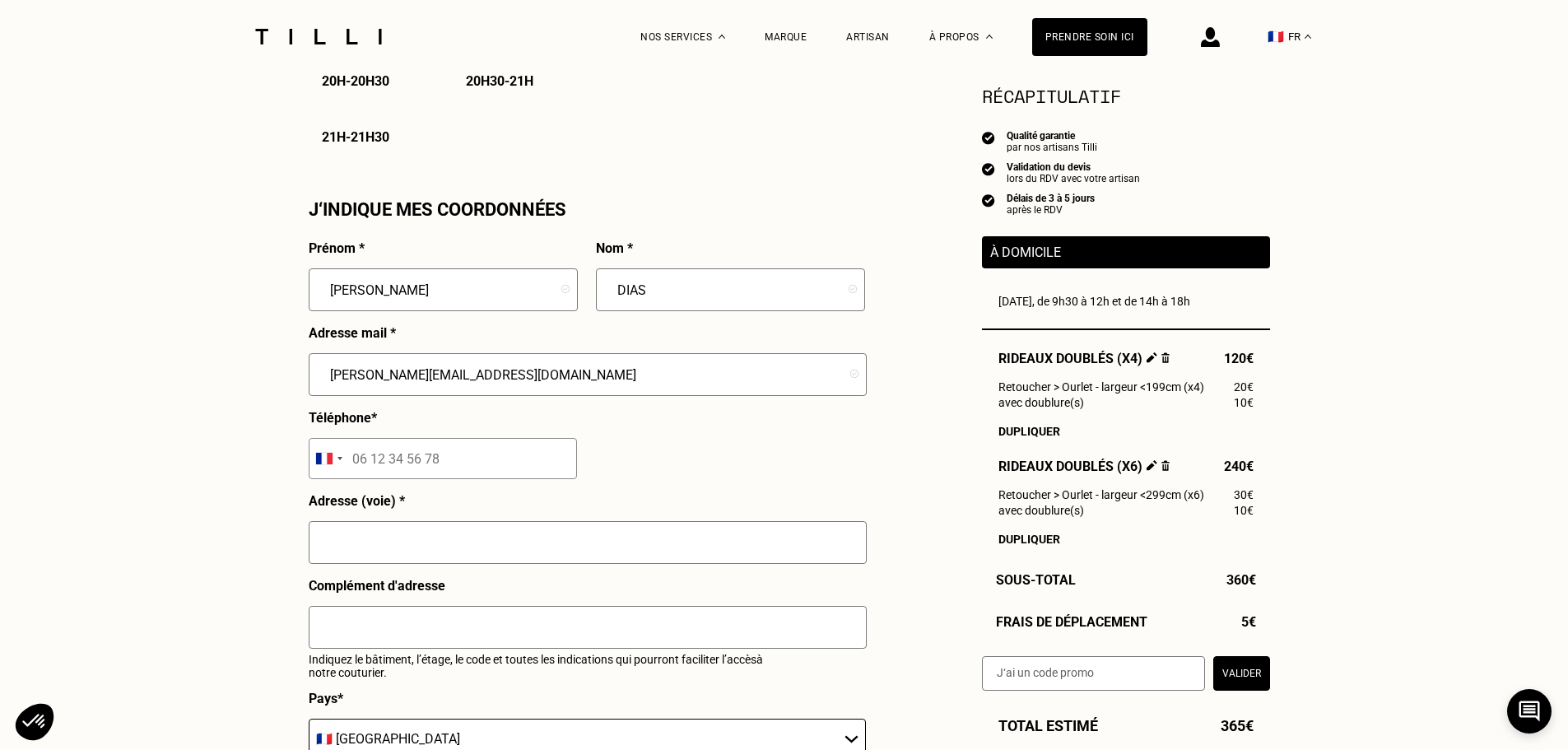
type input "06 70 30 91 31"
type input "8 [GEOGRAPHIC_DATA]"
type input "3ème étage"
type input "[GEOGRAPHIC_DATA]"
click at [440, 542] on input "8 [GEOGRAPHIC_DATA]" at bounding box center [588, 543] width 558 height 43
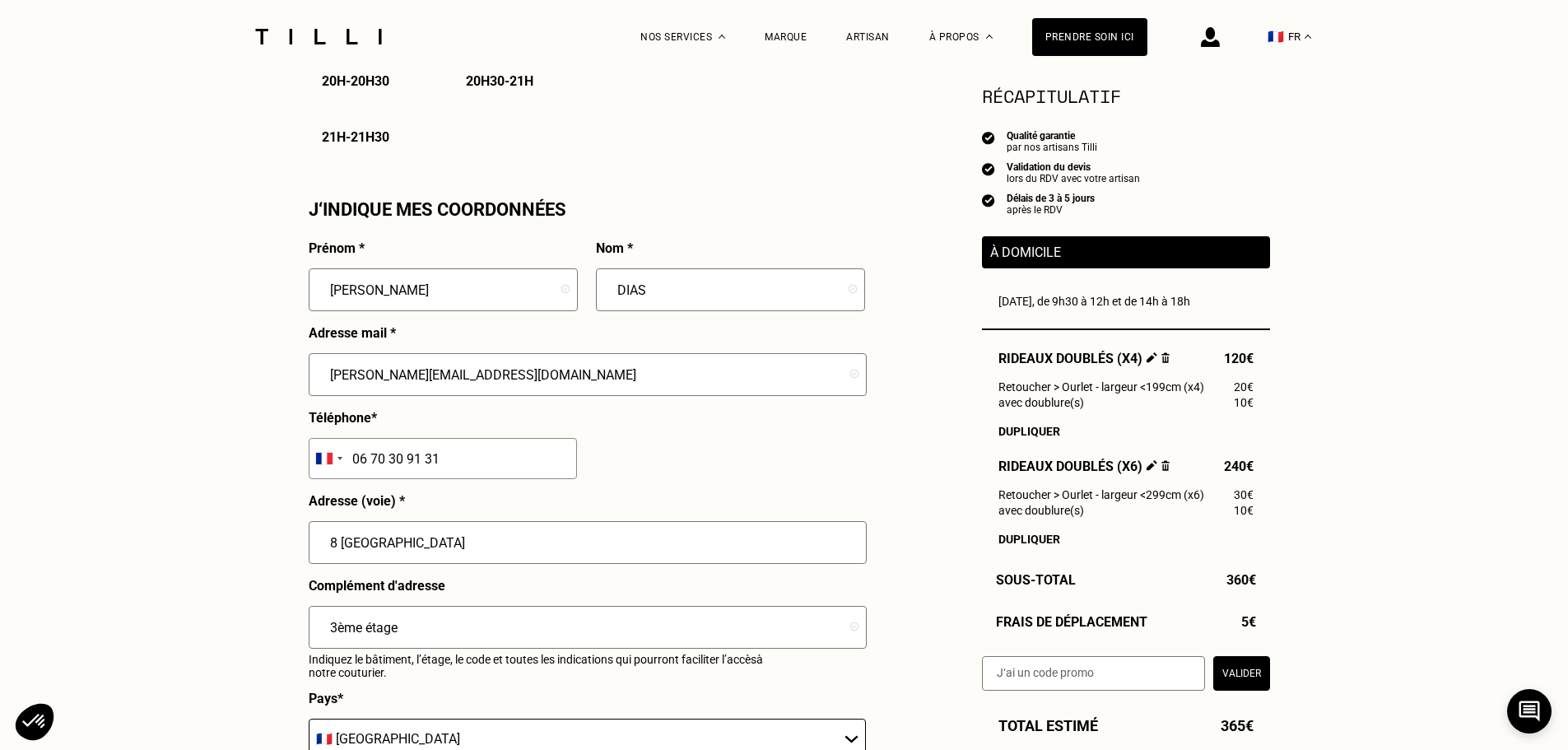
drag, startPoint x: 473, startPoint y: 542, endPoint x: 283, endPoint y: 545, distance: 190.0
click at [283, 545] on div "Besoin Estimation Confirmation Estimation Récapitulatif Qualité garantie par no…" at bounding box center [784, 20] width 1568 height 2693
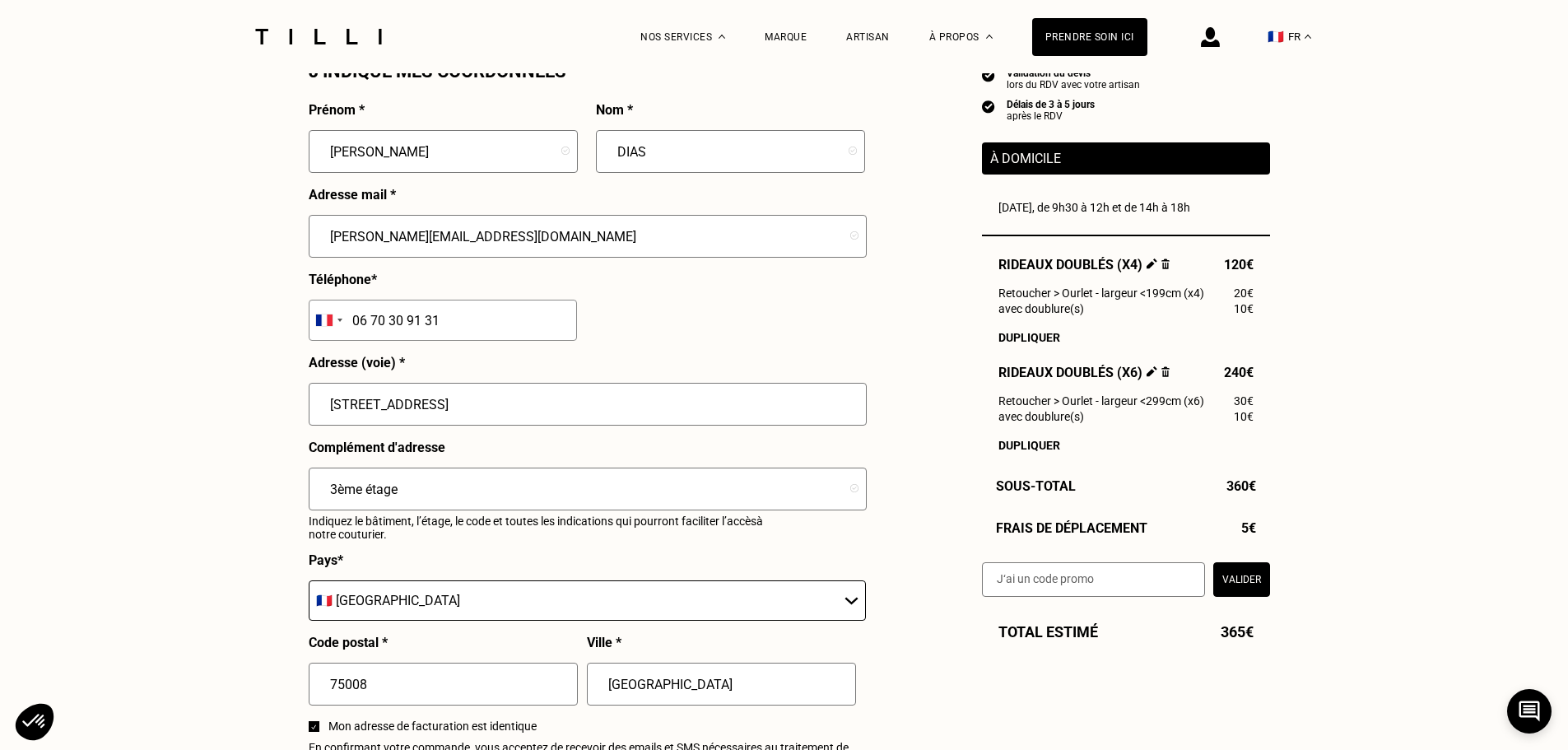
scroll to position [1565, 0]
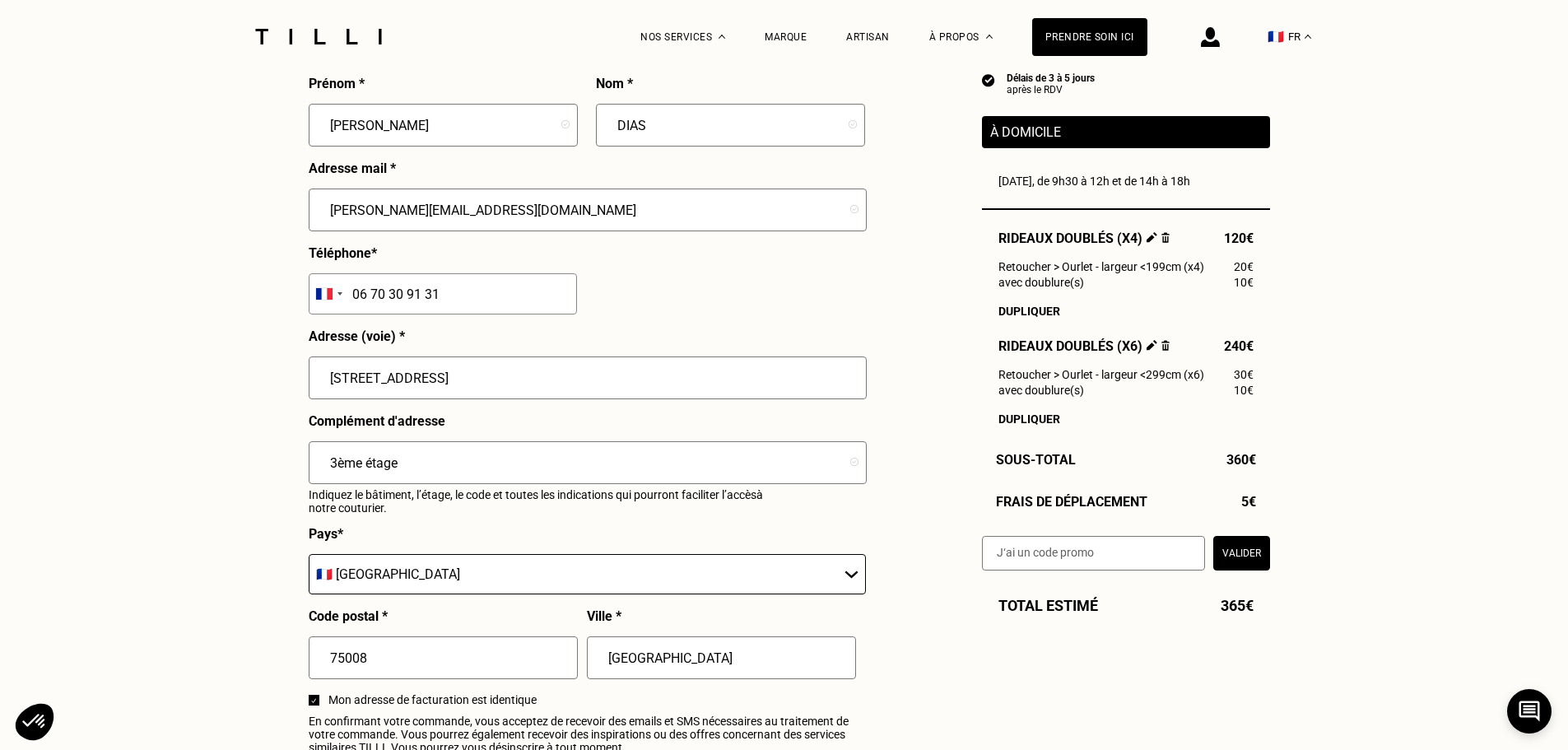
type input "[STREET_ADDRESS]"
click at [405, 466] on input "3ème étage" at bounding box center [588, 462] width 558 height 43
drag, startPoint x: 464, startPoint y: 466, endPoint x: 216, endPoint y: 470, distance: 248.0
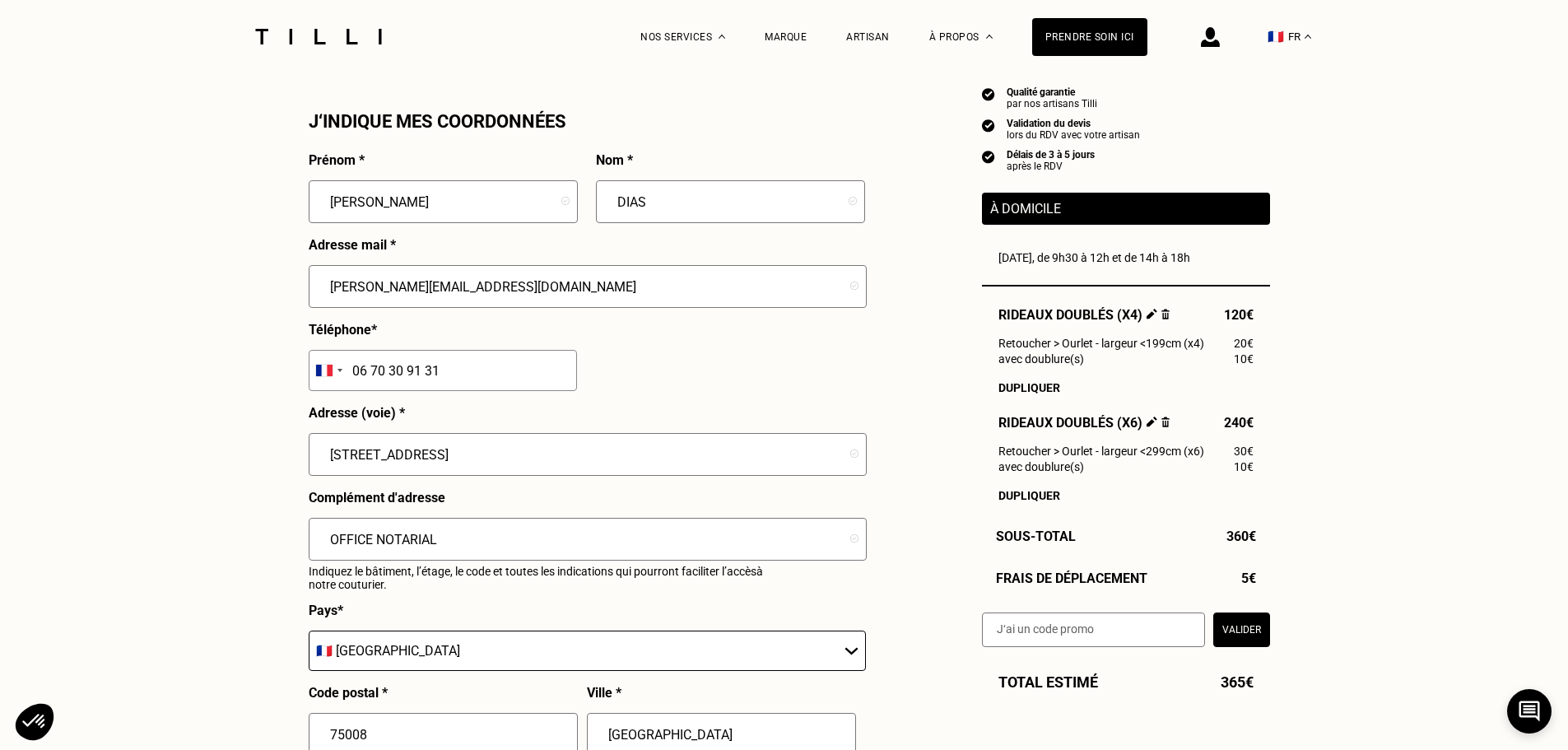
scroll to position [1482, 0]
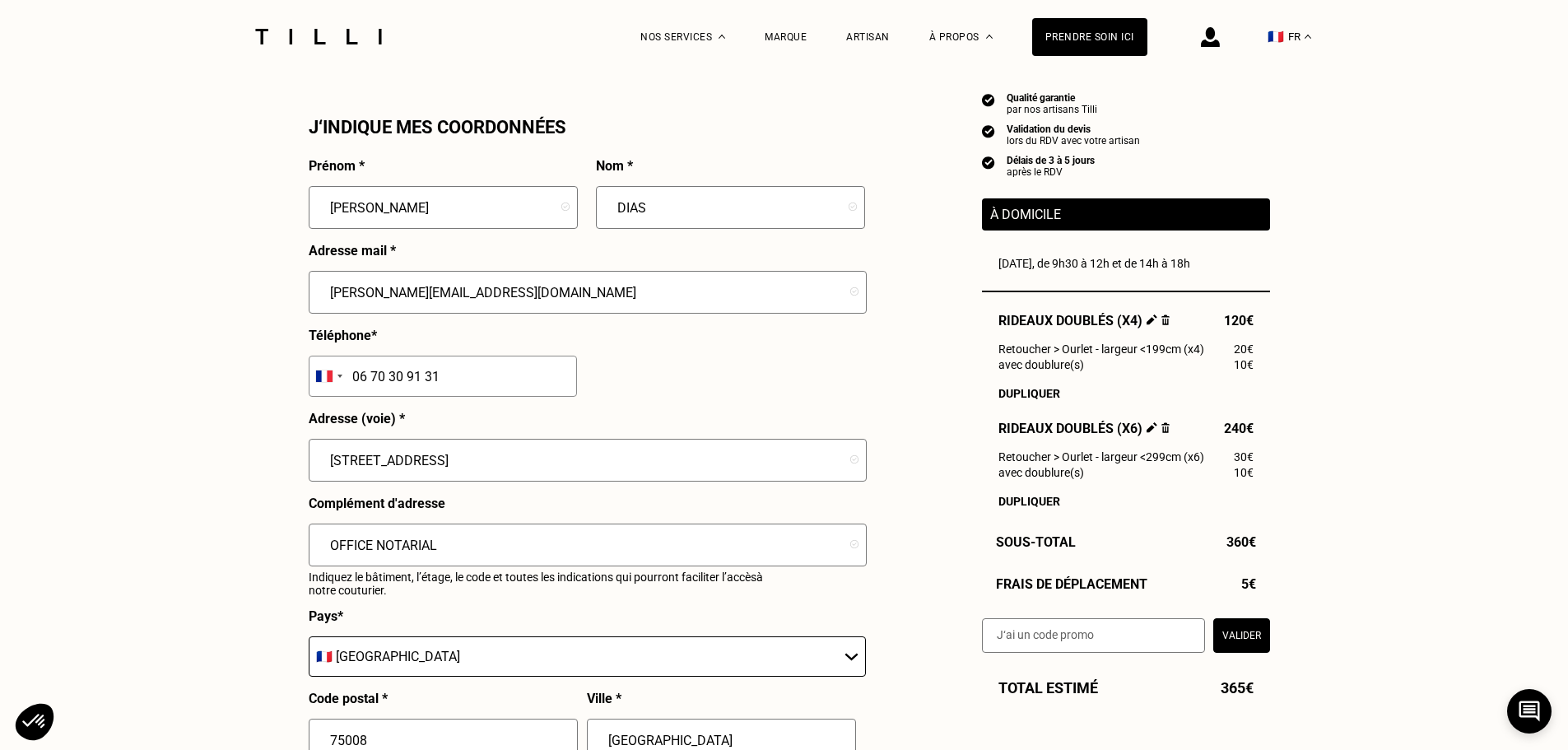
type input "OFFICE NOTARIAL"
drag, startPoint x: 480, startPoint y: 375, endPoint x: 327, endPoint y: 389, distance: 153.6
click at [327, 389] on div "[GEOGRAPHIC_DATA] +93 [GEOGRAPHIC_DATA] +355 [GEOGRAPHIC_DATA] +213 [US_STATE] …" at bounding box center [443, 376] width 269 height 41
type input "01 45 61 55 70"
drag, startPoint x: 408, startPoint y: 207, endPoint x: 245, endPoint y: 214, distance: 163.2
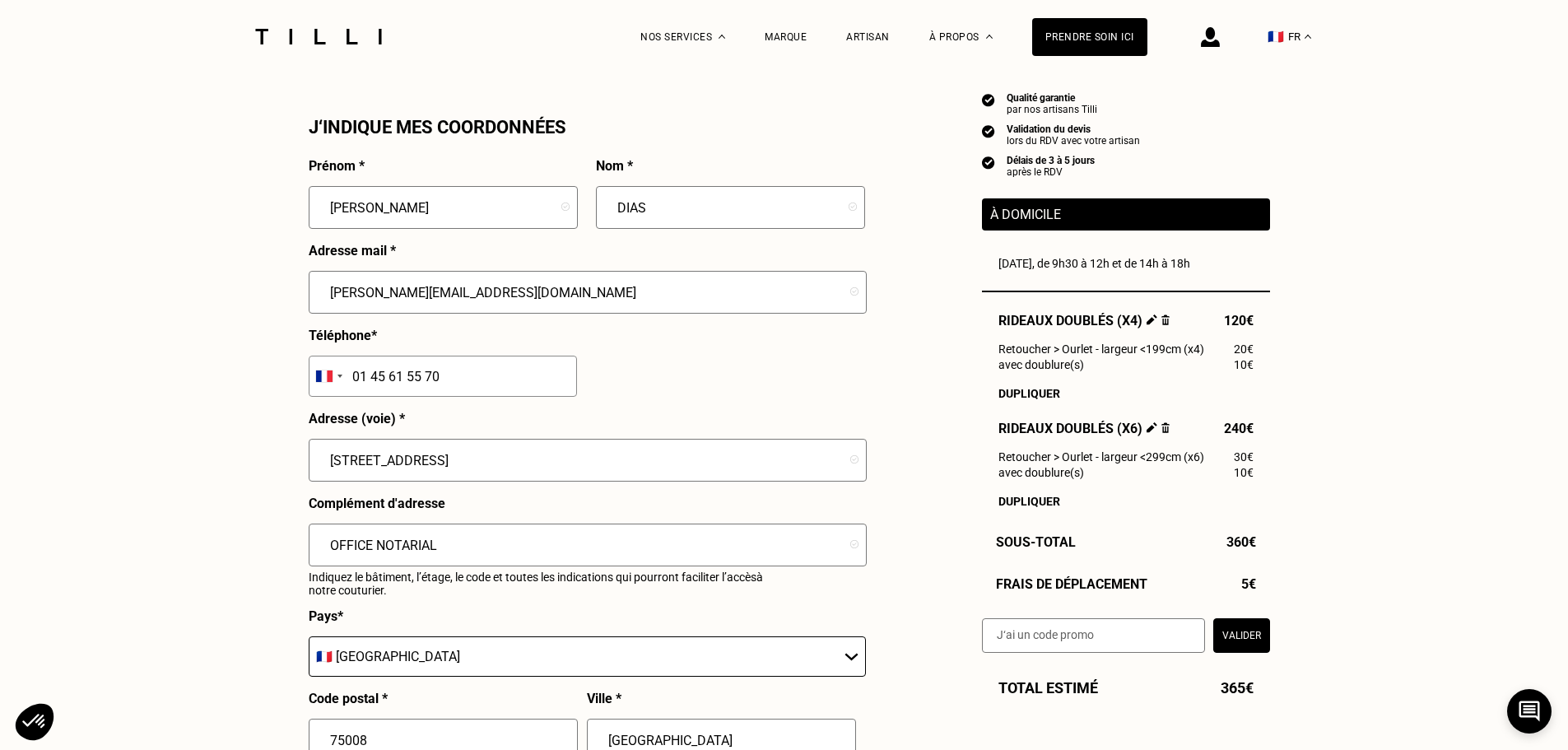
type input "OFFICE"
type input "NOTARIAL"
click at [614, 469] on input "[STREET_ADDRESS]" at bounding box center [588, 460] width 558 height 43
click at [323, 561] on input "OFFICE NOTARIAL" at bounding box center [588, 545] width 558 height 43
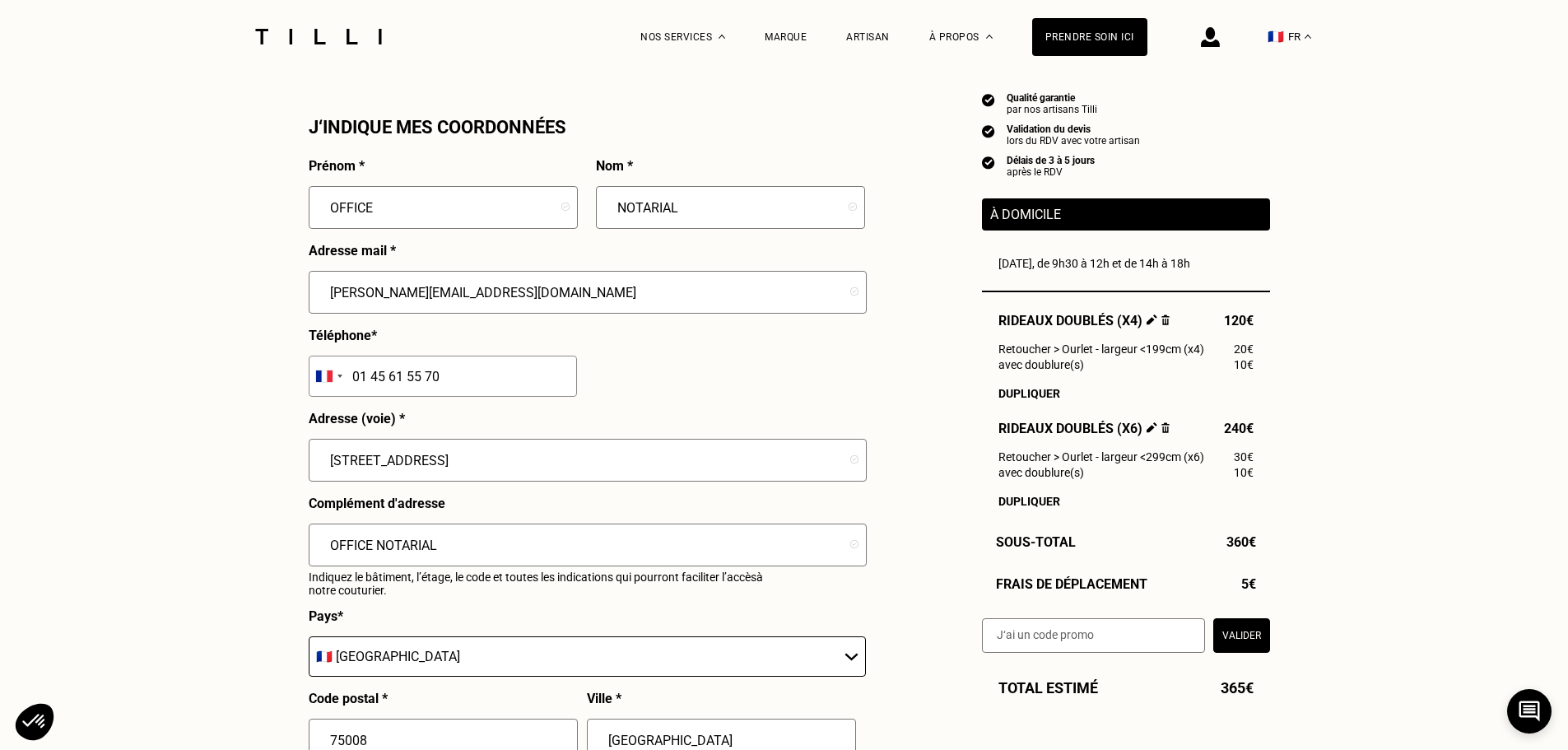
drag, startPoint x: 493, startPoint y: 550, endPoint x: 272, endPoint y: 550, distance: 221.0
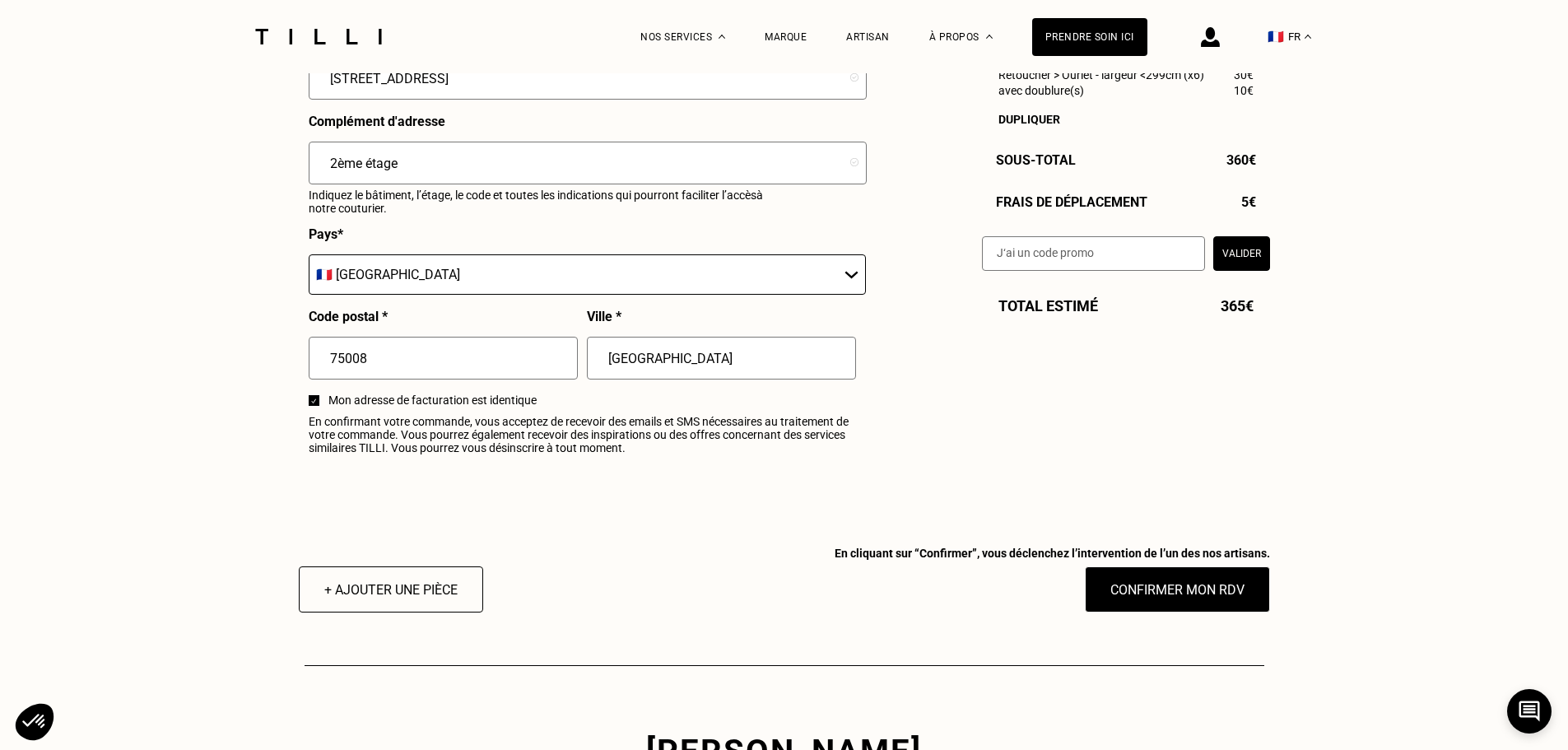
scroll to position [1894, 0]
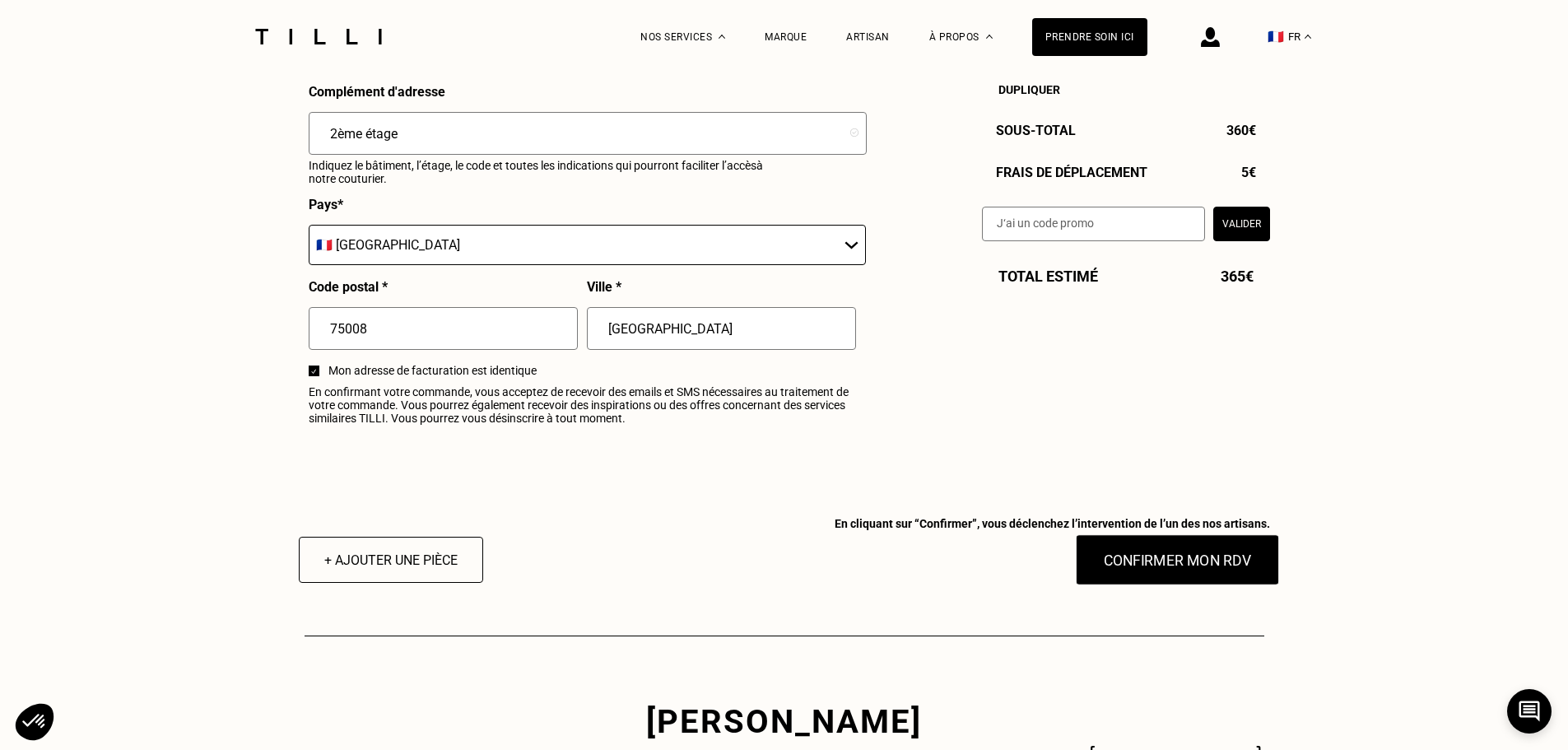
type input "2ème étage"
click at [1199, 569] on button "Confirmer mon RDV" at bounding box center [1176, 559] width 204 height 51
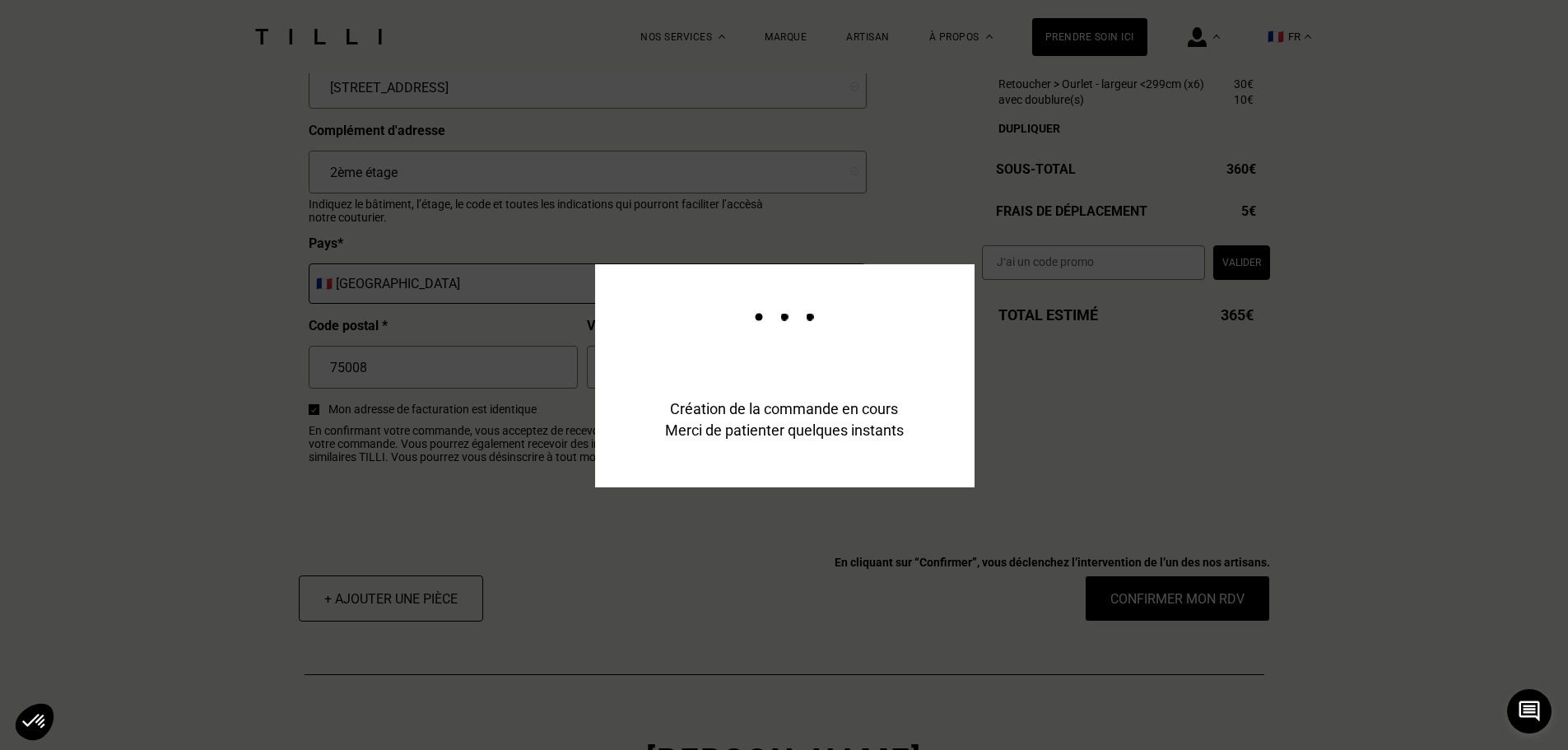
scroll to position [1934, 0]
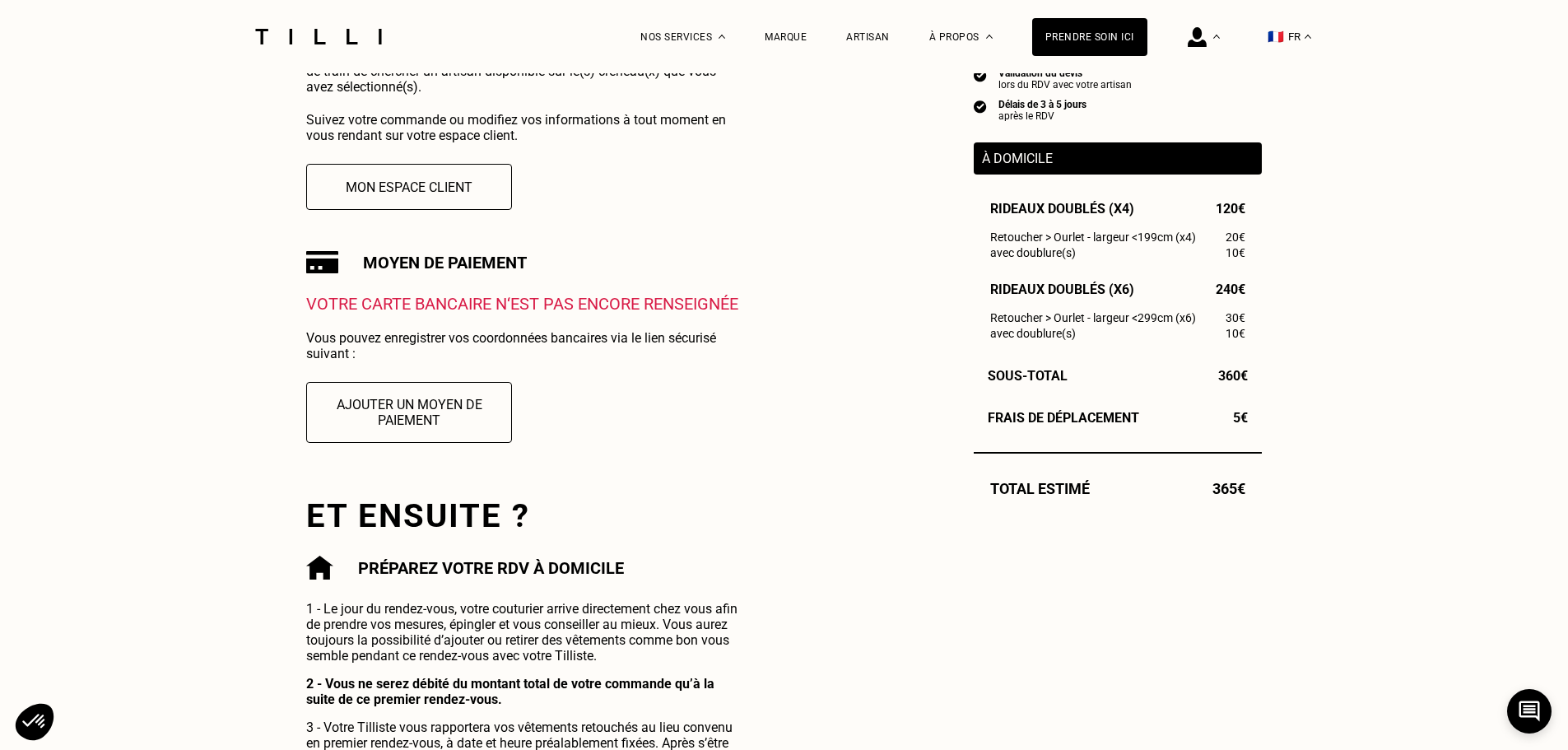
scroll to position [412, 0]
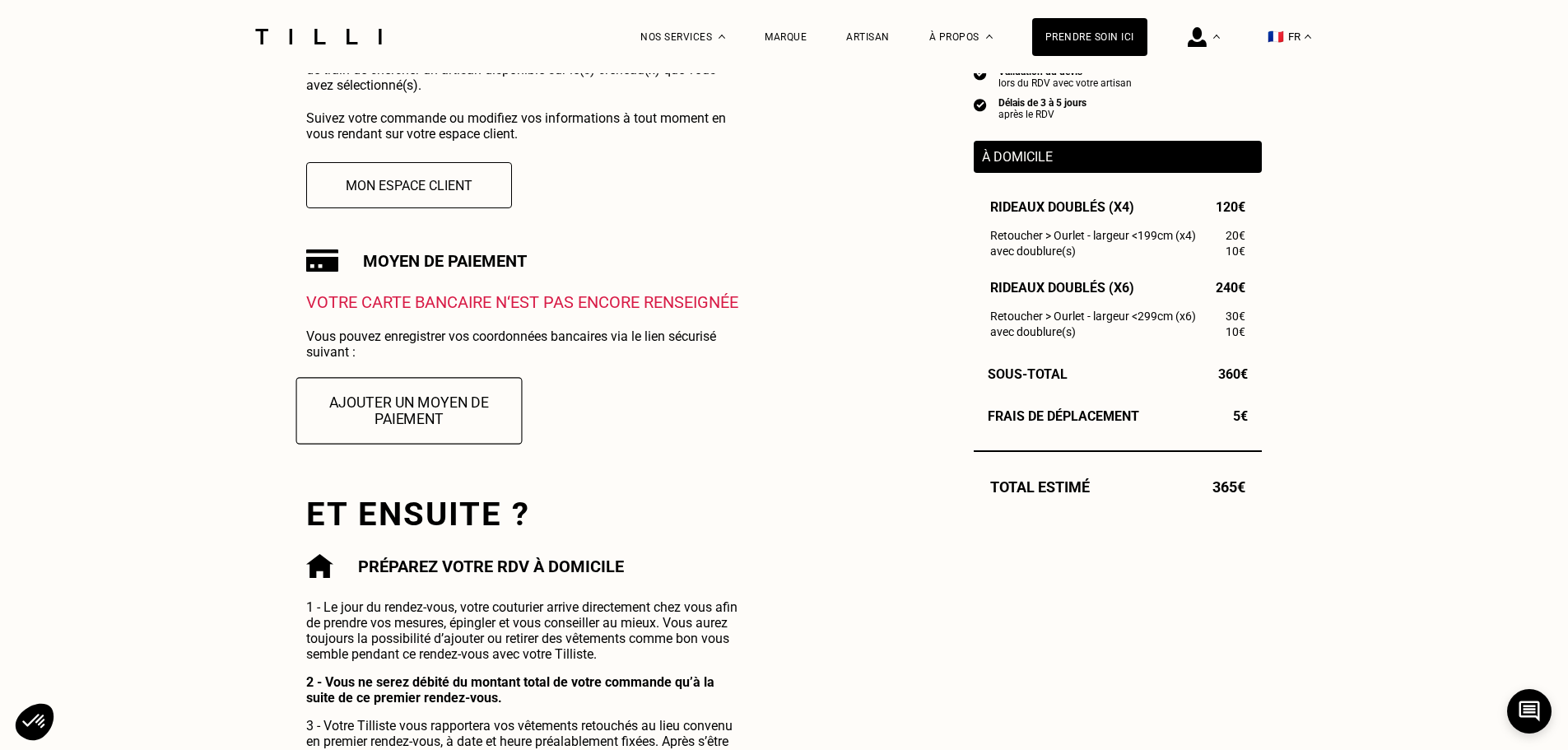
click at [431, 417] on button "Ajouter un moyen de paiement" at bounding box center [410, 410] width 227 height 66
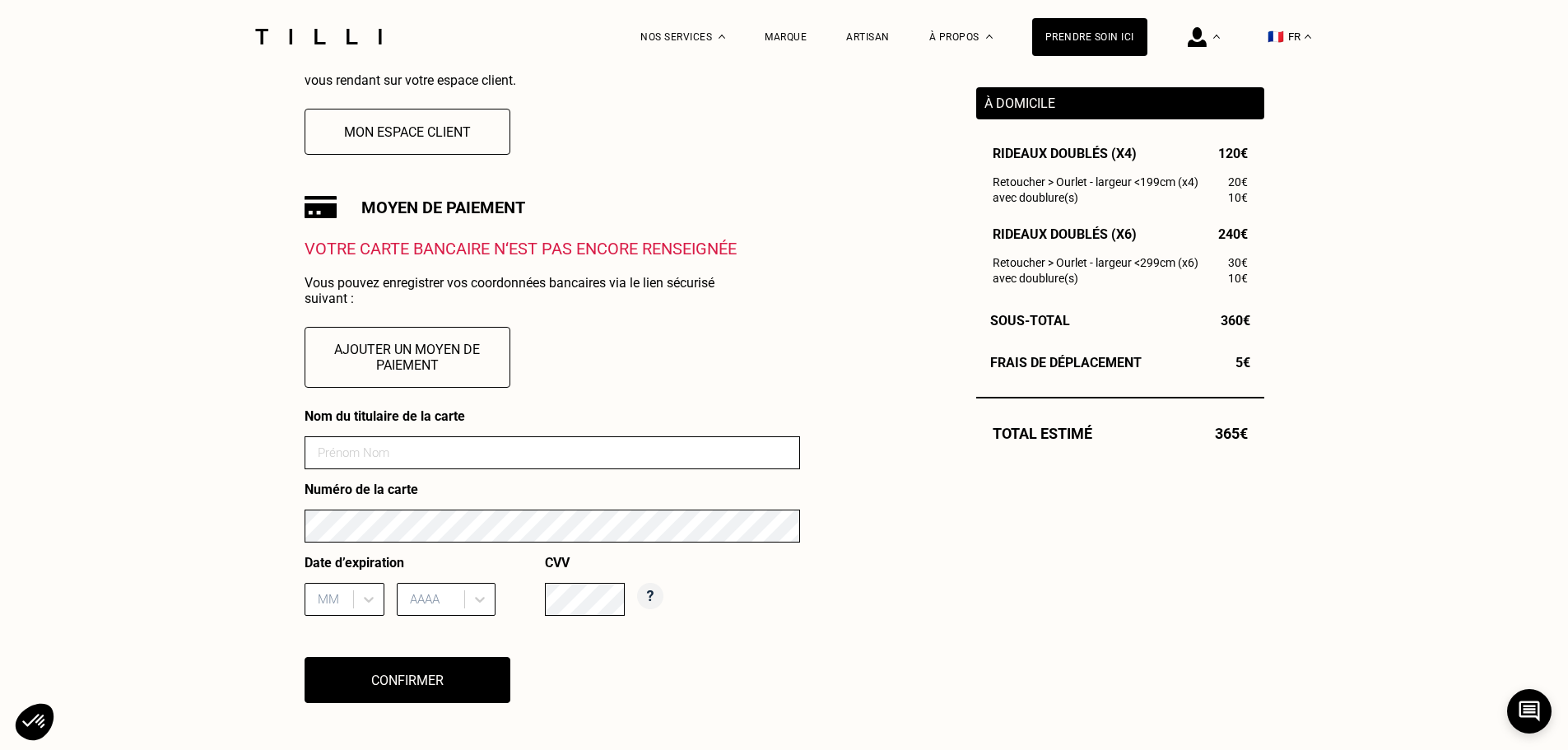
scroll to position [494, 0]
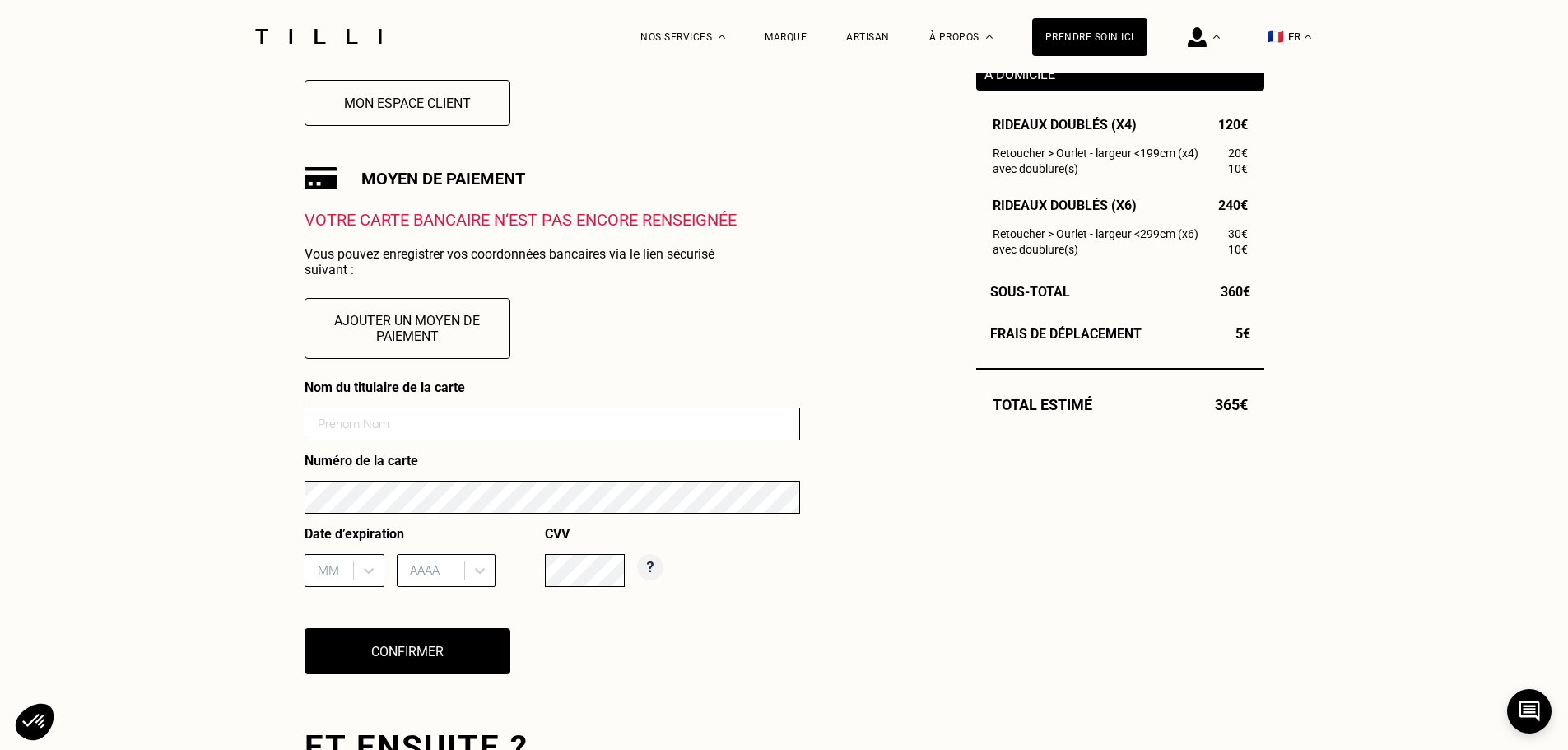
click at [402, 429] on input at bounding box center [552, 423] width 495 height 33
type input "[PERSON_NAME]"
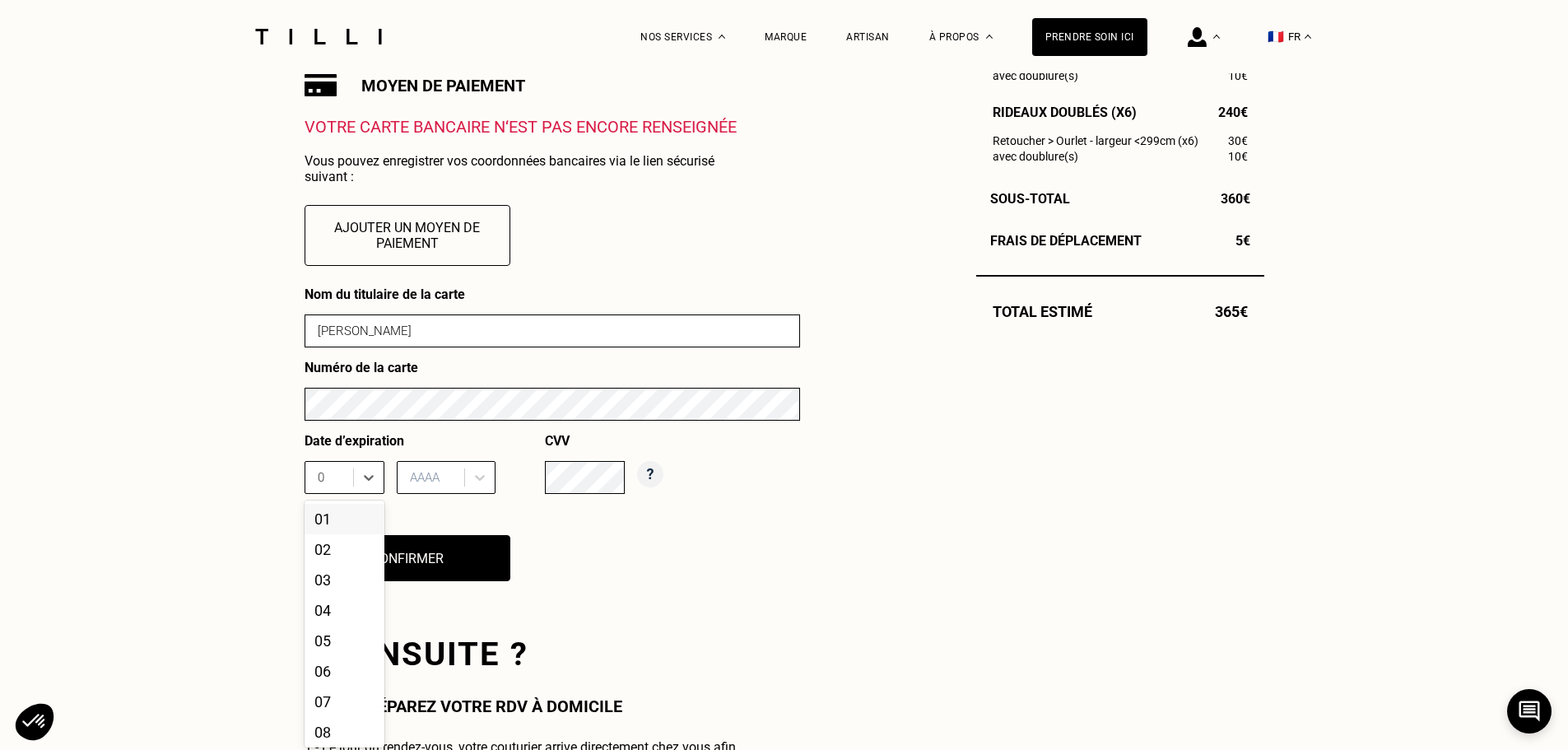
scroll to position [595, 0]
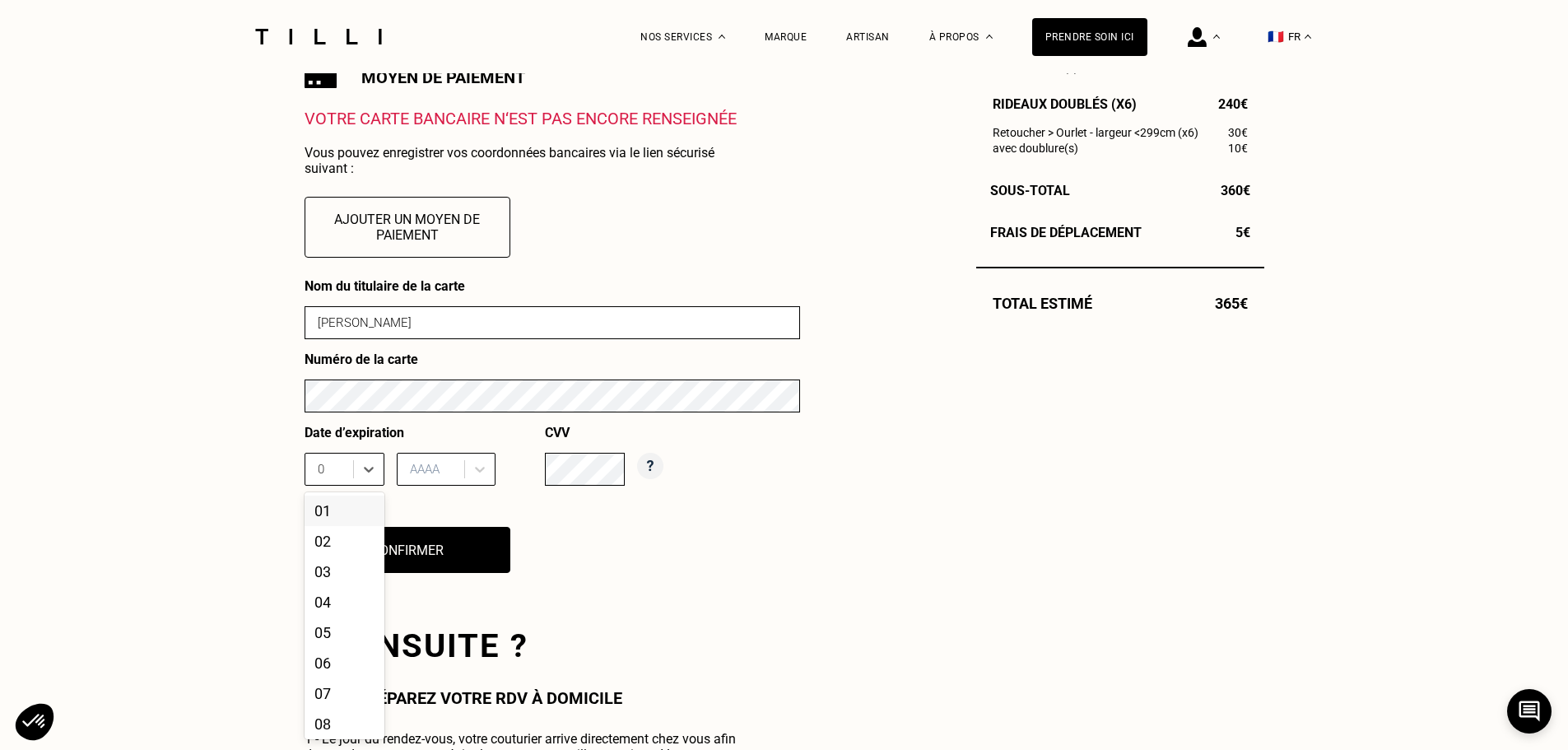
type input "03"
type input "2"
click at [329, 473] on div at bounding box center [331, 469] width 27 height 18
click at [331, 572] on div "03" at bounding box center [344, 572] width 80 height 30
click at [416, 472] on div at bounding box center [432, 469] width 46 height 18
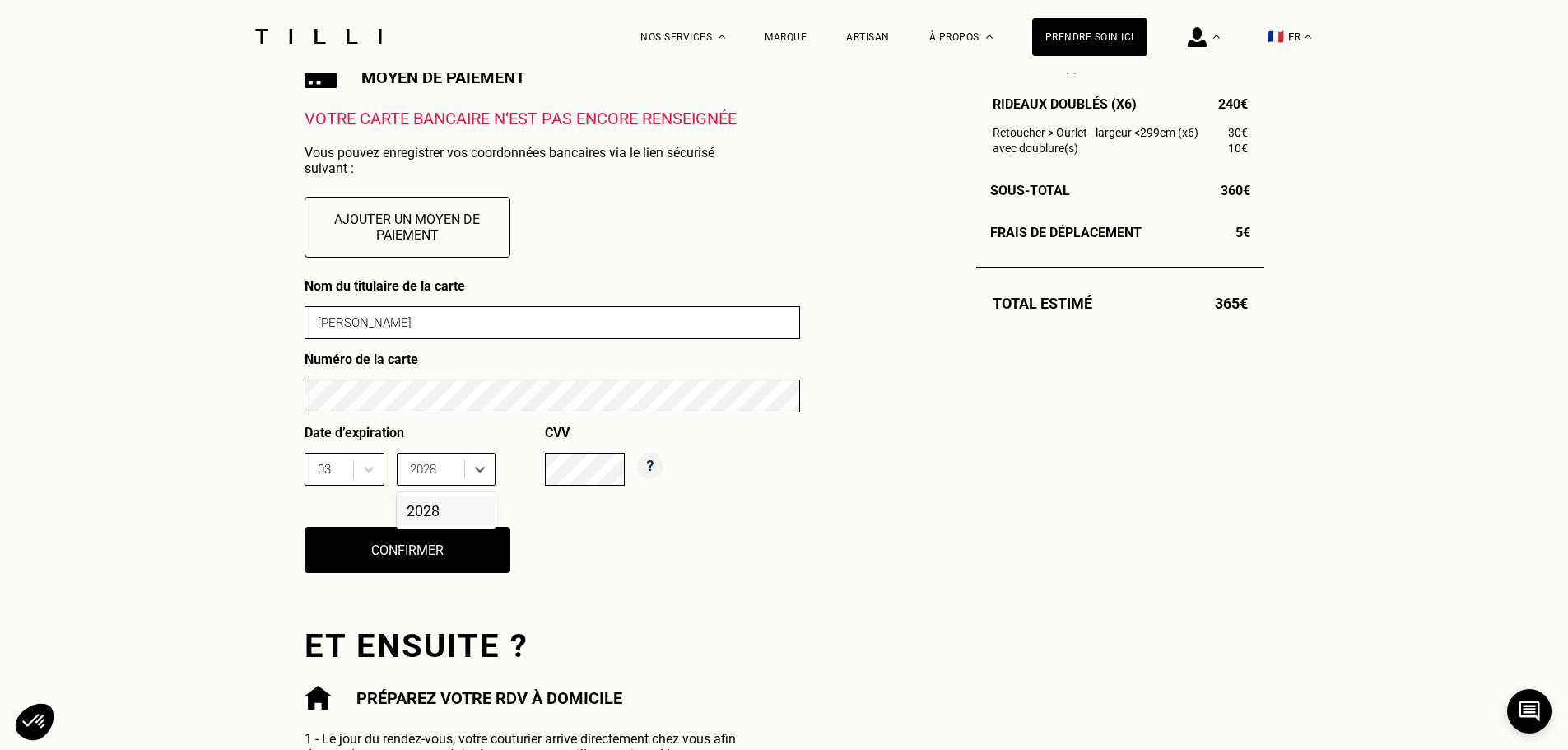
type input "2028"
click at [422, 478] on div at bounding box center [432, 469] width 46 height 18
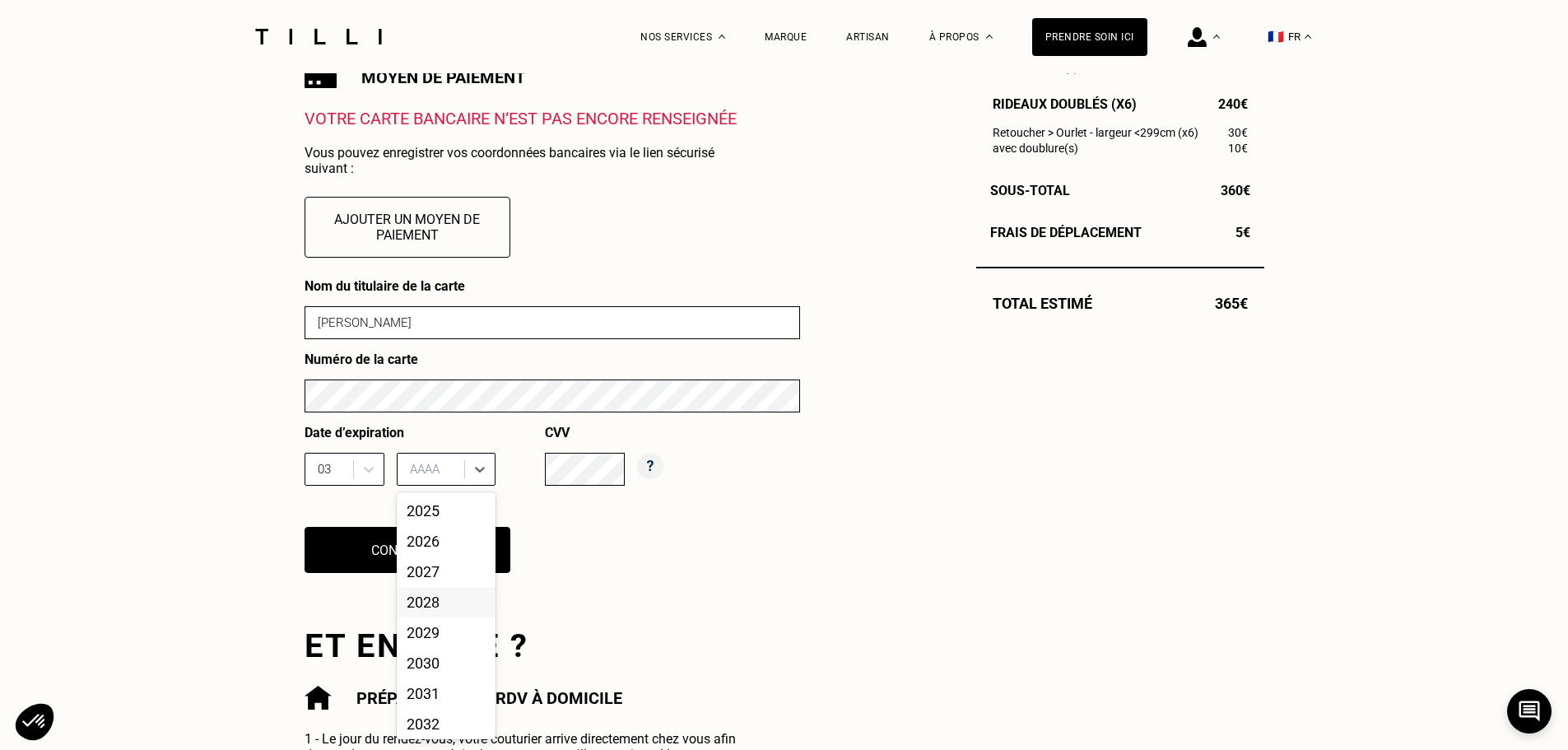
click at [428, 616] on div "2028" at bounding box center [447, 602] width 99 height 30
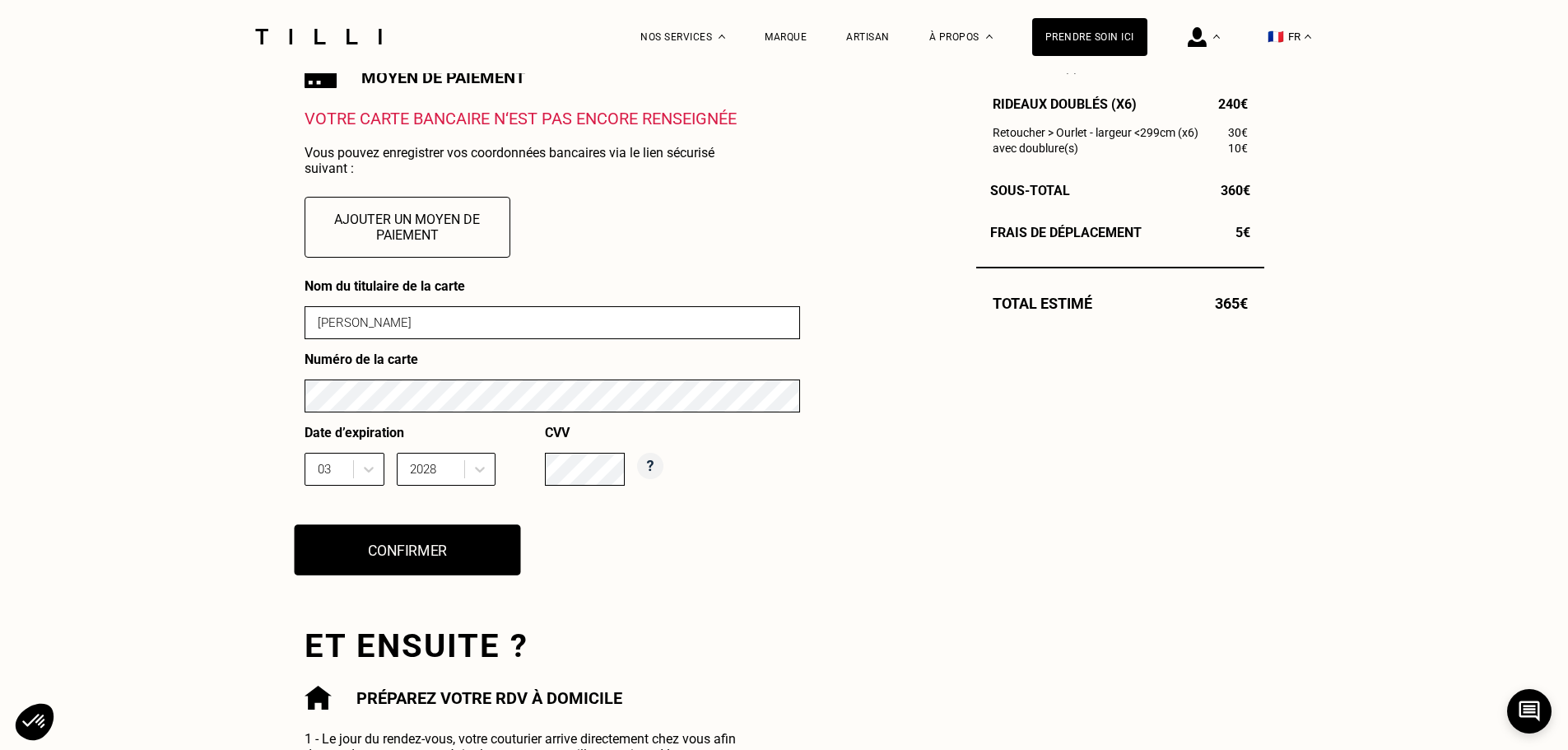
click at [407, 552] on button "Confirmer" at bounding box center [407, 550] width 227 height 51
